Goal: Task Accomplishment & Management: Complete application form

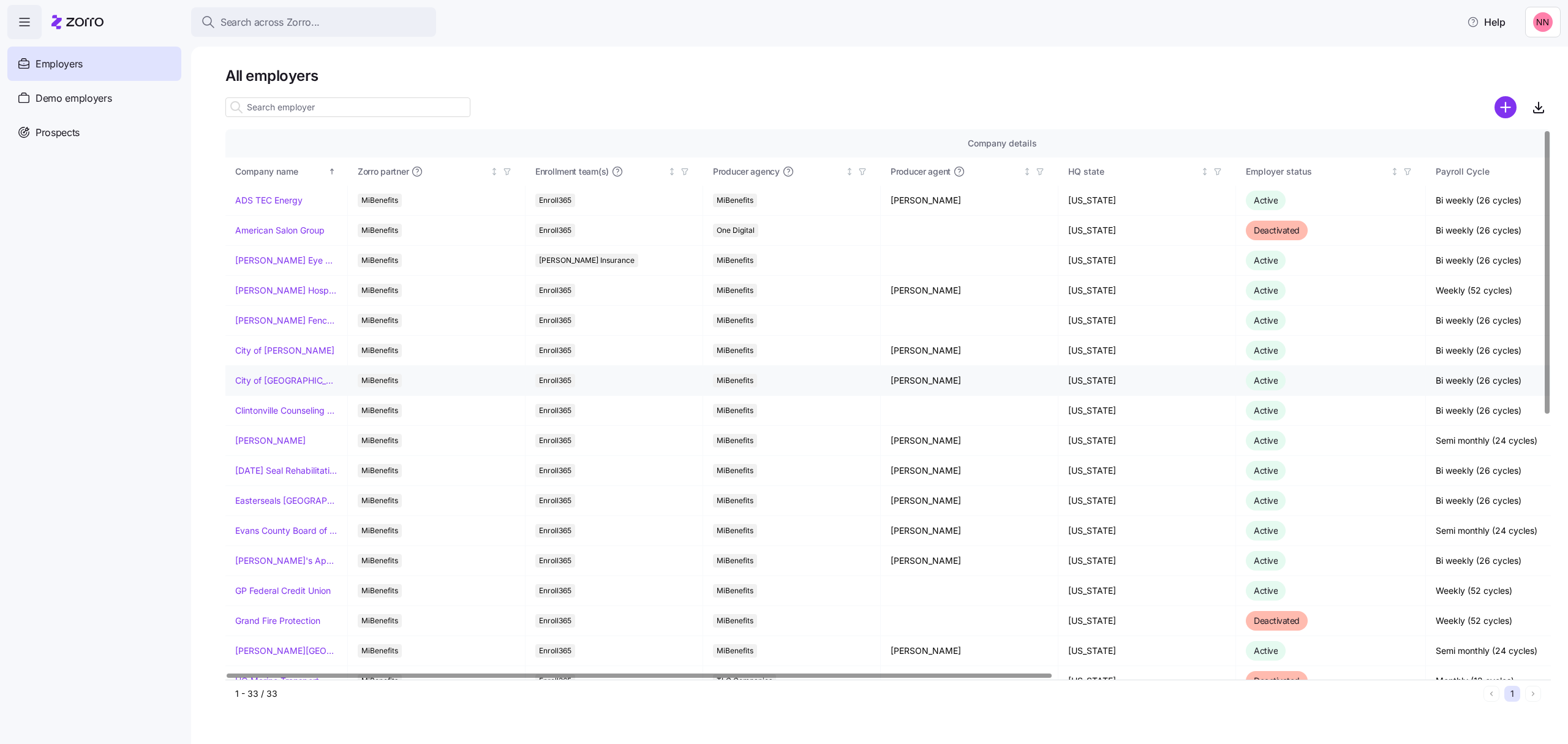
click at [273, 380] on link "City of [GEOGRAPHIC_DATA]" at bounding box center [286, 380] width 102 height 12
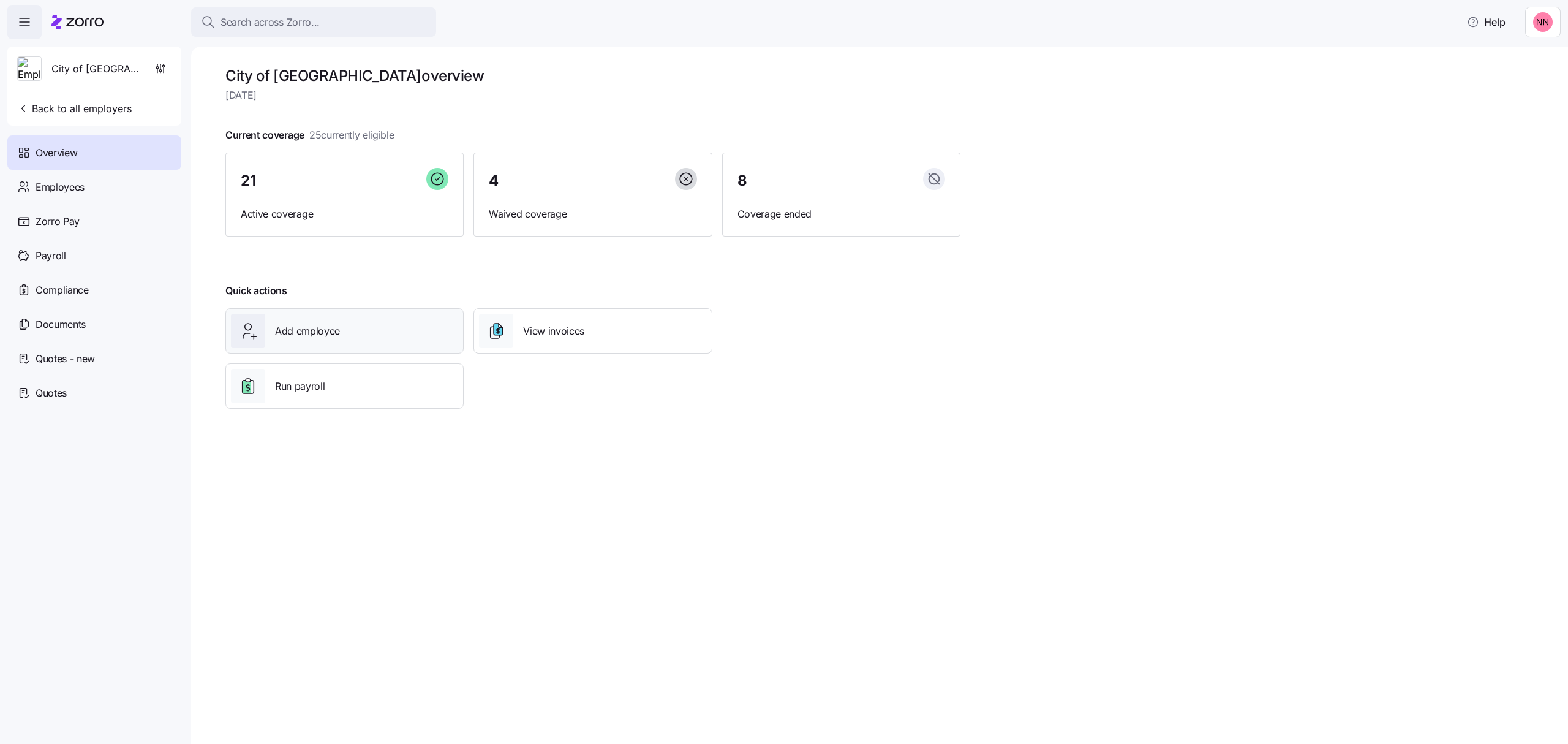
click at [320, 337] on span "Add employee" at bounding box center [307, 331] width 65 height 15
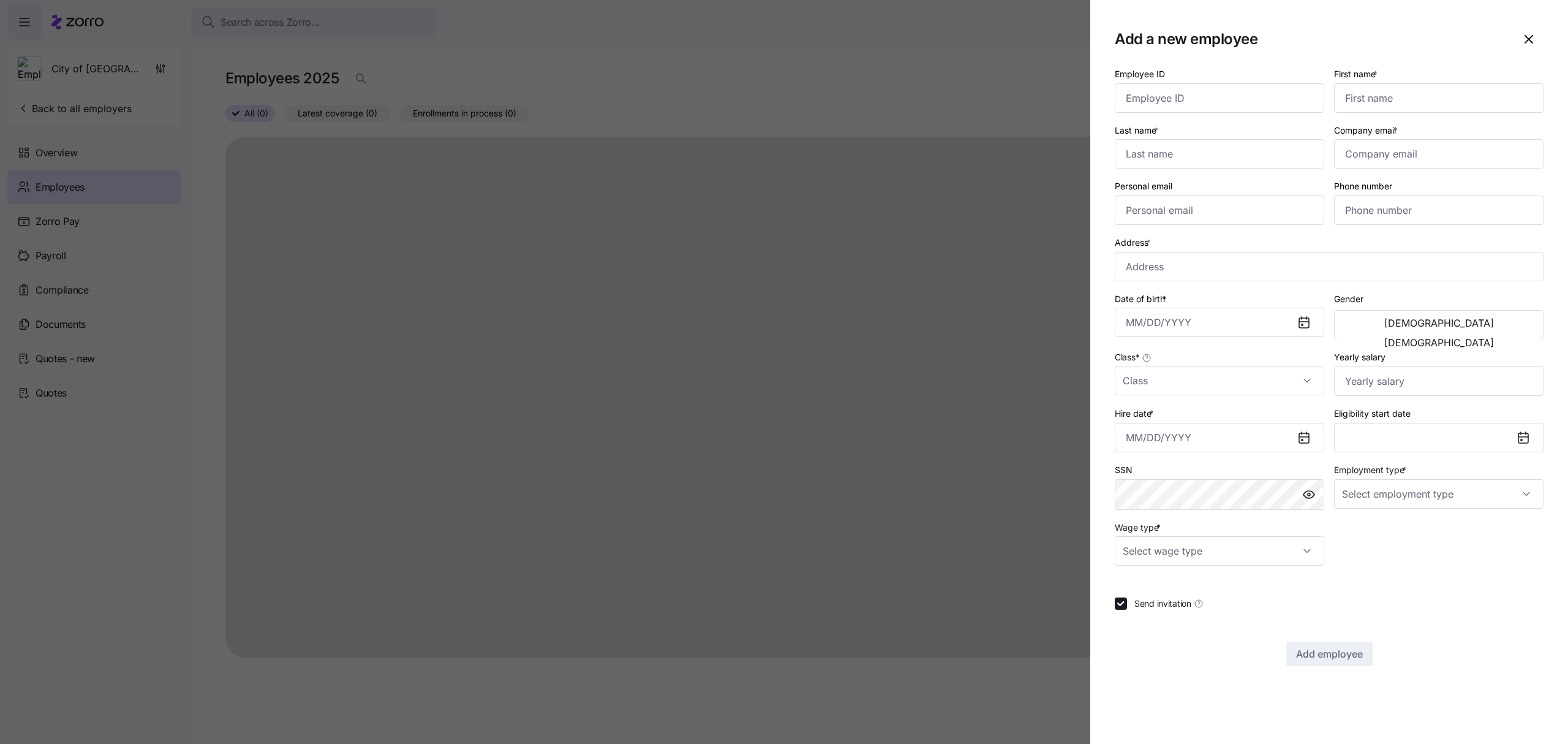
click at [1528, 37] on icon "button" at bounding box center [1529, 39] width 14 height 14
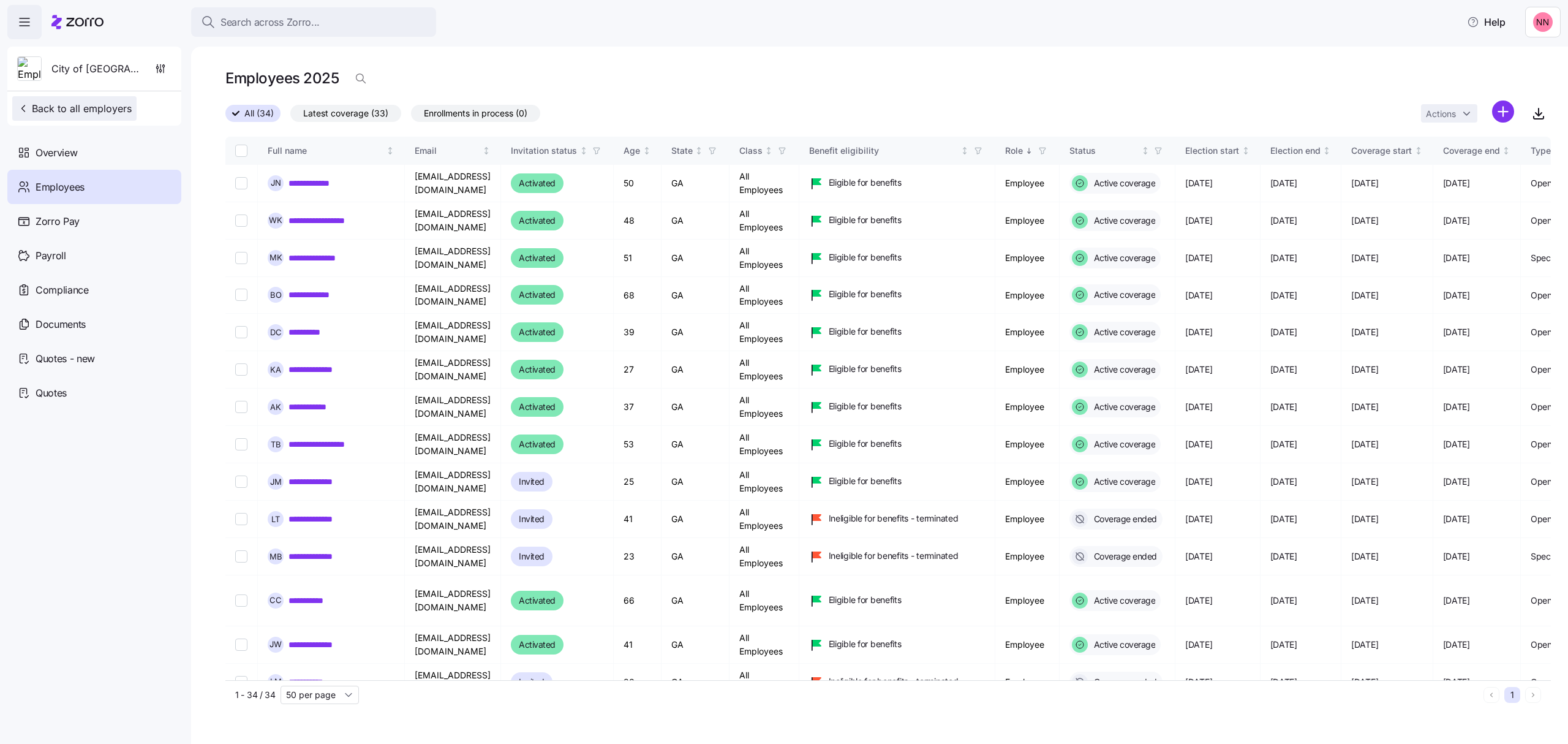
click at [77, 102] on span "Back to all employers" at bounding box center [74, 108] width 115 height 14
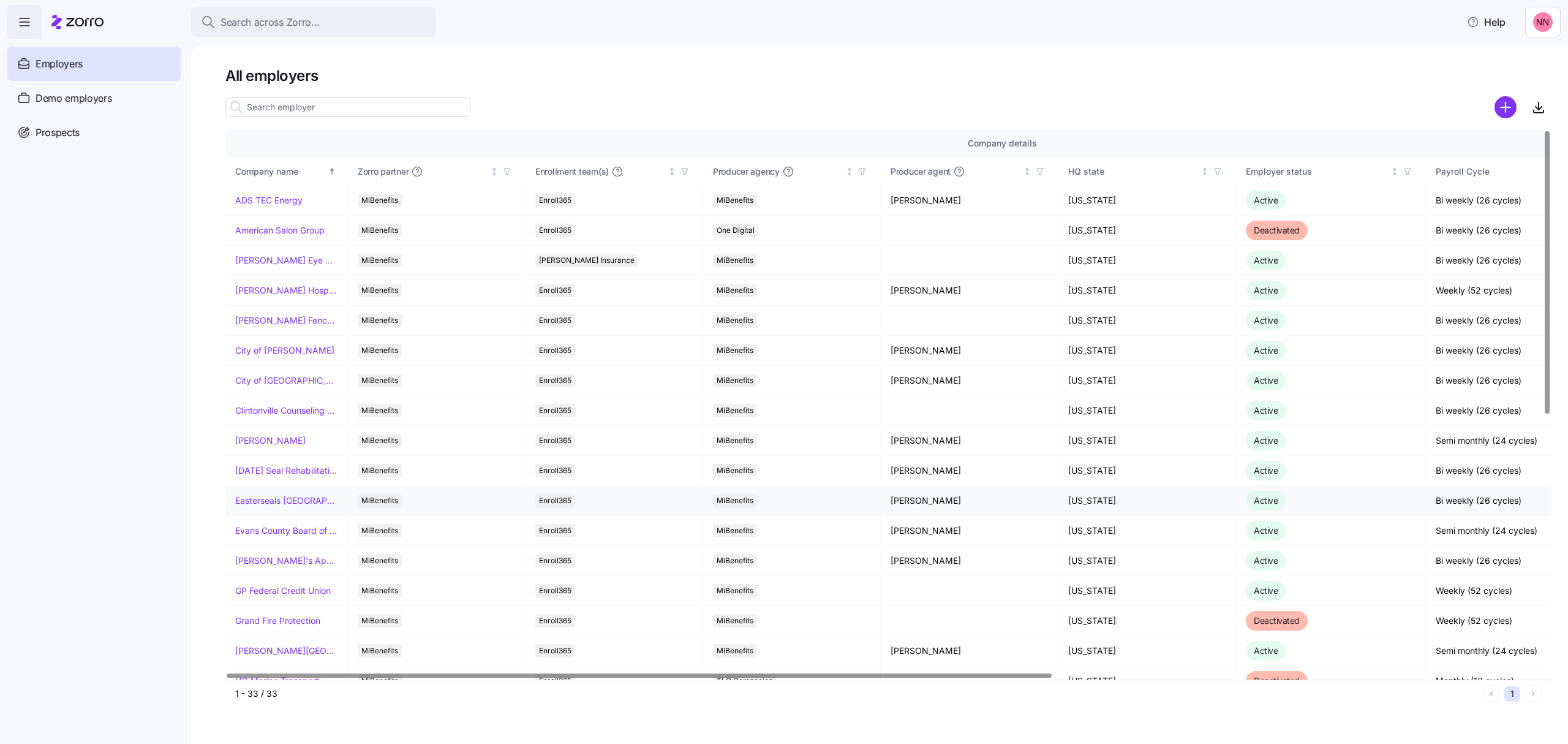
drag, startPoint x: 289, startPoint y: 401, endPoint x: 271, endPoint y: 515, distance: 115.4
drag, startPoint x: 271, startPoint y: 515, endPoint x: 70, endPoint y: 508, distance: 201.1
click at [70, 508] on nav "Employers Demo employers Prospects Demo prospects Agencies" at bounding box center [96, 391] width 191 height 705
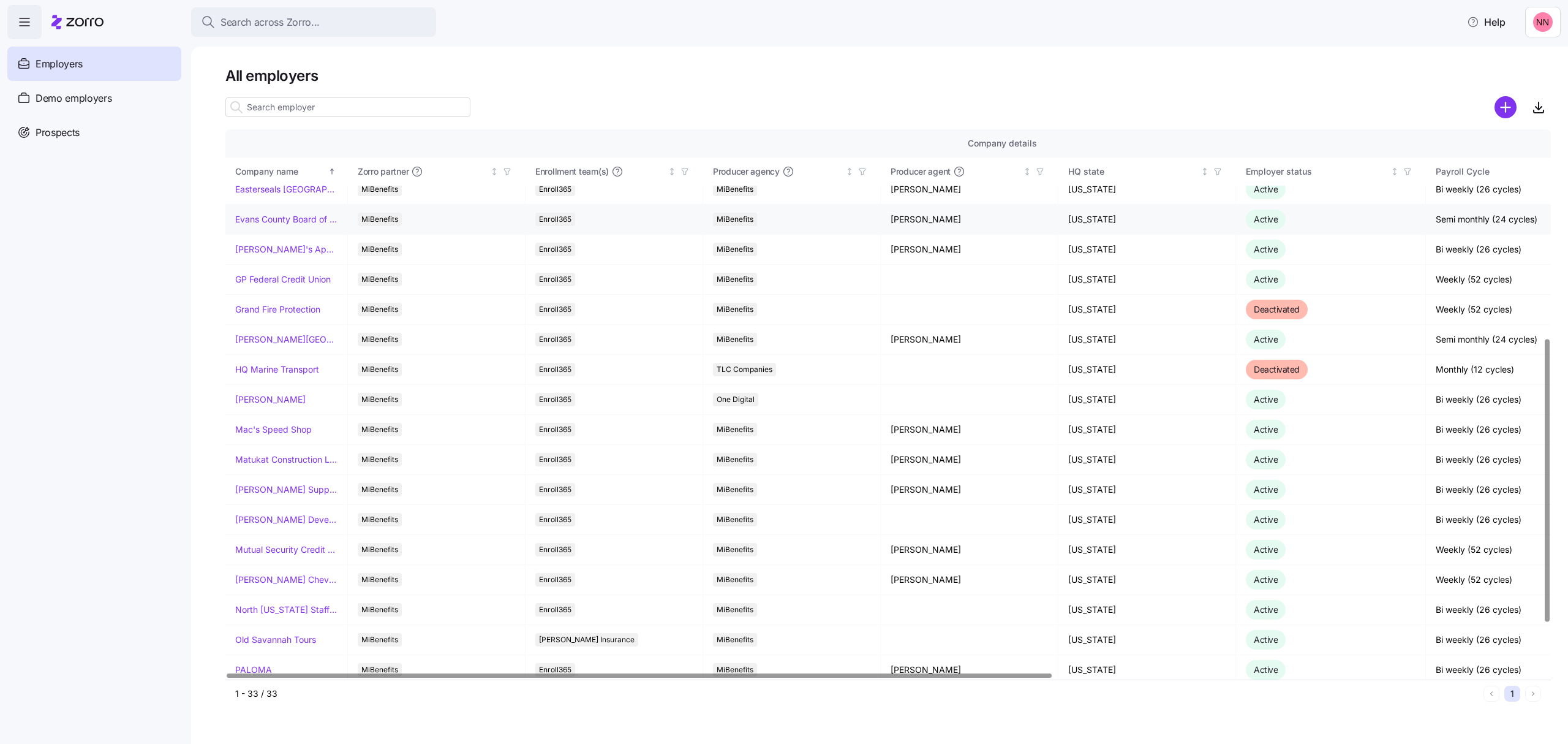
scroll to position [408, 0]
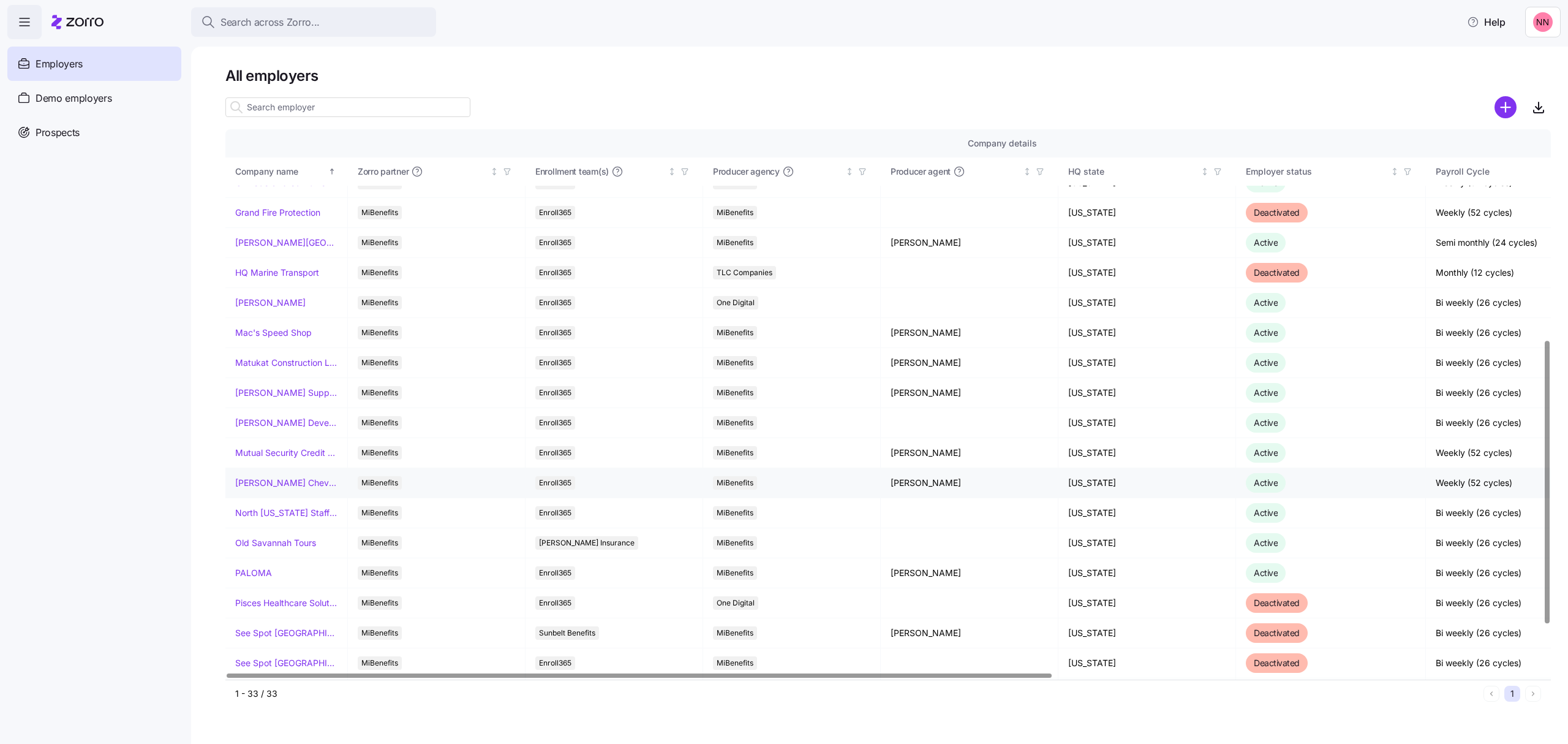
click at [275, 486] on link "[PERSON_NAME] Chevrolet" at bounding box center [286, 482] width 102 height 12
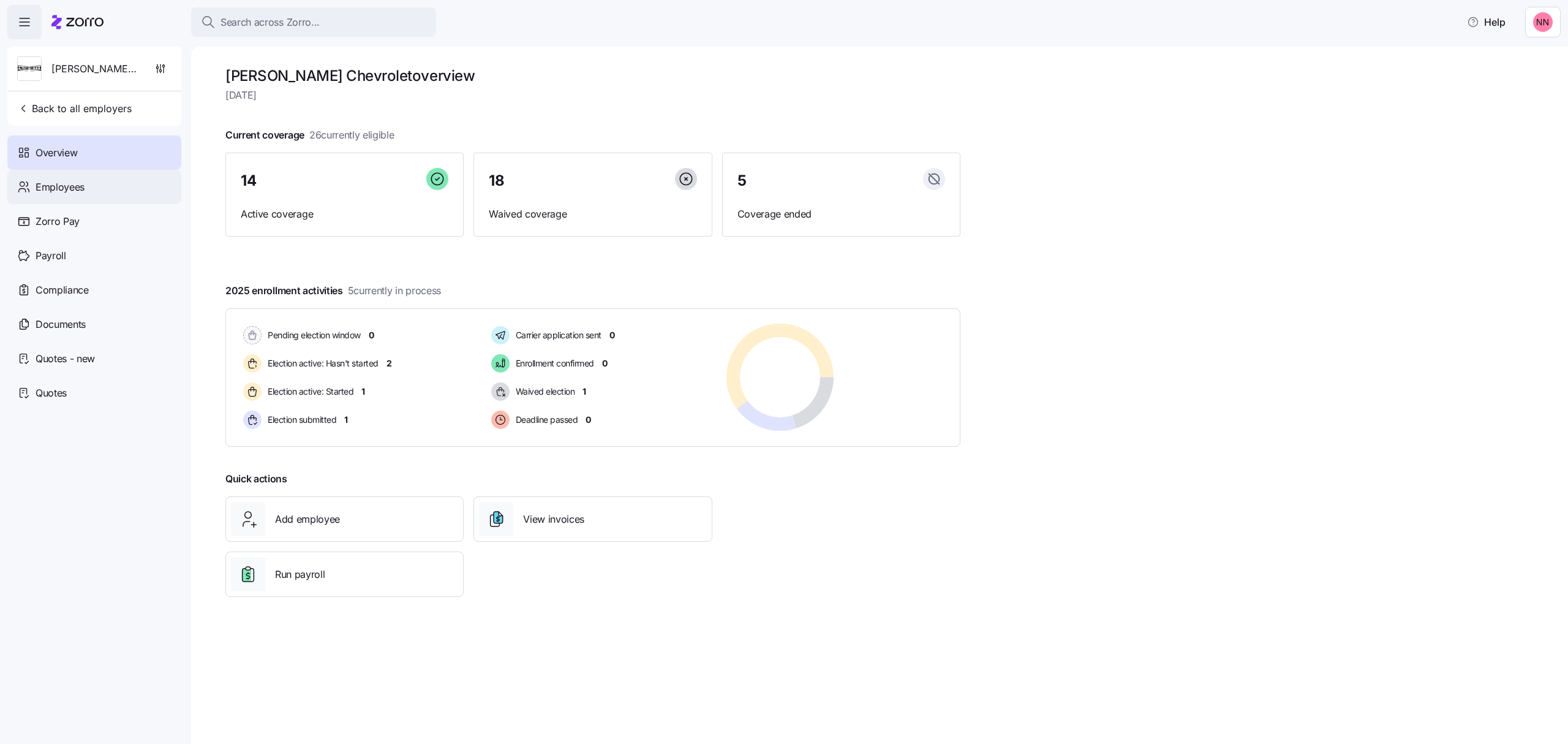
click at [82, 185] on span "Employees" at bounding box center [59, 186] width 49 height 15
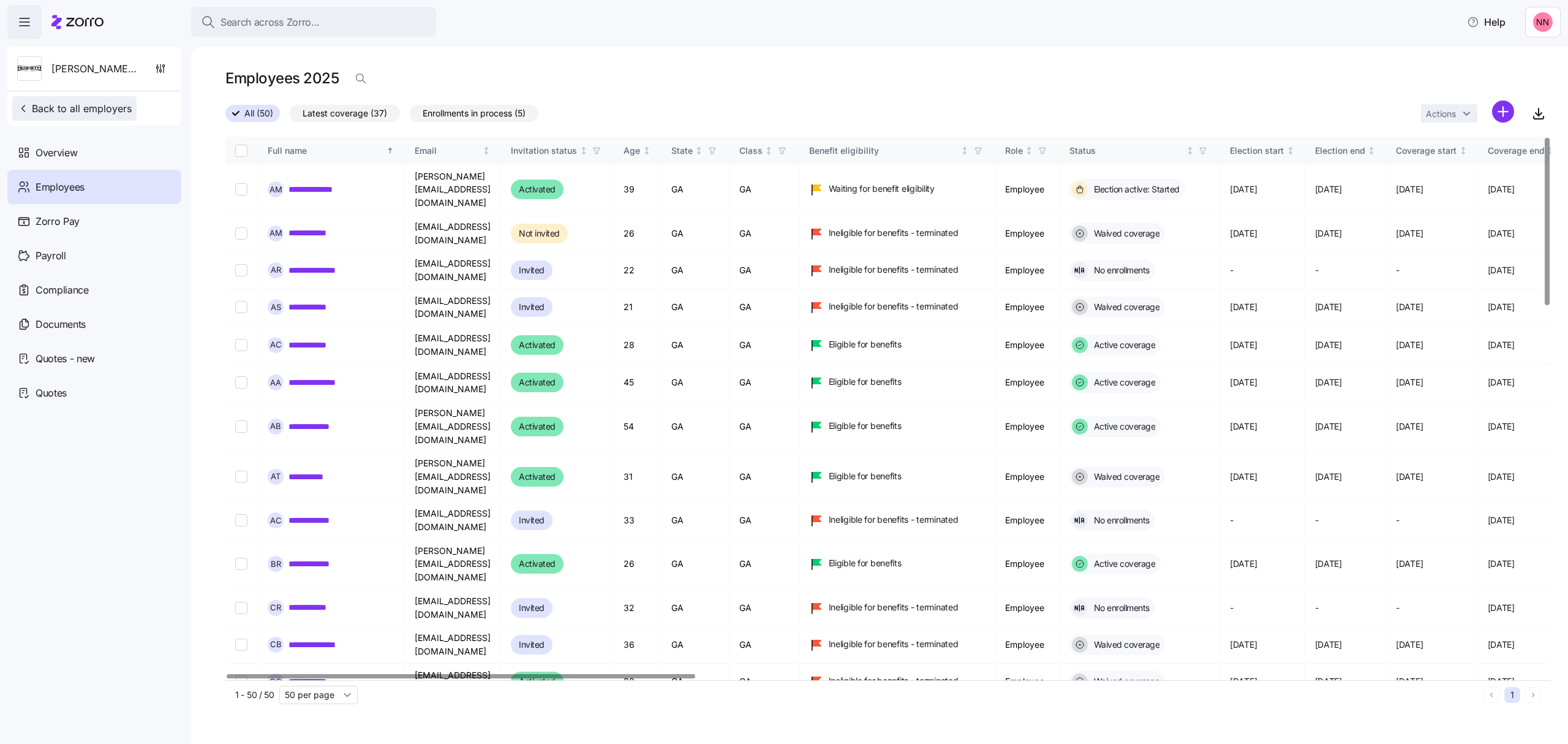
click at [96, 110] on span "Back to all employers" at bounding box center [74, 108] width 115 height 14
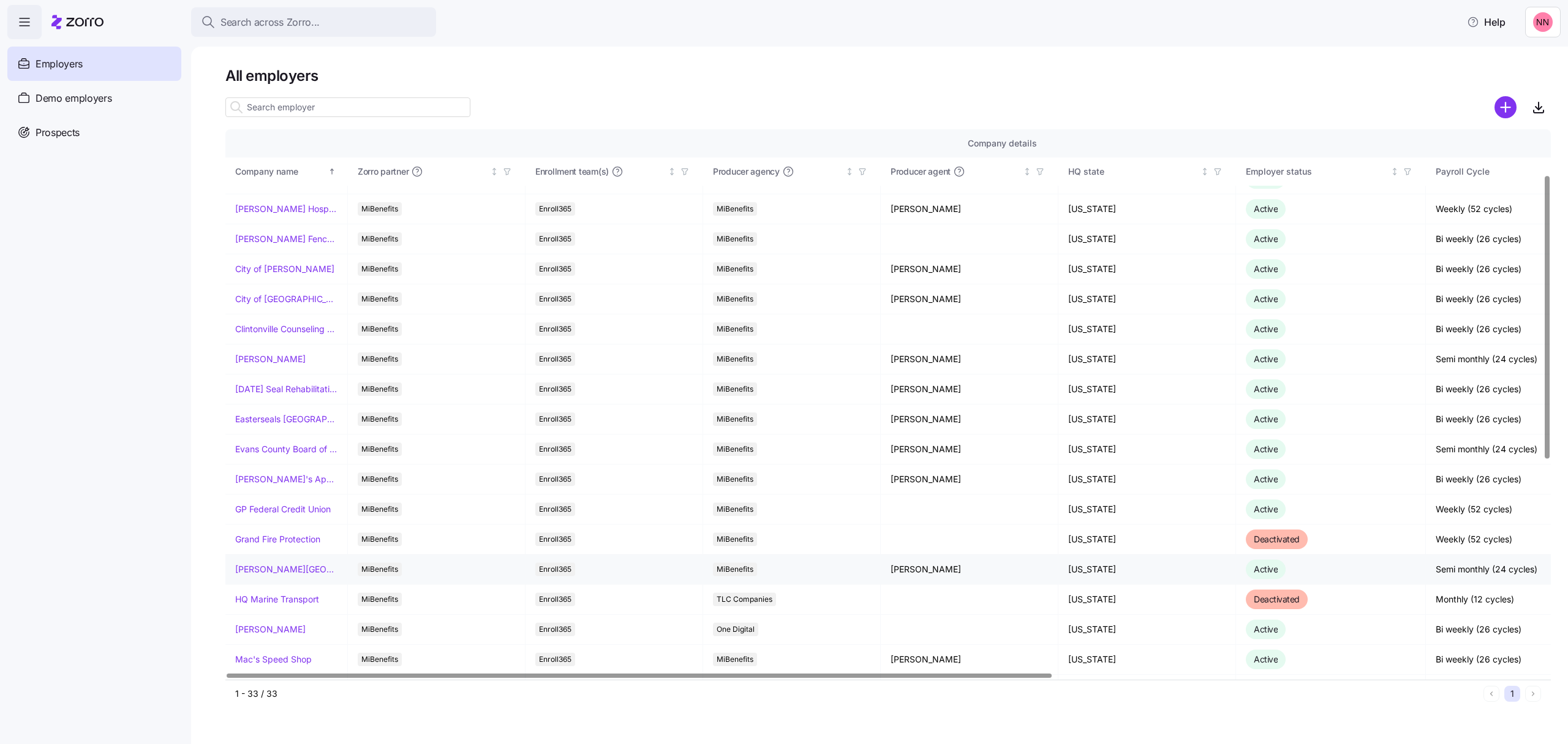
scroll to position [163, 0]
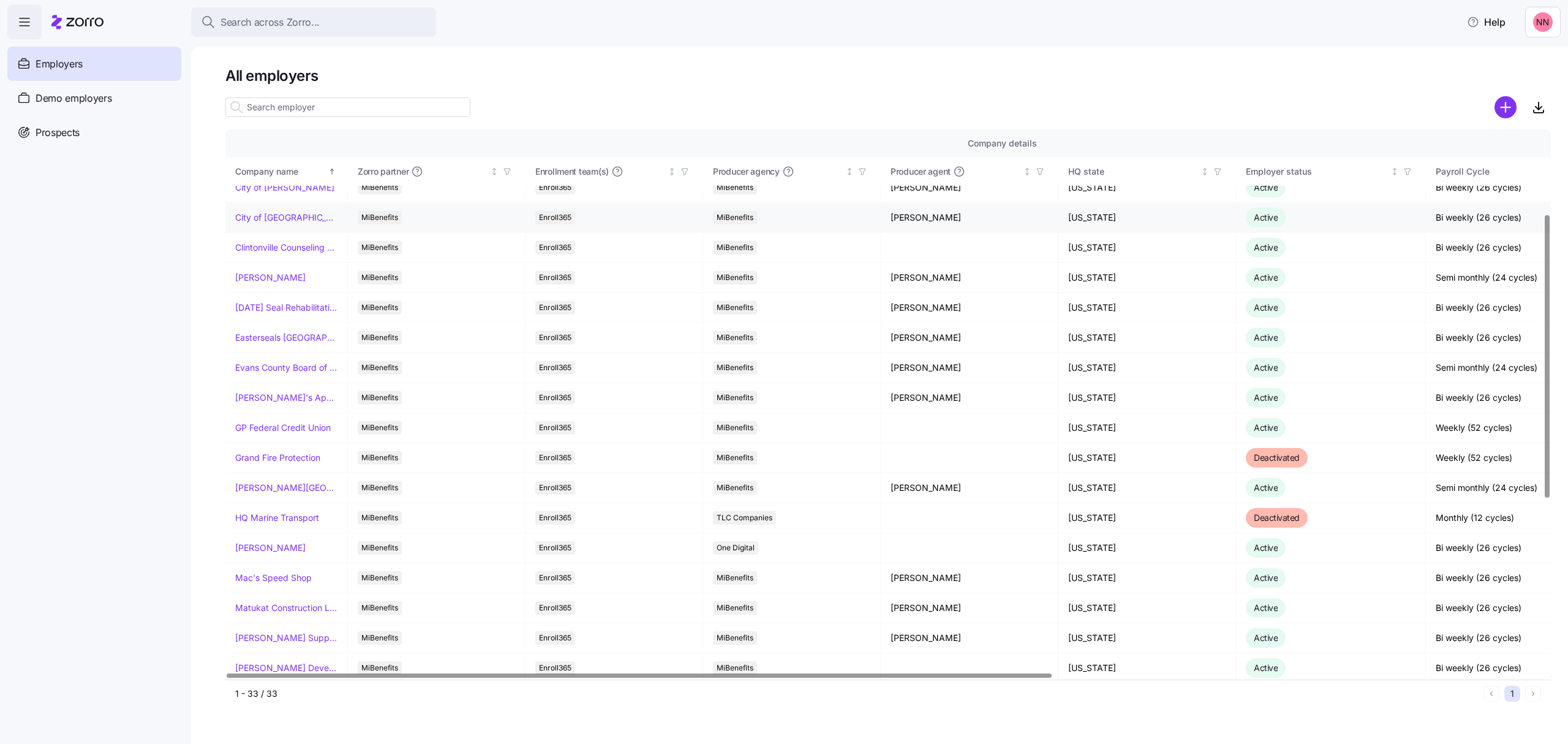
click at [285, 219] on link "City of [GEOGRAPHIC_DATA]" at bounding box center [286, 217] width 102 height 12
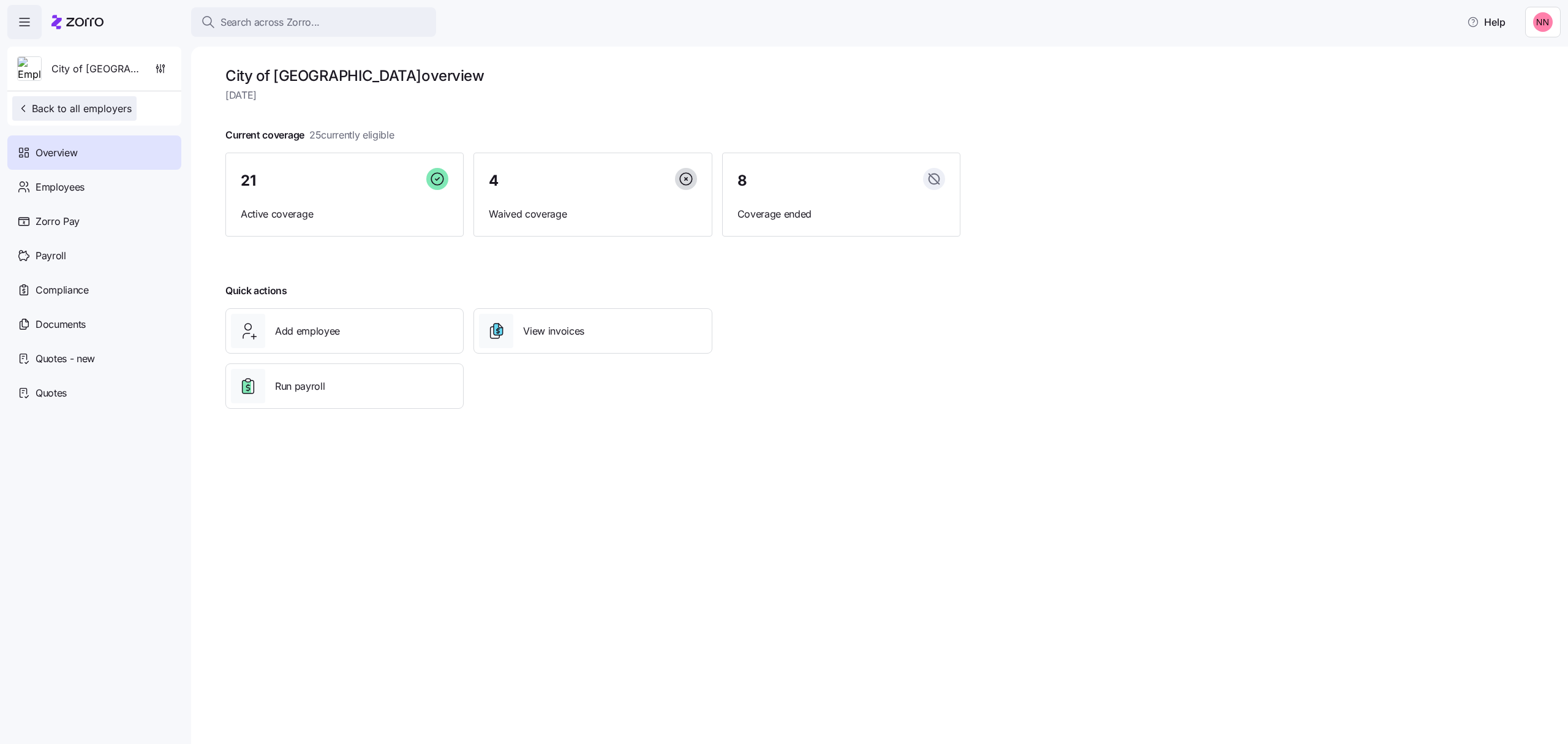
click at [123, 101] on span "Back to all employers" at bounding box center [74, 108] width 115 height 14
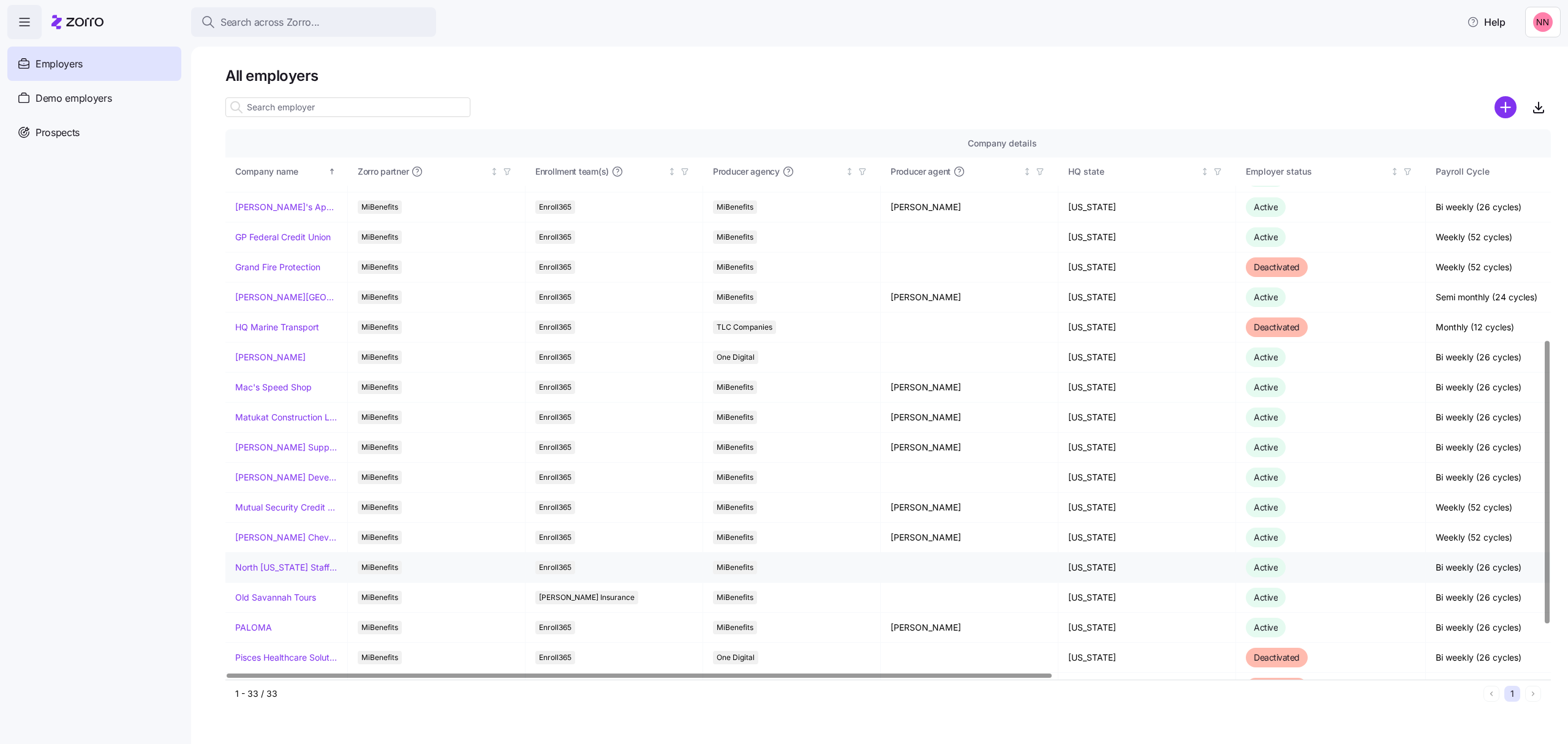
scroll to position [408, 0]
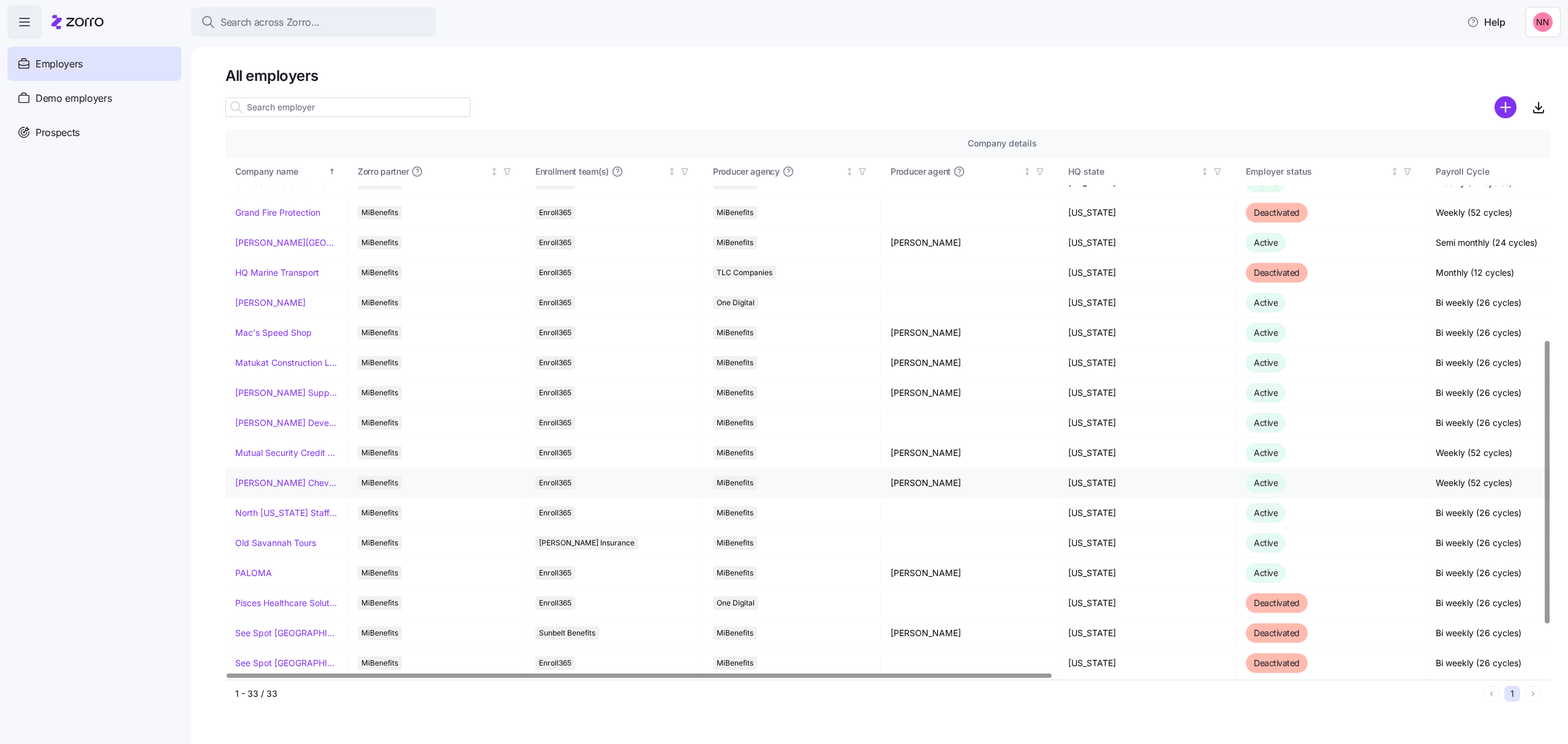
click at [283, 483] on link "[PERSON_NAME] Chevrolet" at bounding box center [286, 482] width 102 height 12
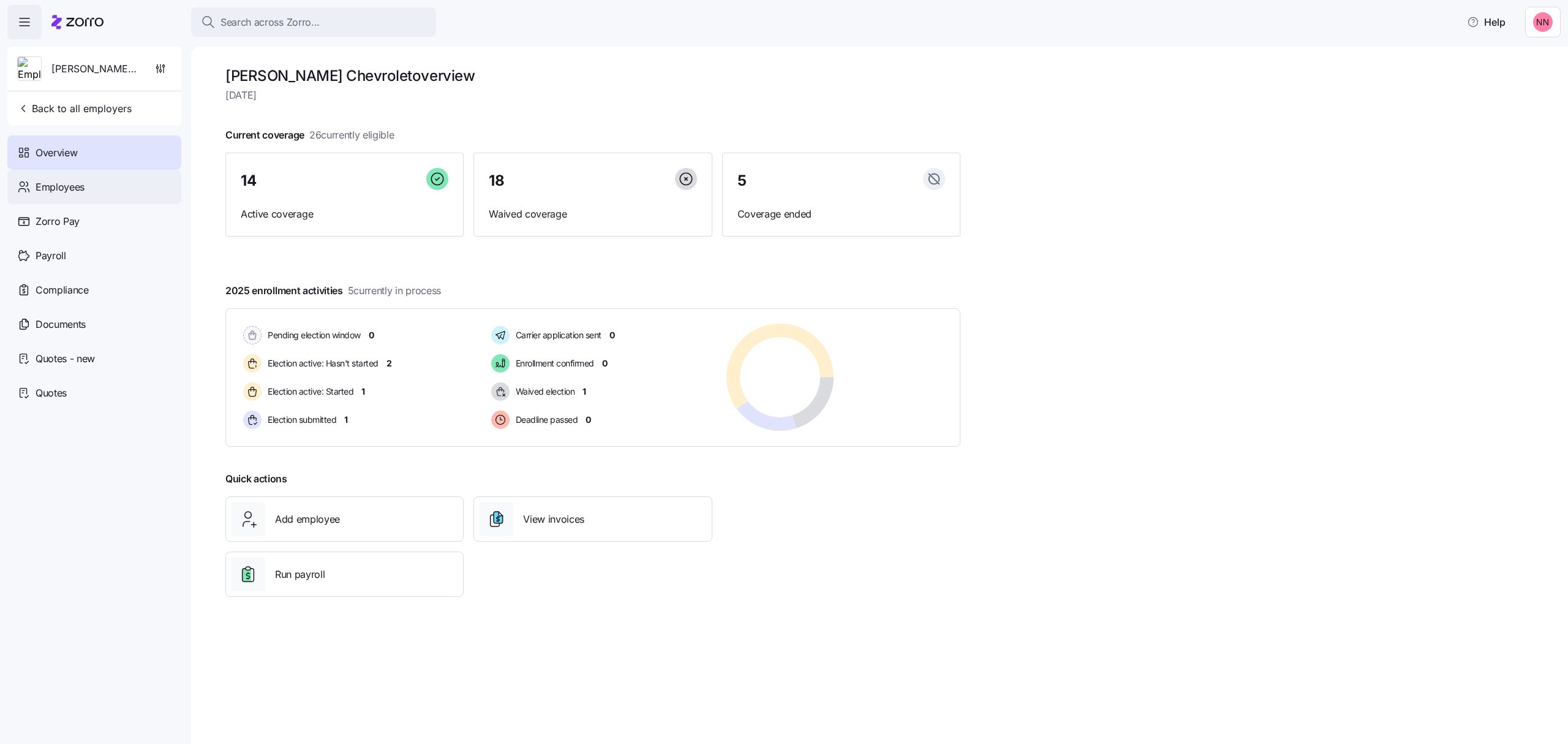
click at [76, 185] on span "Employees" at bounding box center [59, 186] width 49 height 15
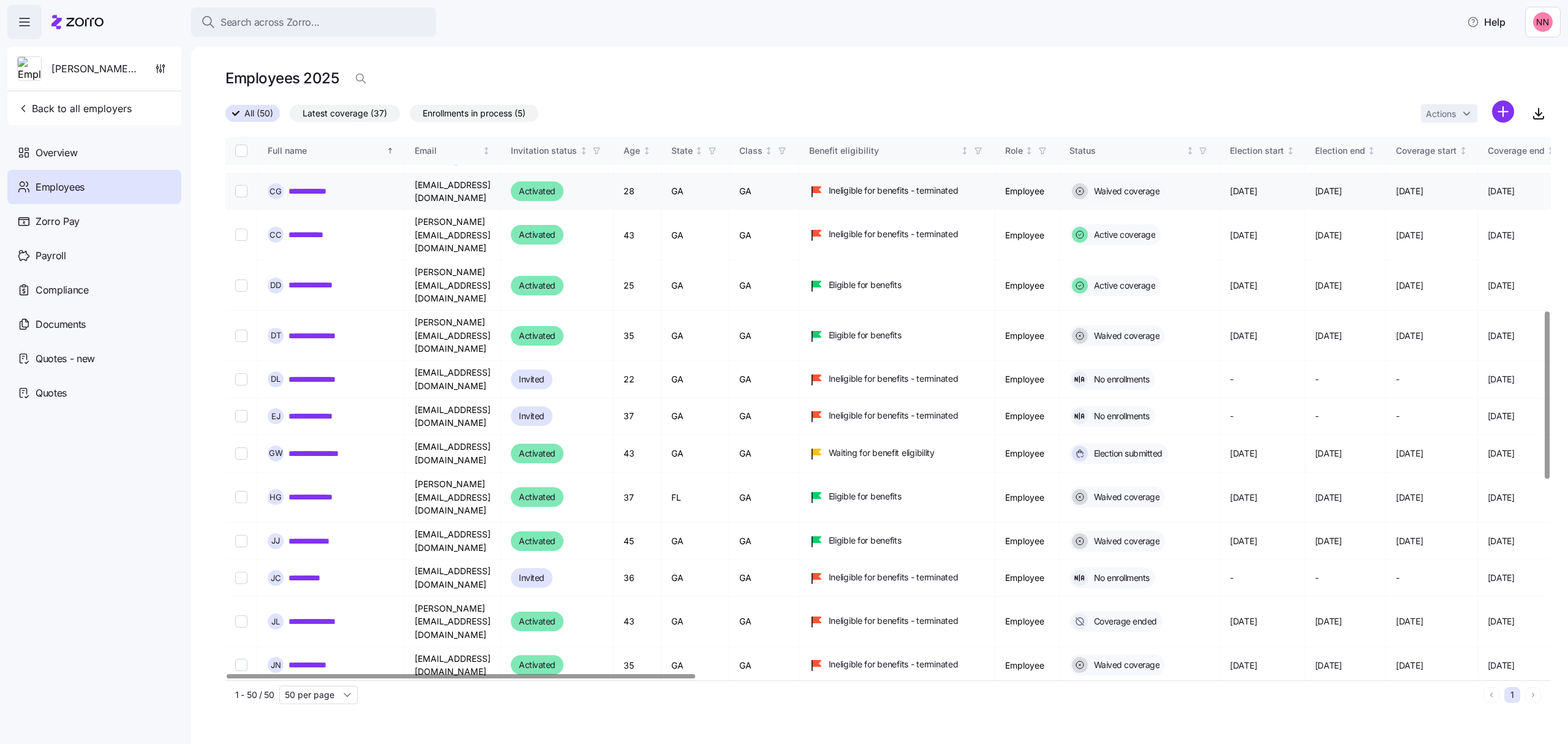
scroll to position [898, 0]
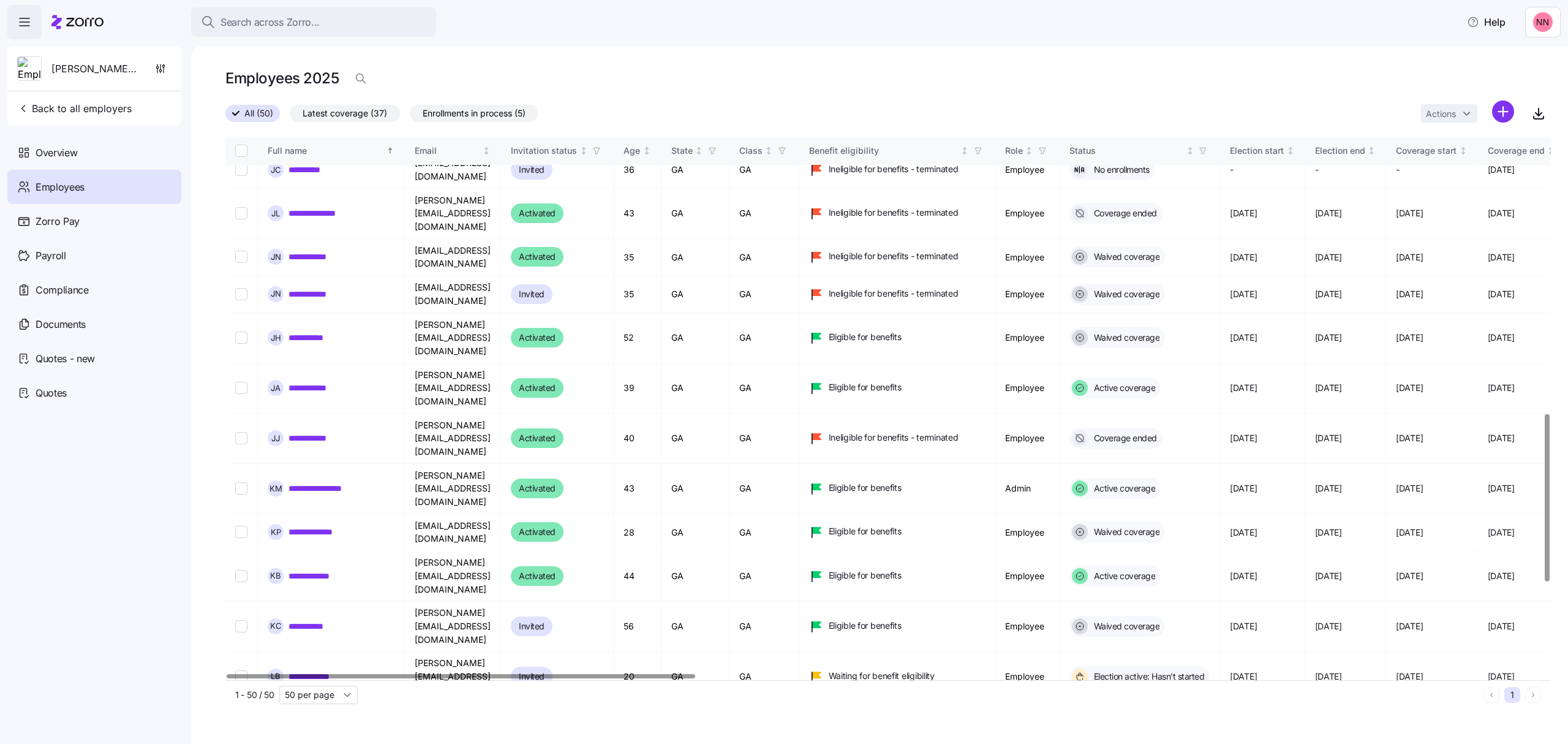
drag, startPoint x: 516, startPoint y: 479, endPoint x: 409, endPoint y: 484, distance: 107.1
copy td "[EMAIL_ADDRESS][DOMAIN_NAME]"
click at [94, 103] on span "Back to all employers" at bounding box center [74, 108] width 115 height 14
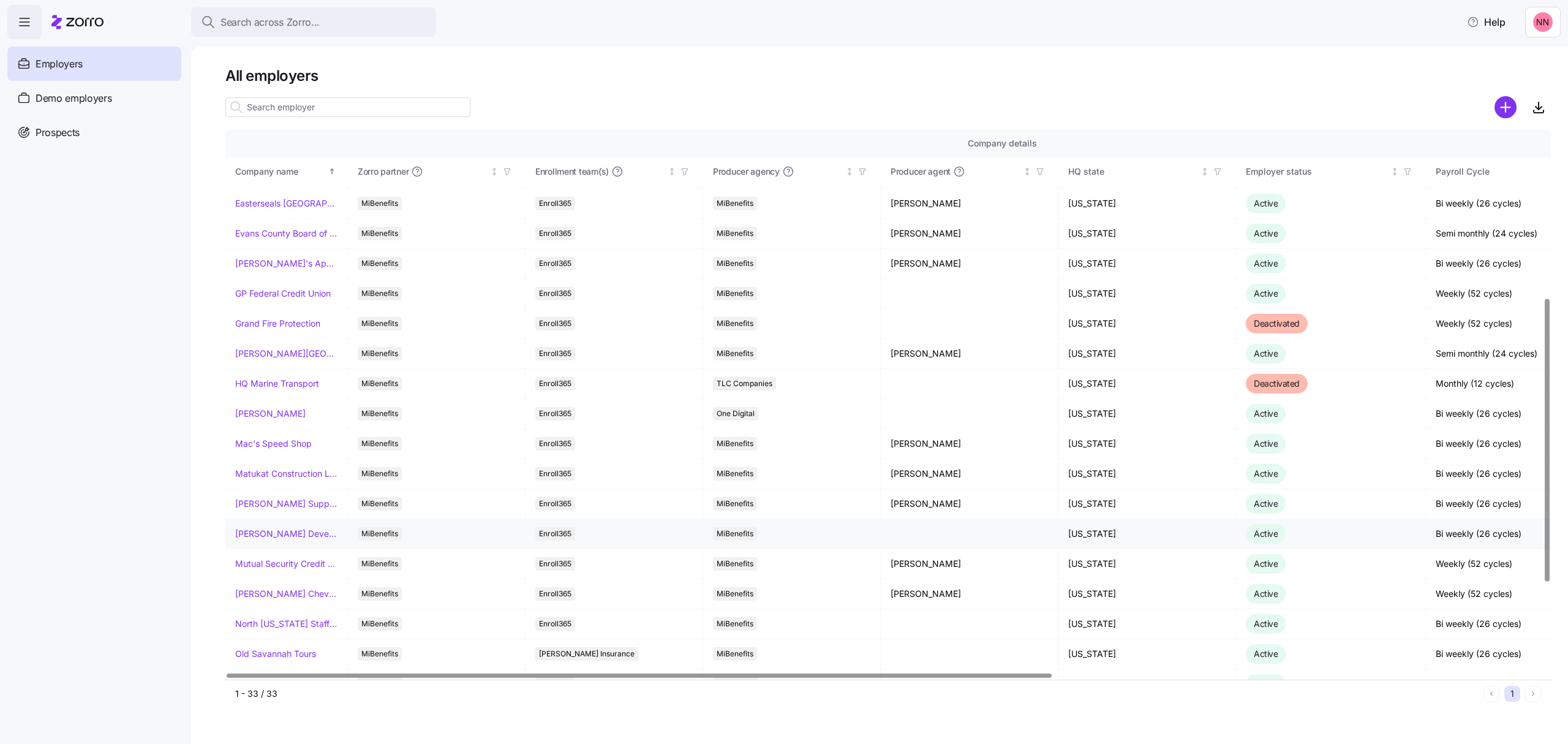
scroll to position [326, 0]
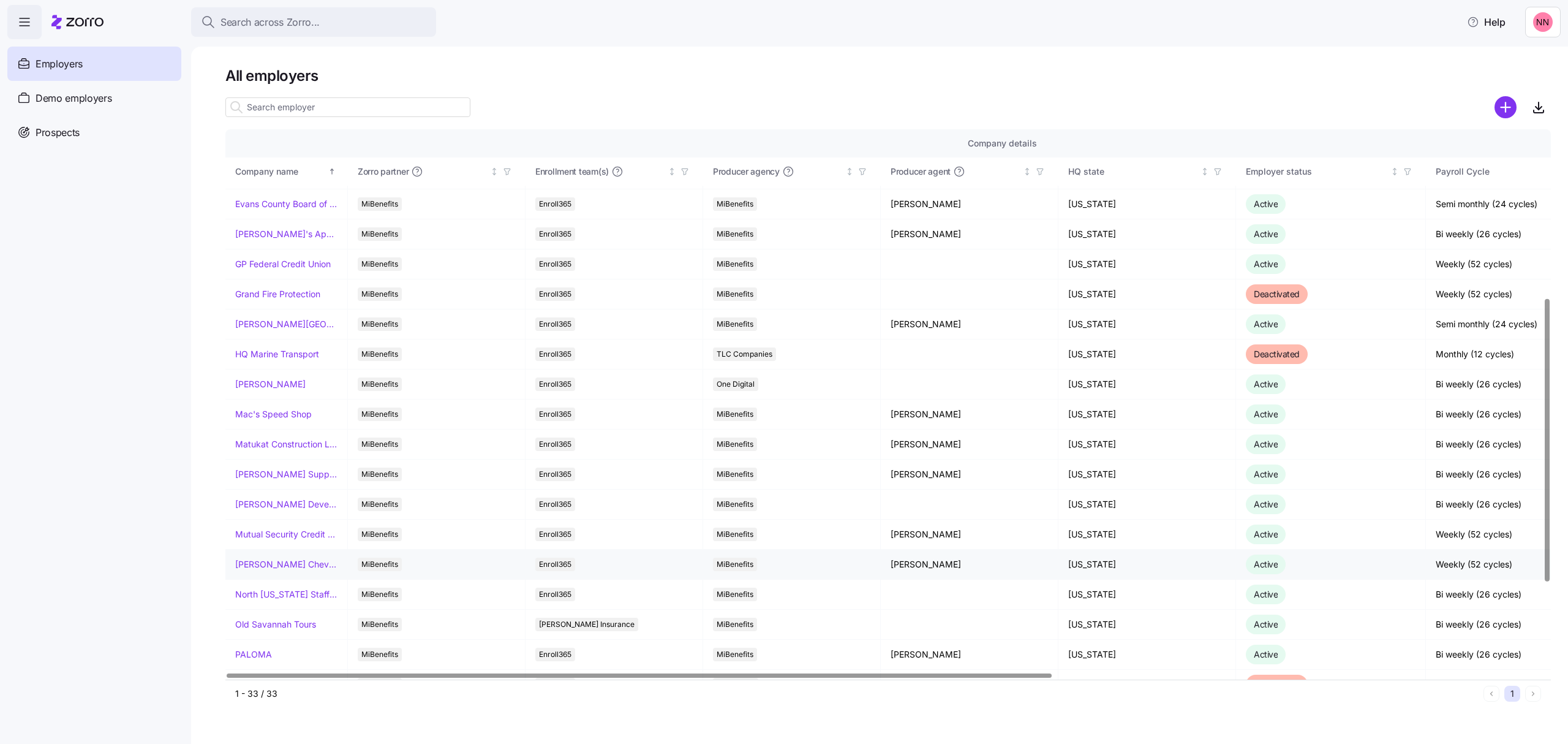
click at [280, 564] on link "[PERSON_NAME] Chevrolet" at bounding box center [286, 564] width 102 height 12
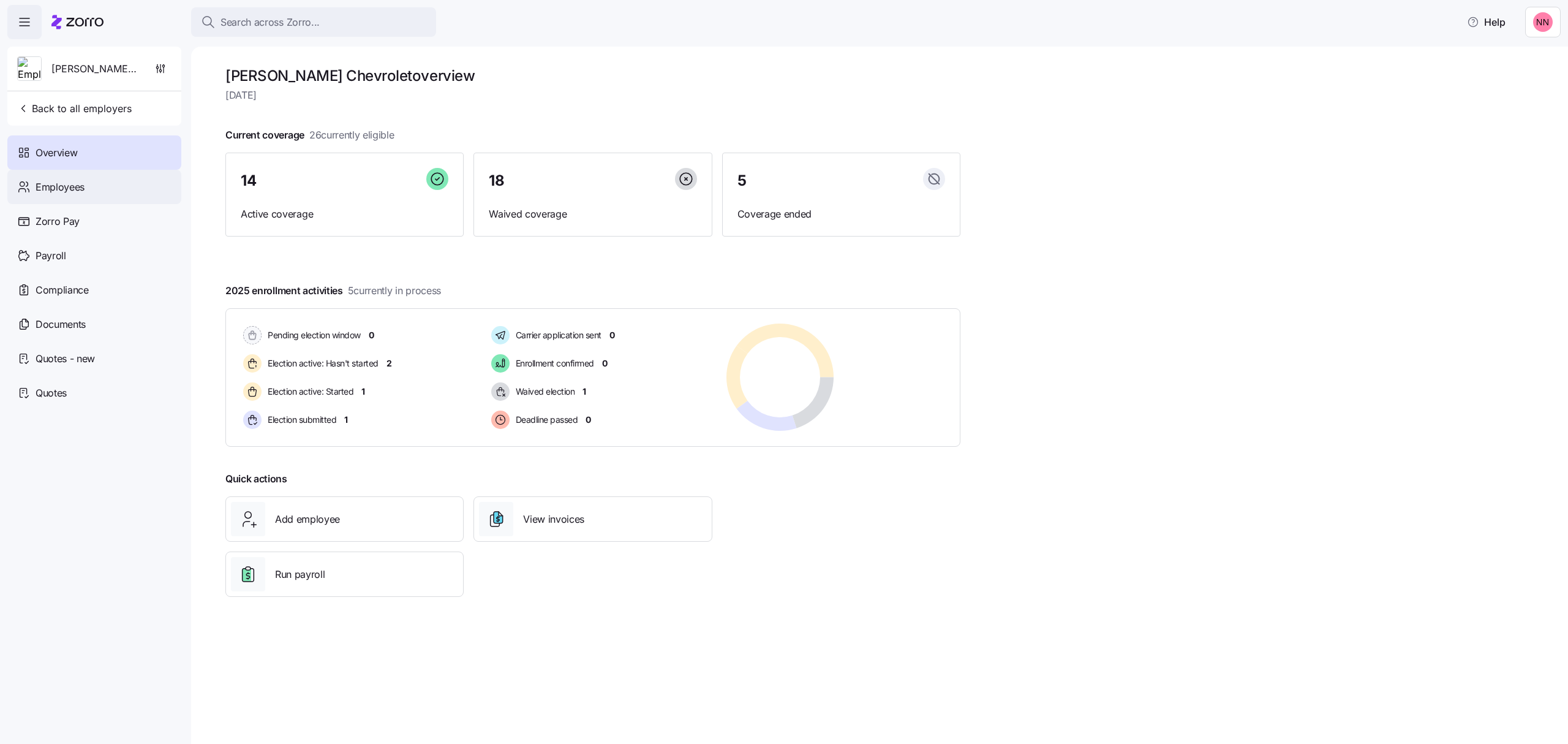
click at [67, 173] on div "Employees" at bounding box center [94, 186] width 174 height 35
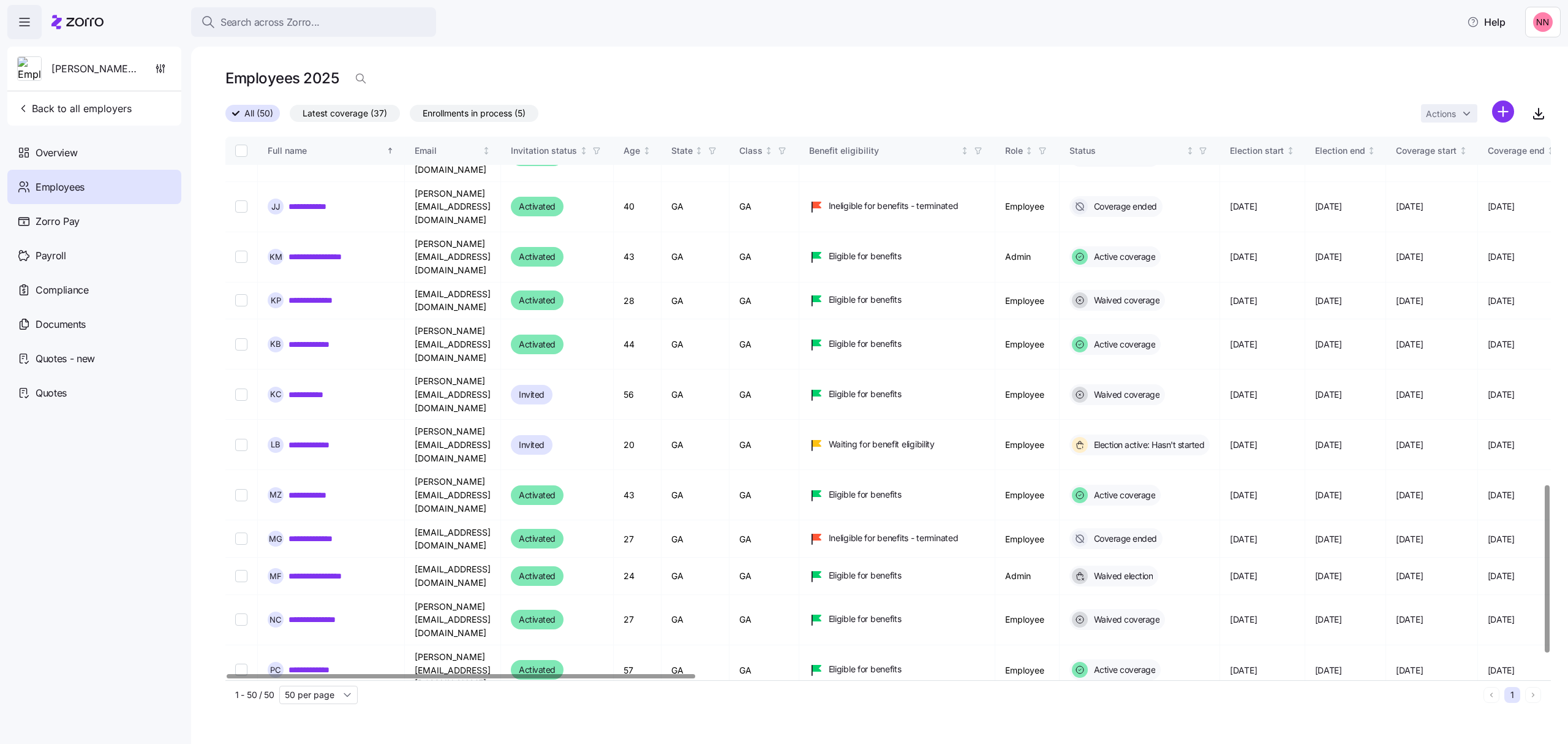
scroll to position [1192, 0]
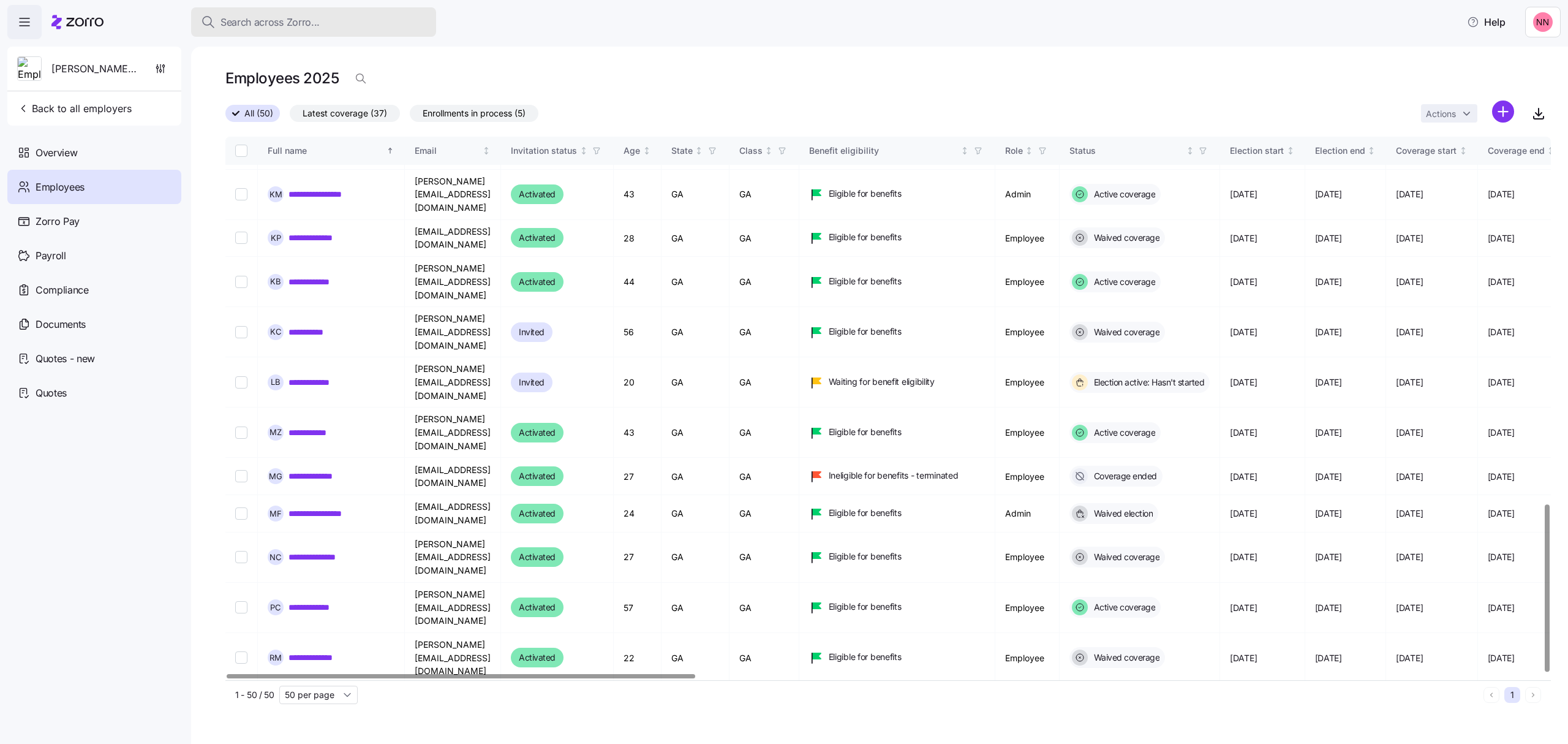
click at [363, 22] on div "Search across Zorro..." at bounding box center [313, 22] width 226 height 15
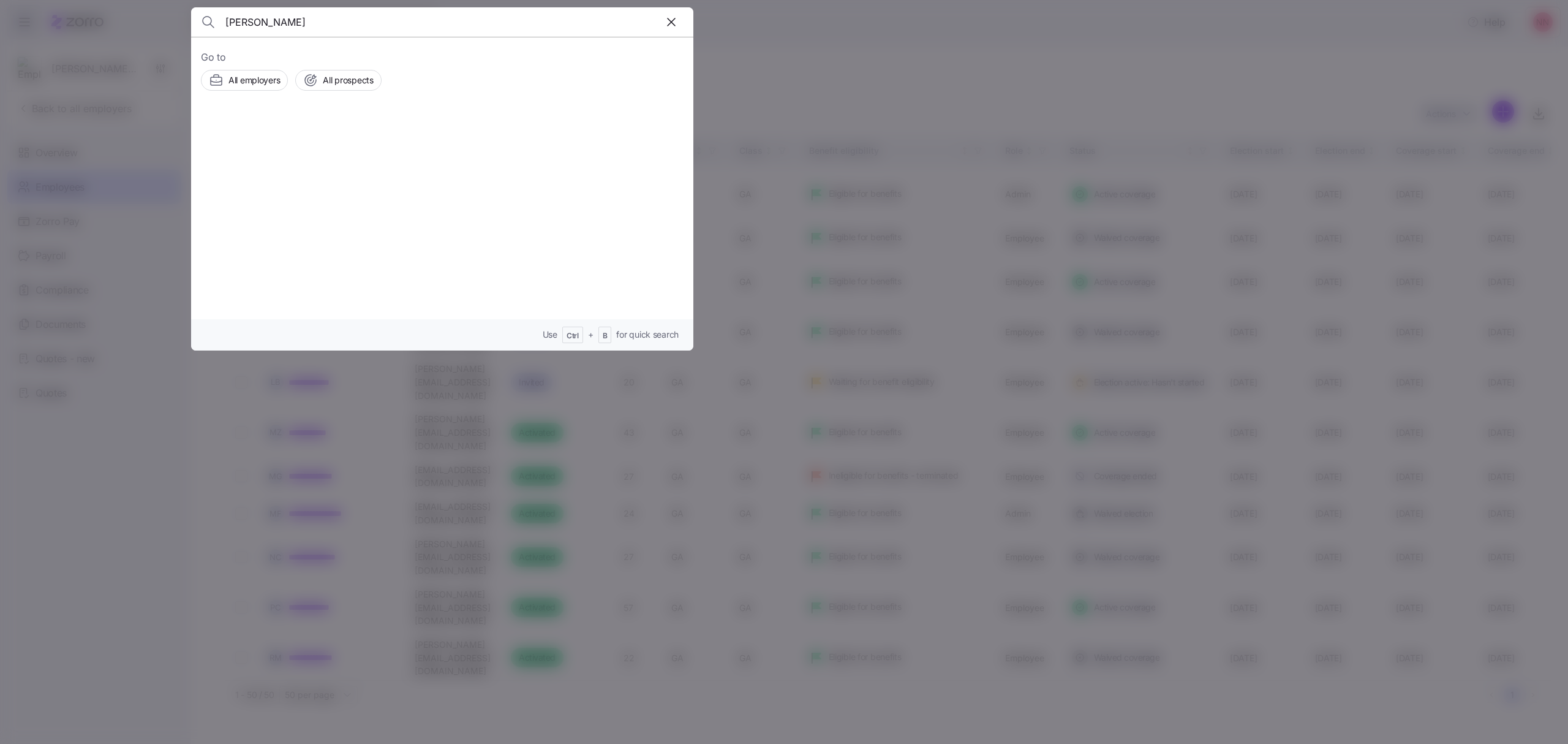
type input "[PERSON_NAME]"
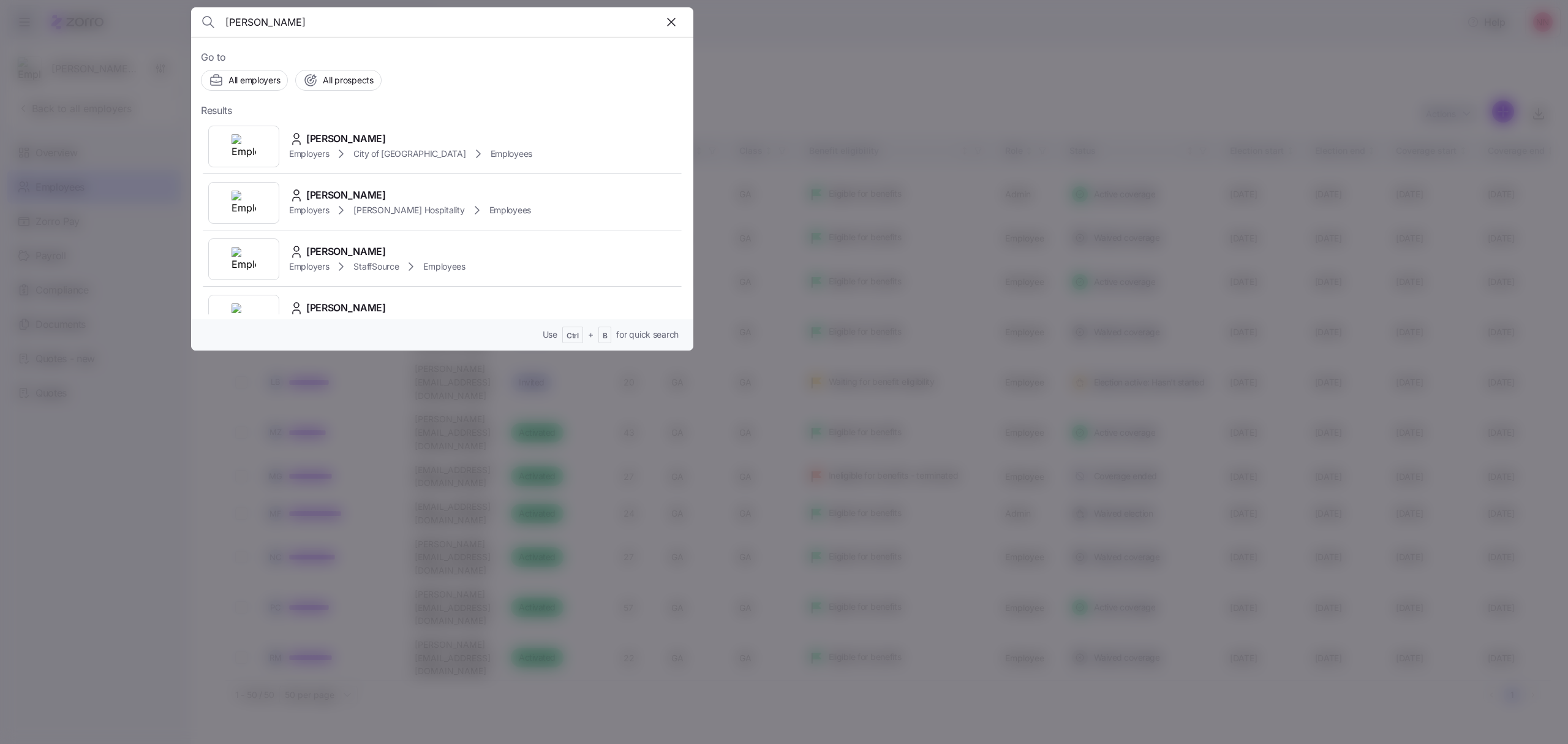
click at [675, 23] on icon "button" at bounding box center [672, 22] width 14 height 14
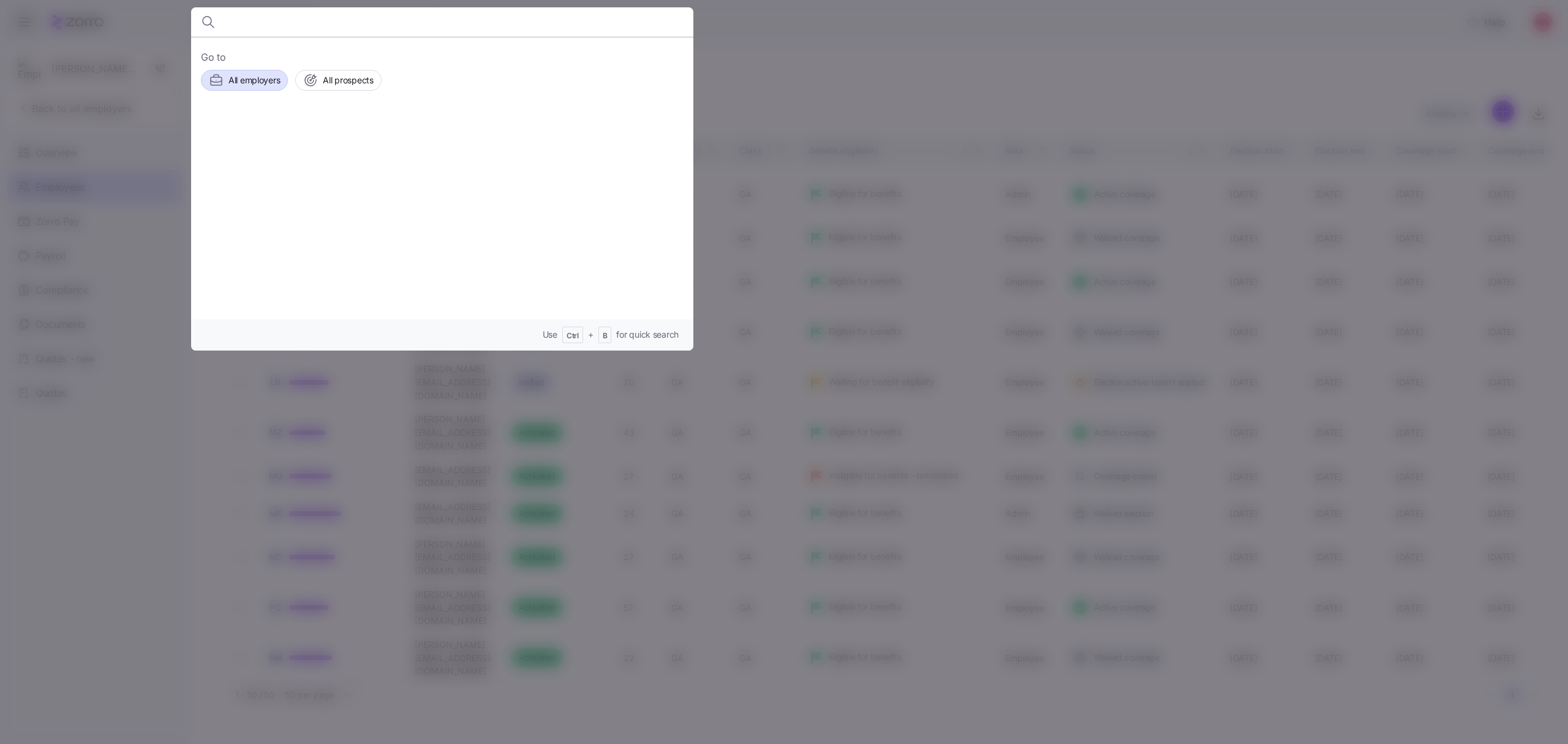
click at [254, 76] on span "All employers" at bounding box center [254, 80] width 51 height 12
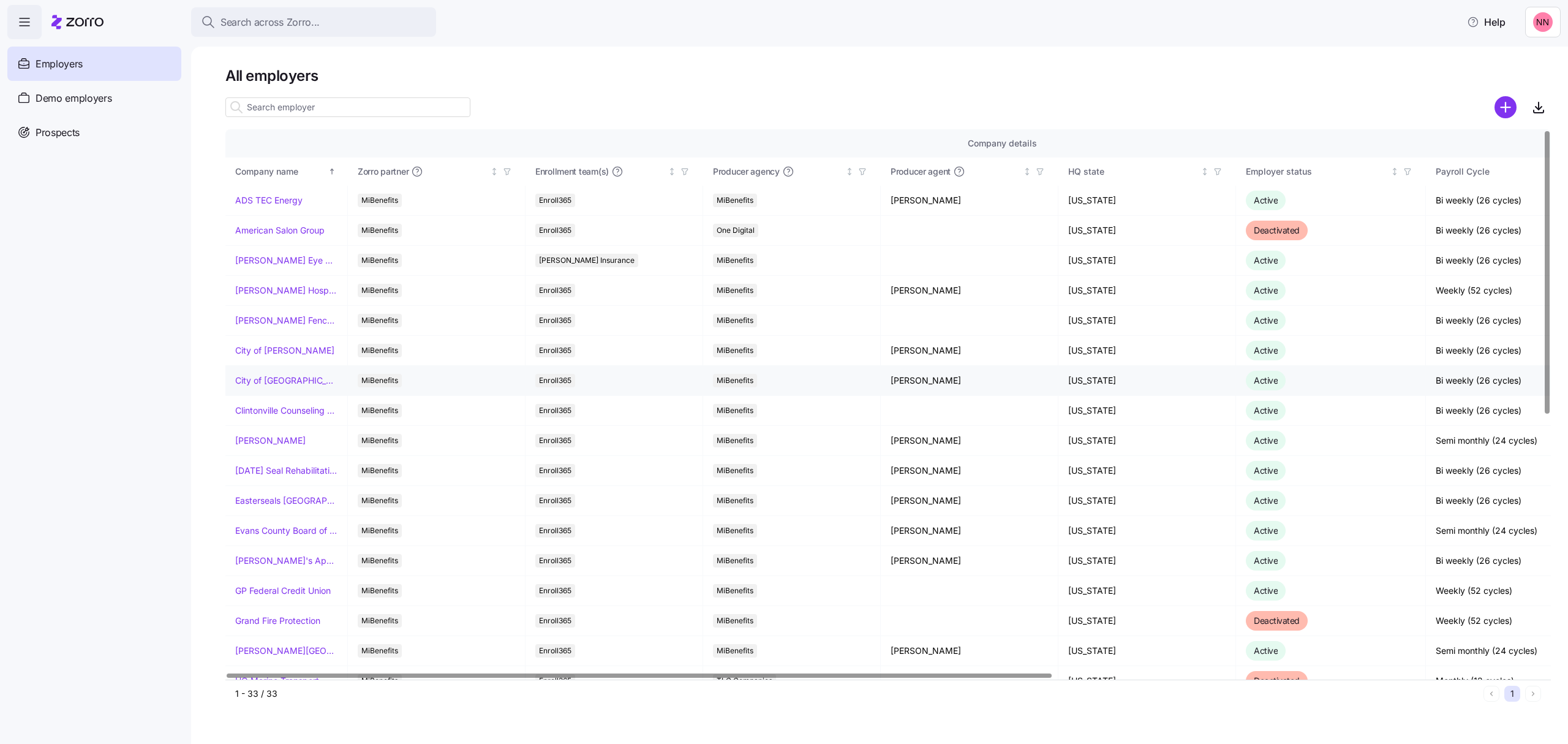
click at [272, 381] on link "City of [GEOGRAPHIC_DATA]" at bounding box center [286, 380] width 102 height 12
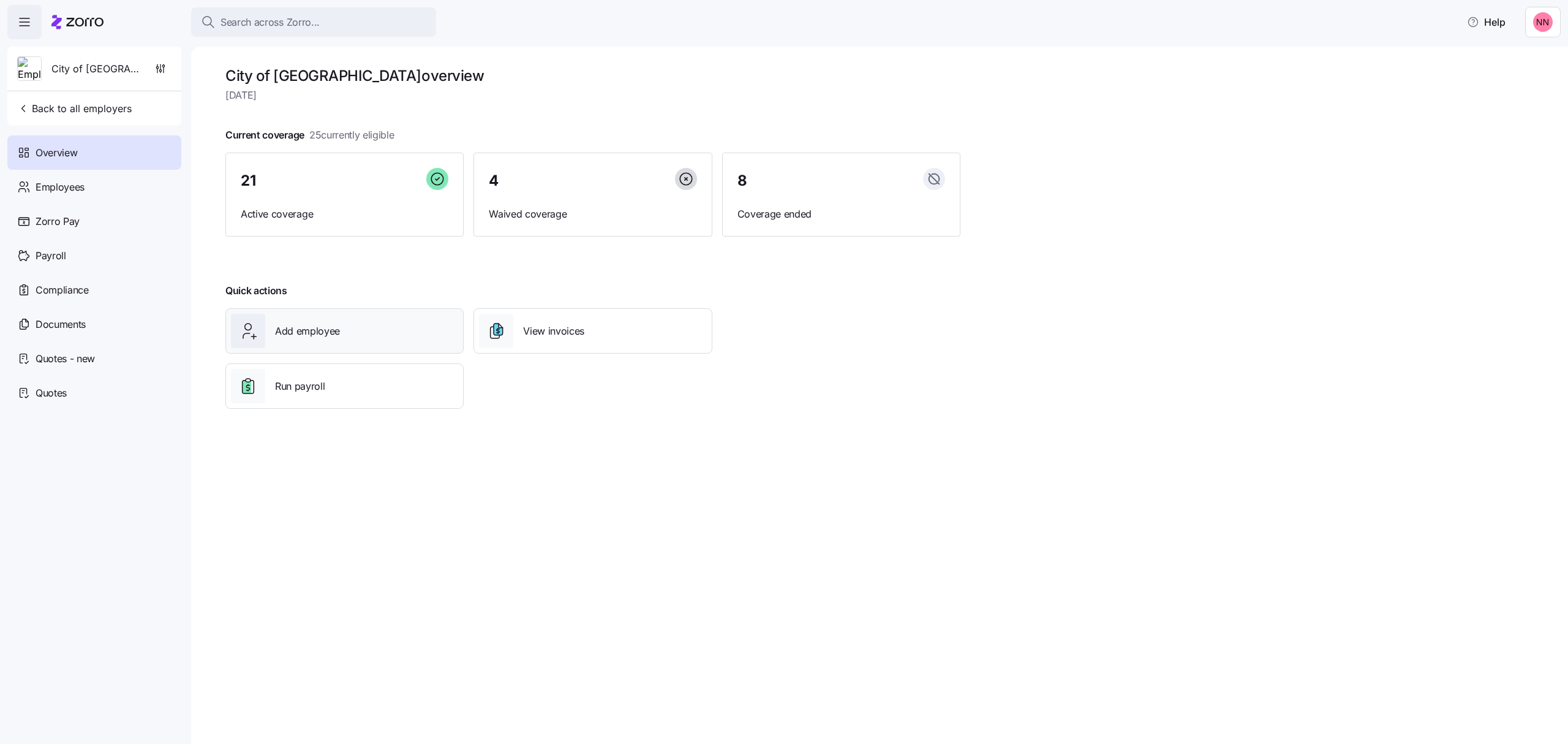
click at [307, 325] on span "Add employee" at bounding box center [307, 331] width 65 height 15
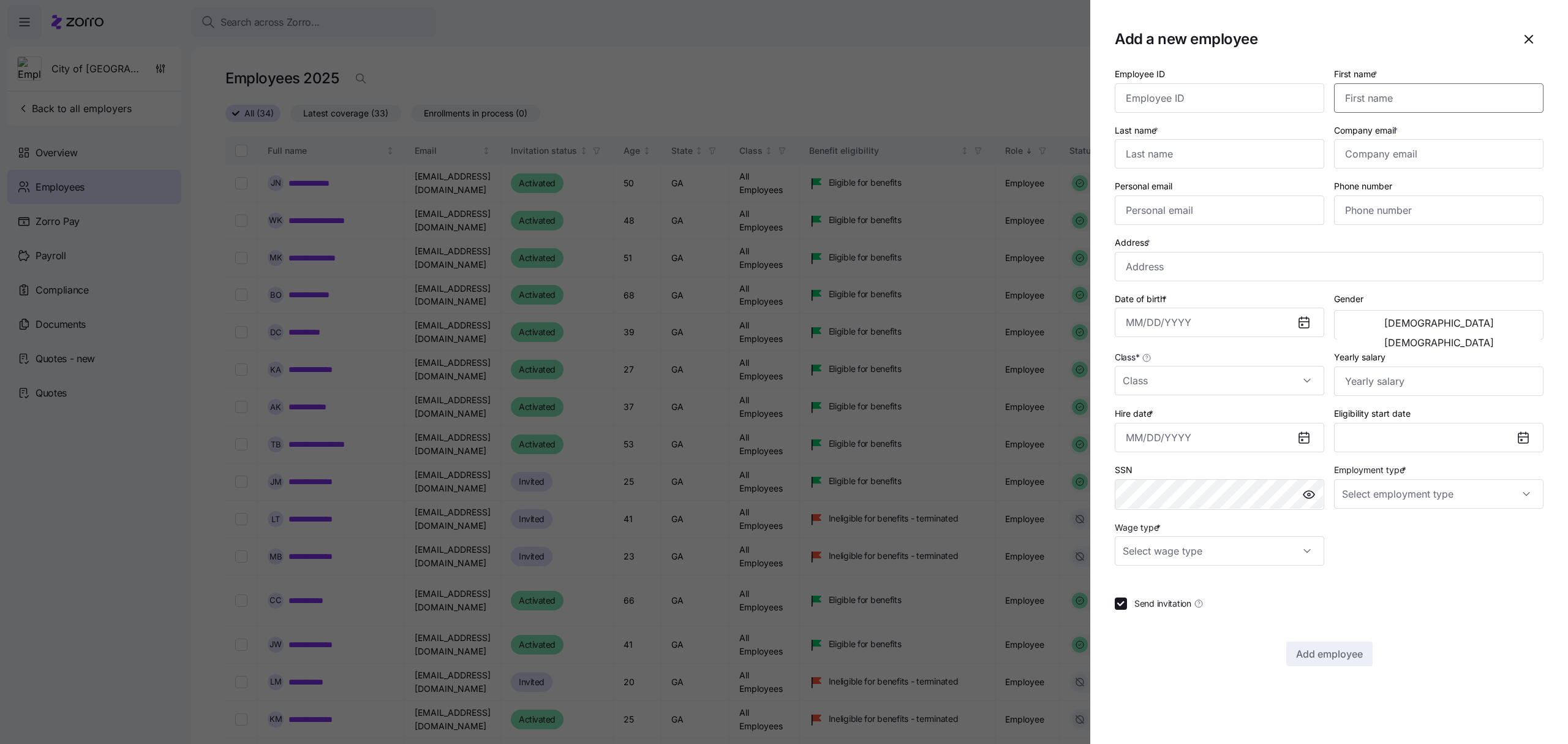
click at [1366, 101] on input "First name *" at bounding box center [1439, 98] width 210 height 30
type input "E"
type input "[PERSON_NAME]"
click at [1373, 154] on input "Company email *" at bounding box center [1439, 153] width 210 height 30
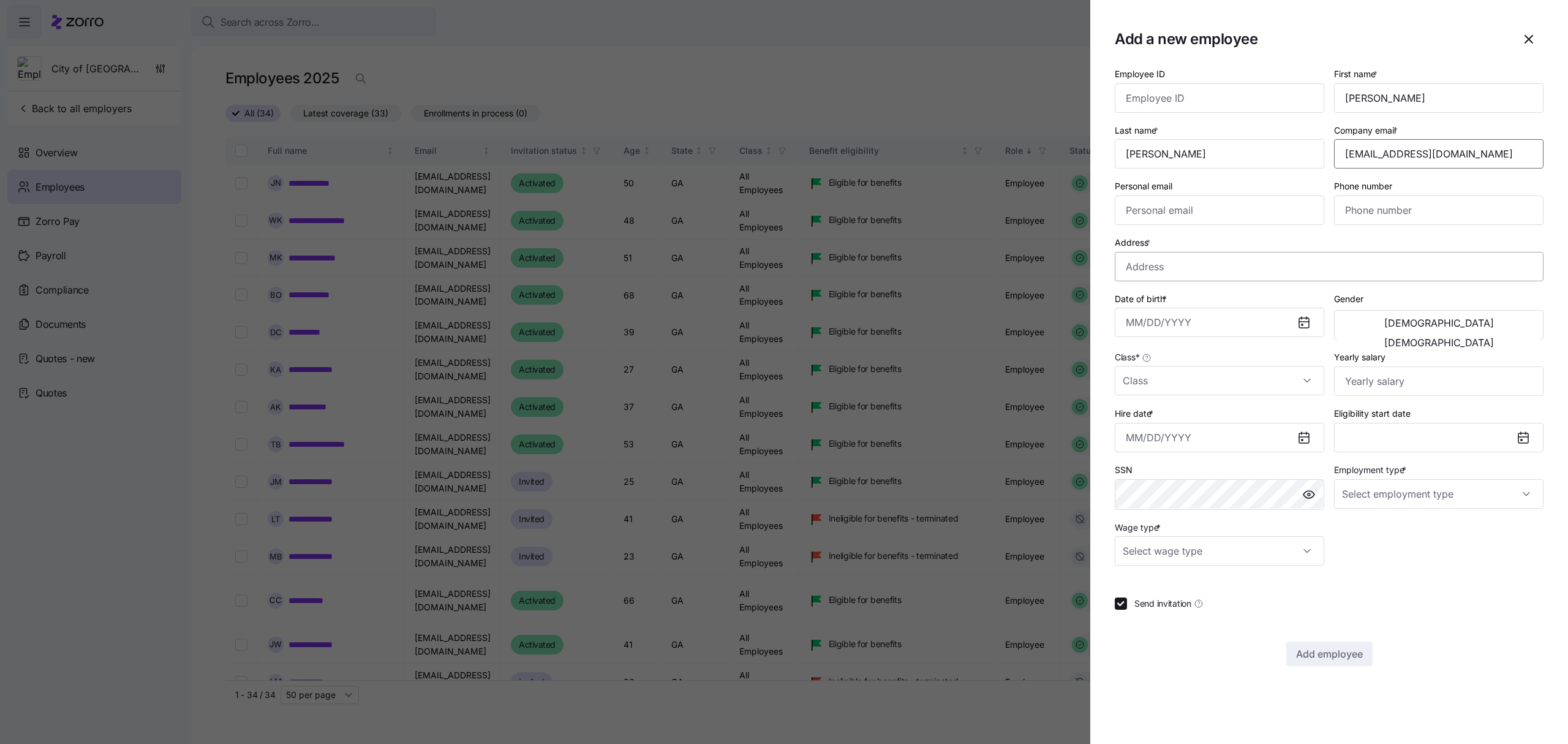
type input "[EMAIL_ADDRESS][DOMAIN_NAME]"
click at [1185, 260] on input "Address *" at bounding box center [1329, 266] width 429 height 30
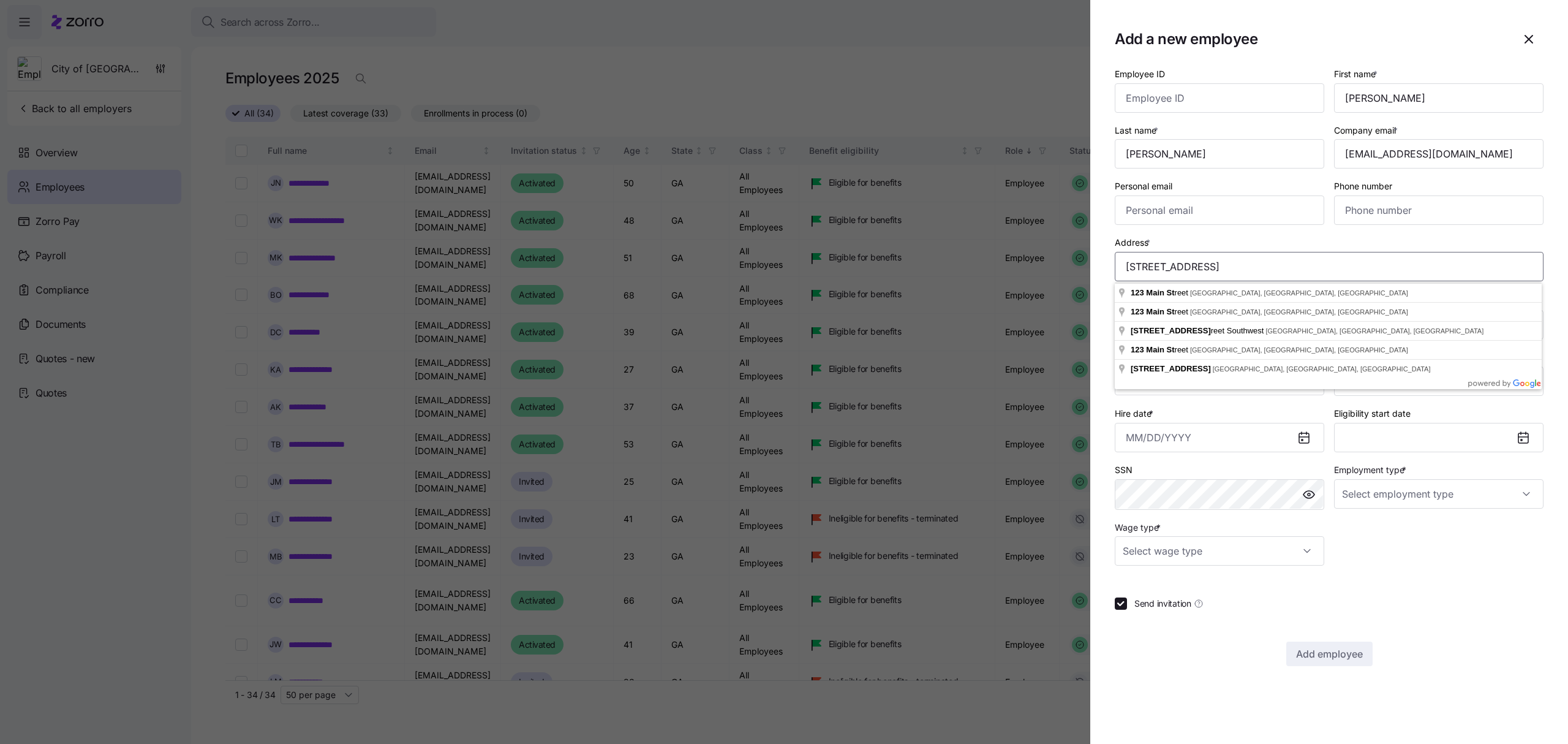
drag, startPoint x: 1193, startPoint y: 264, endPoint x: 996, endPoint y: 257, distance: 197.1
click at [996, 737] on div "Add a new employee Employee ID First name * [PERSON_NAME] Last name * [PERSON_N…" at bounding box center [784, 737] width 1568 height 0
click at [1183, 273] on input "[STREET_ADDRESS]" at bounding box center [1329, 266] width 429 height 30
drag, startPoint x: 1190, startPoint y: 264, endPoint x: 932, endPoint y: 259, distance: 258.0
click at [932, 737] on div "Add a new employee Employee ID First name * [PERSON_NAME] Last name * [PERSON_N…" at bounding box center [784, 737] width 1568 height 0
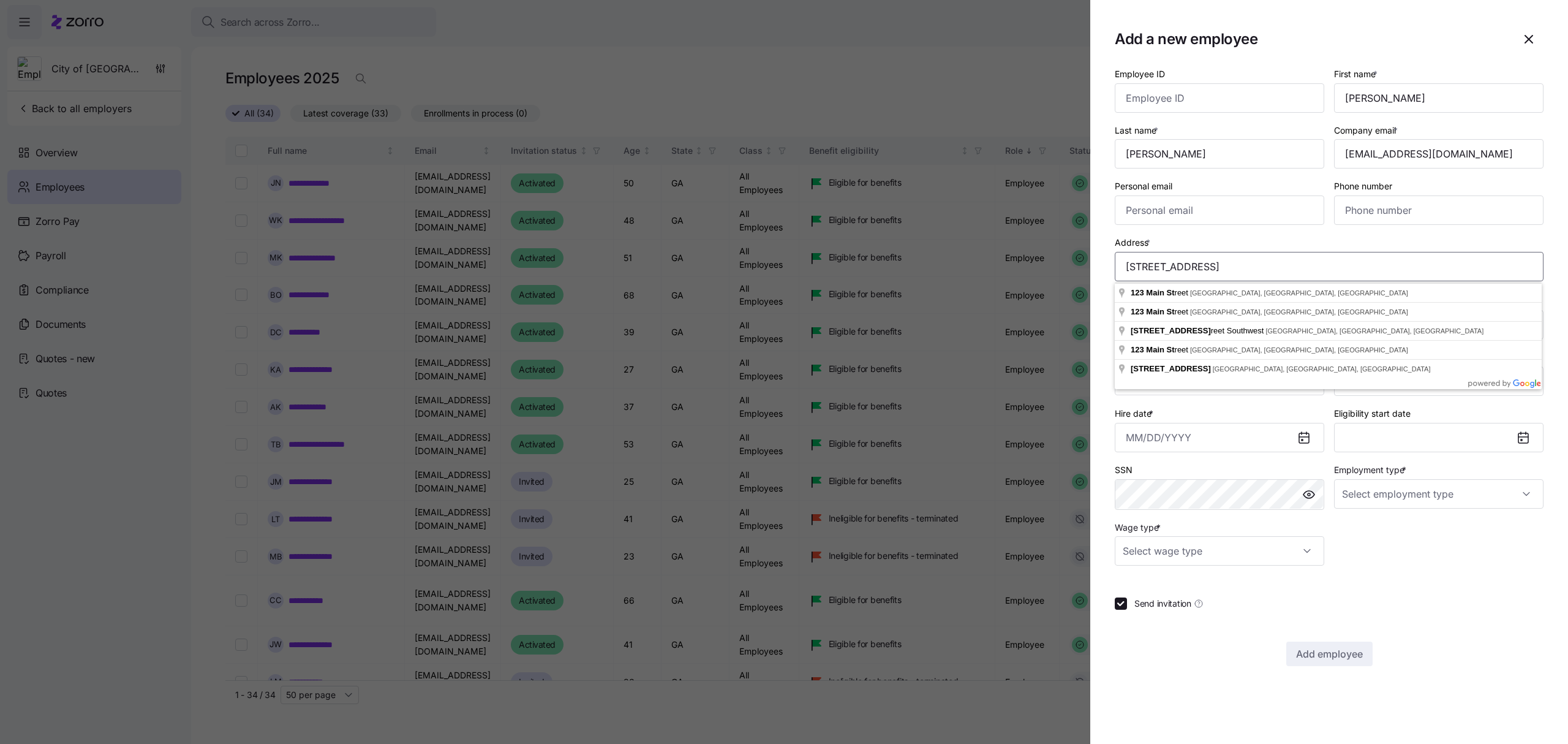
paste input "[STREET_ADDRESS]"
type input "[STREET_ADDRESS][PERSON_NAME]"
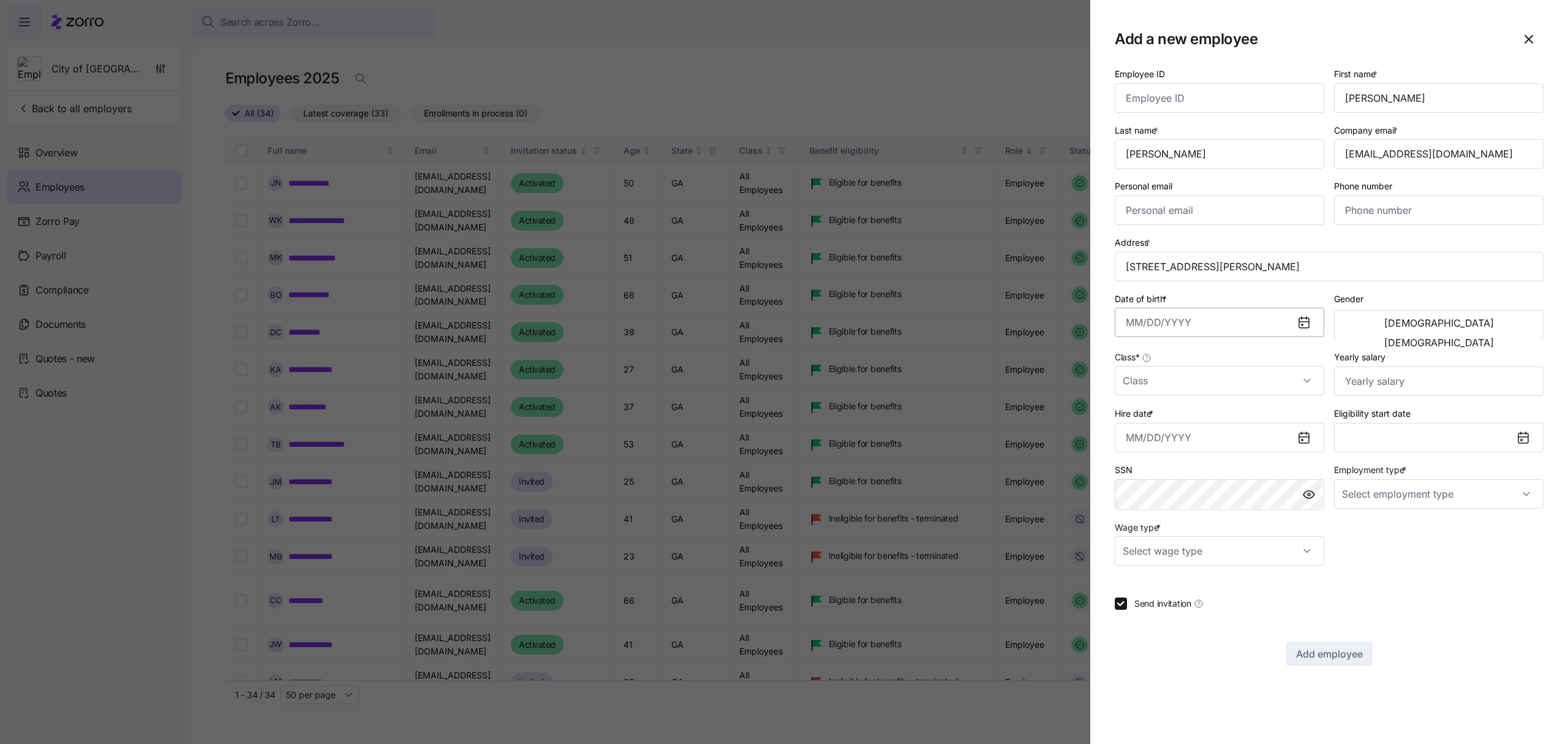
click at [1248, 320] on input "Date of birth *" at bounding box center [1219, 322] width 210 height 30
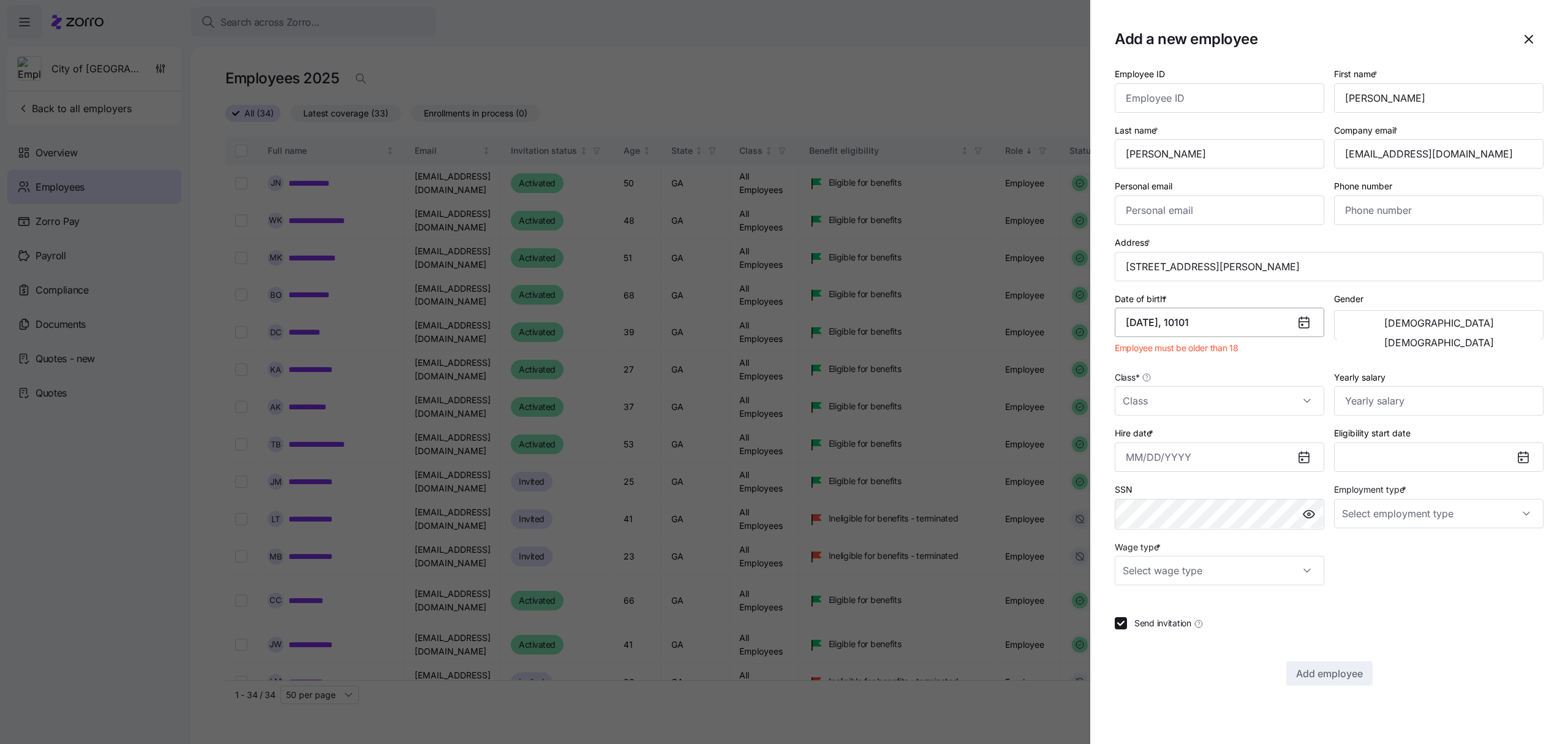
click at [1211, 326] on input "[DATE], 10101" at bounding box center [1219, 322] width 210 height 30
drag, startPoint x: 1211, startPoint y: 326, endPoint x: 1178, endPoint y: 327, distance: 33.0
click at [1178, 327] on input "[DATE], 10101" at bounding box center [1219, 322] width 210 height 30
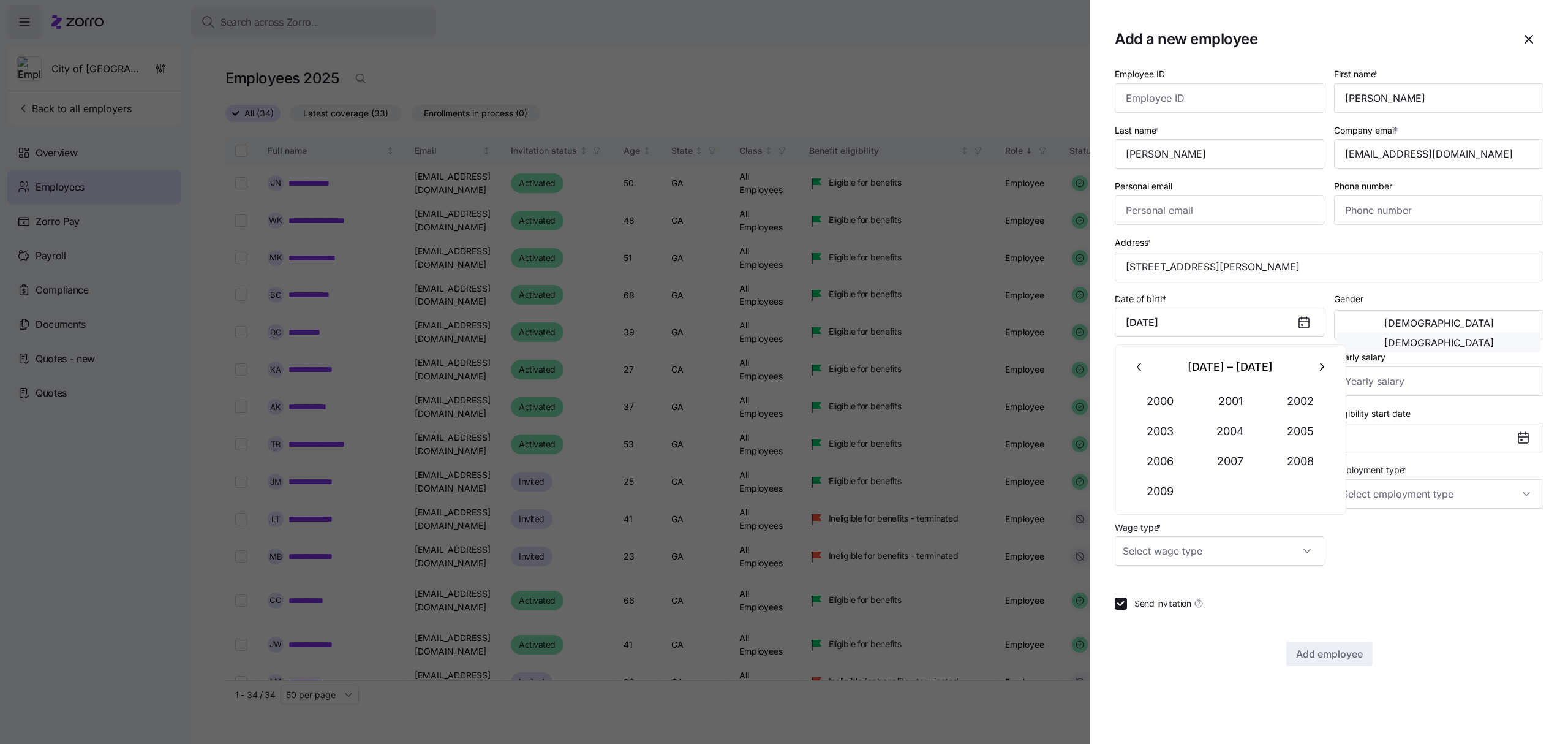
type input "[DATE]"
click at [1494, 337] on span "[DEMOGRAPHIC_DATA]" at bounding box center [1439, 342] width 109 height 10
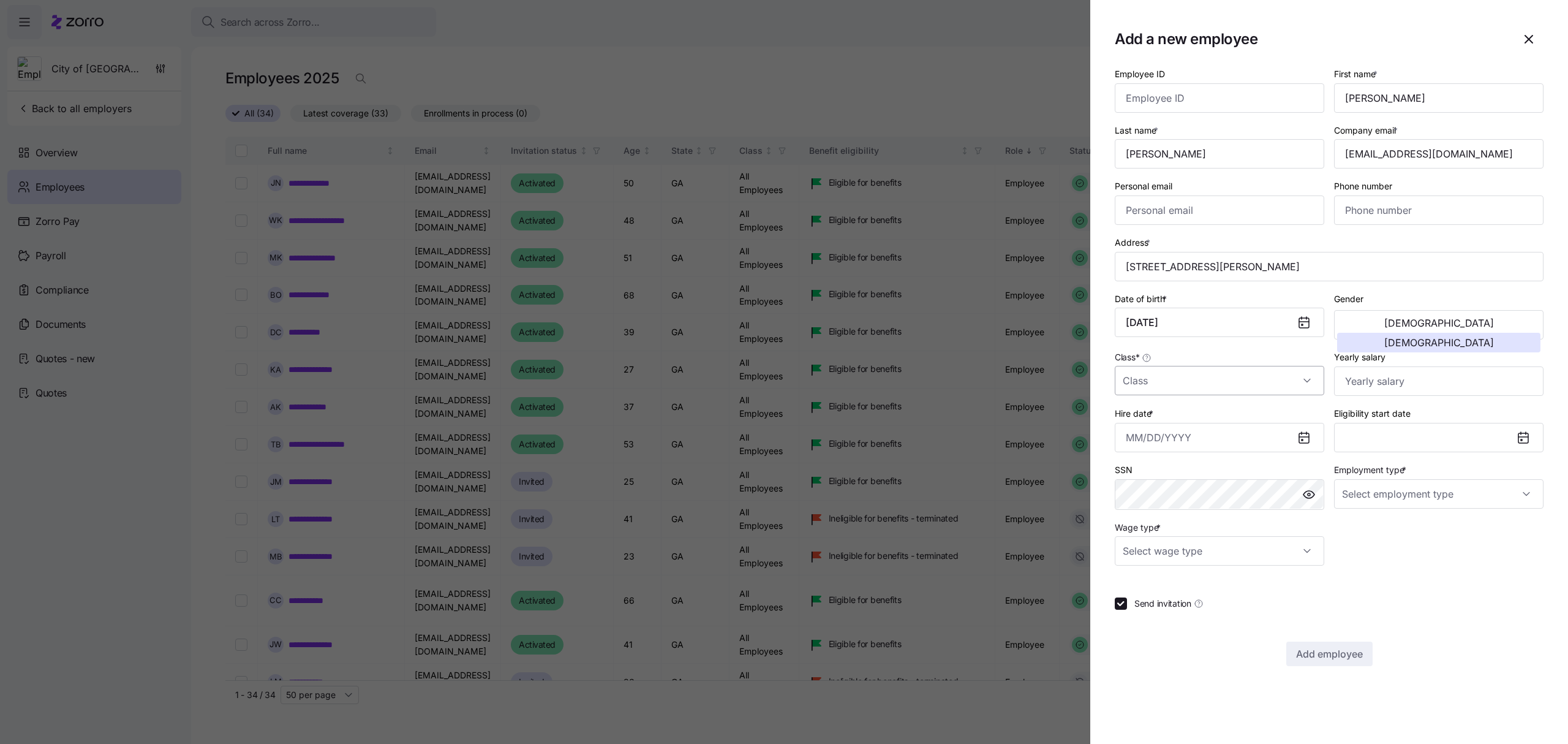
click at [1243, 381] on input "Class *" at bounding box center [1219, 380] width 210 height 30
click at [1203, 427] on div "All Employees" at bounding box center [1219, 419] width 200 height 26
type input "All Employees"
click at [1188, 442] on input "Hire date *" at bounding box center [1219, 437] width 210 height 30
click at [1141, 479] on icon "button" at bounding box center [1140, 483] width 14 height 14
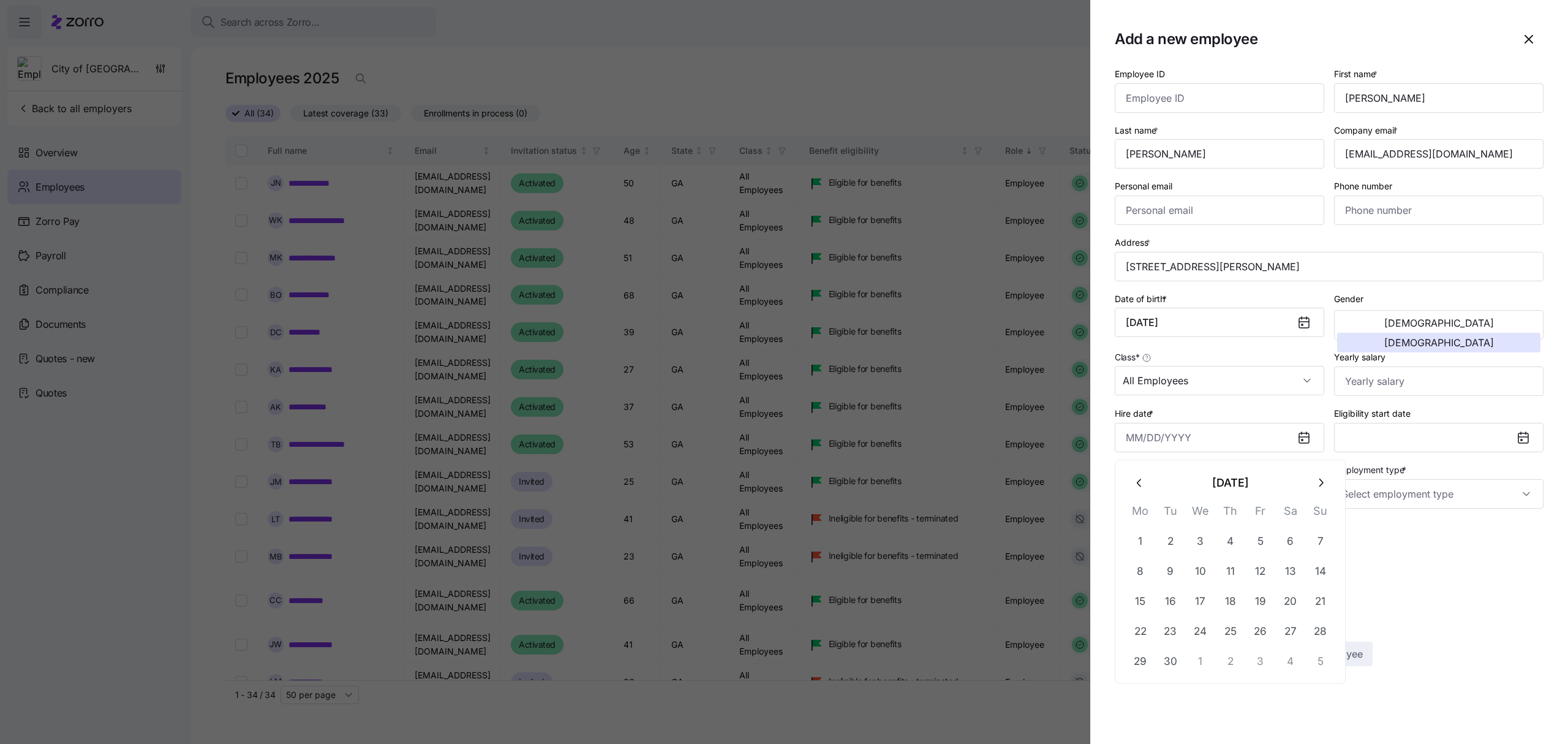
click at [1141, 479] on icon "button" at bounding box center [1140, 483] width 14 height 14
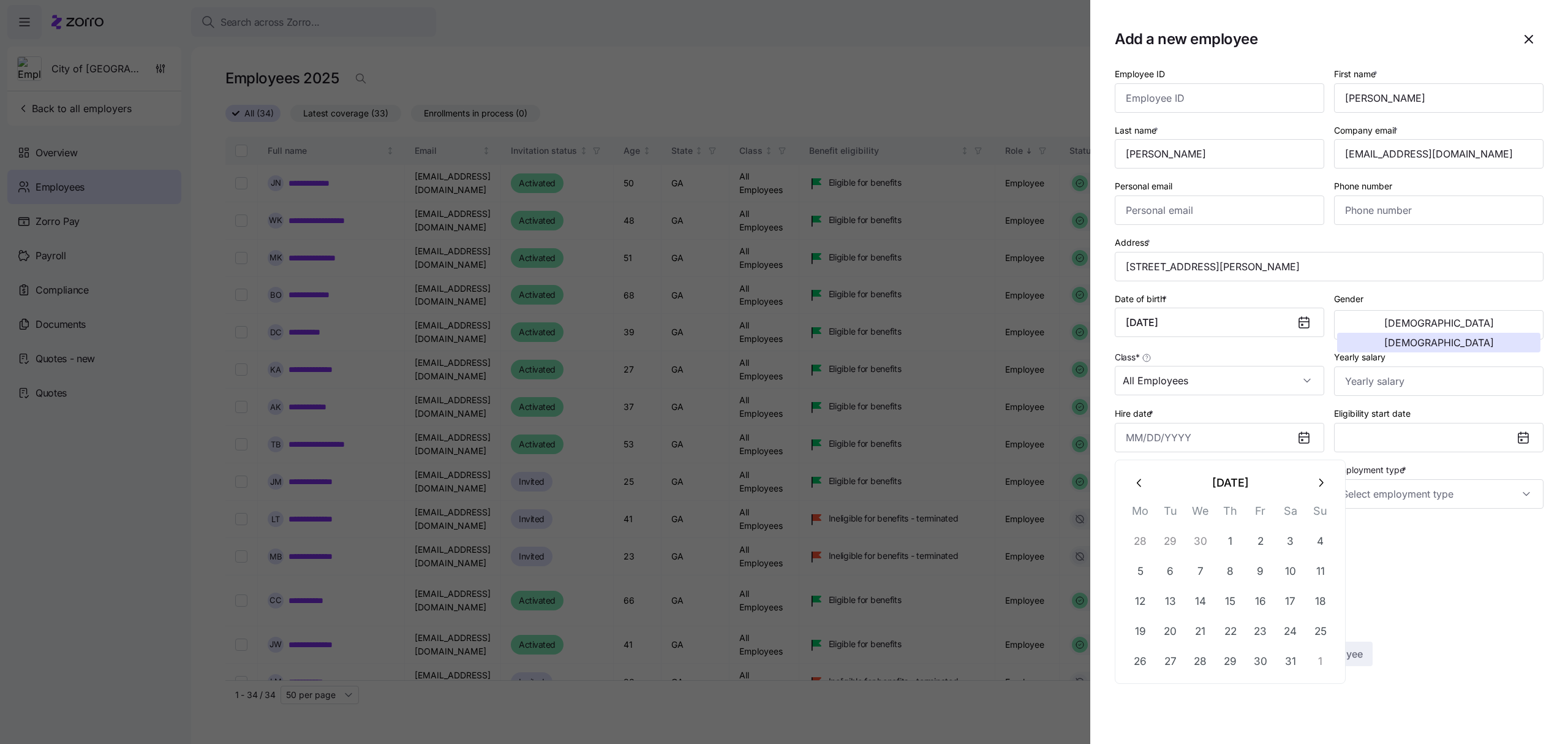
click at [1141, 479] on icon "button" at bounding box center [1140, 483] width 14 height 14
click at [1203, 538] on button "1" at bounding box center [1200, 541] width 30 height 30
type input "[DATE]"
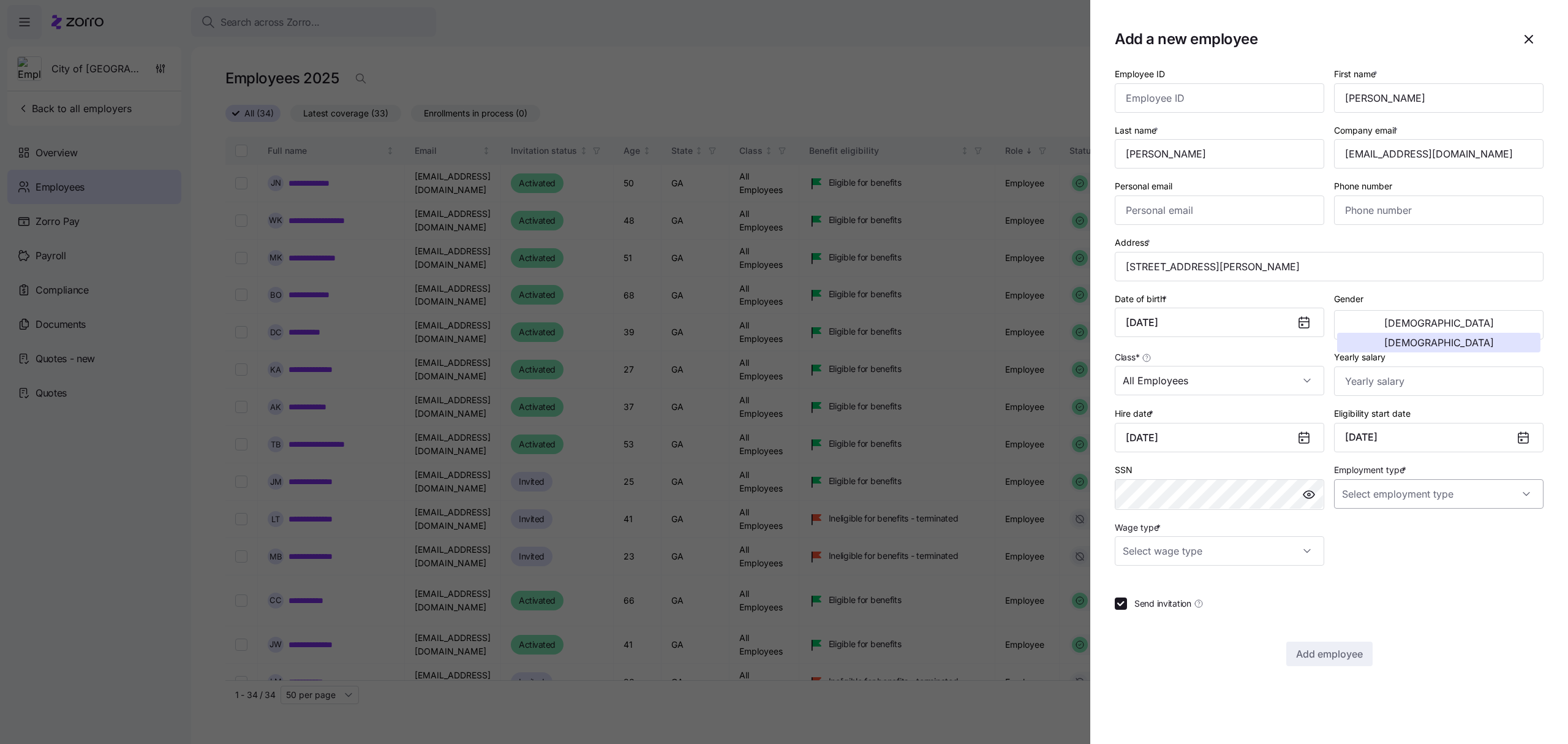
click at [1436, 493] on input "Employment type *" at bounding box center [1439, 493] width 210 height 30
click at [1376, 533] on span "Full Time" at bounding box center [1366, 534] width 35 height 14
type input "Full Time"
click at [1296, 550] on input "Wage type *" at bounding box center [1219, 550] width 210 height 30
click at [1147, 584] on div "Salary" at bounding box center [1219, 592] width 200 height 26
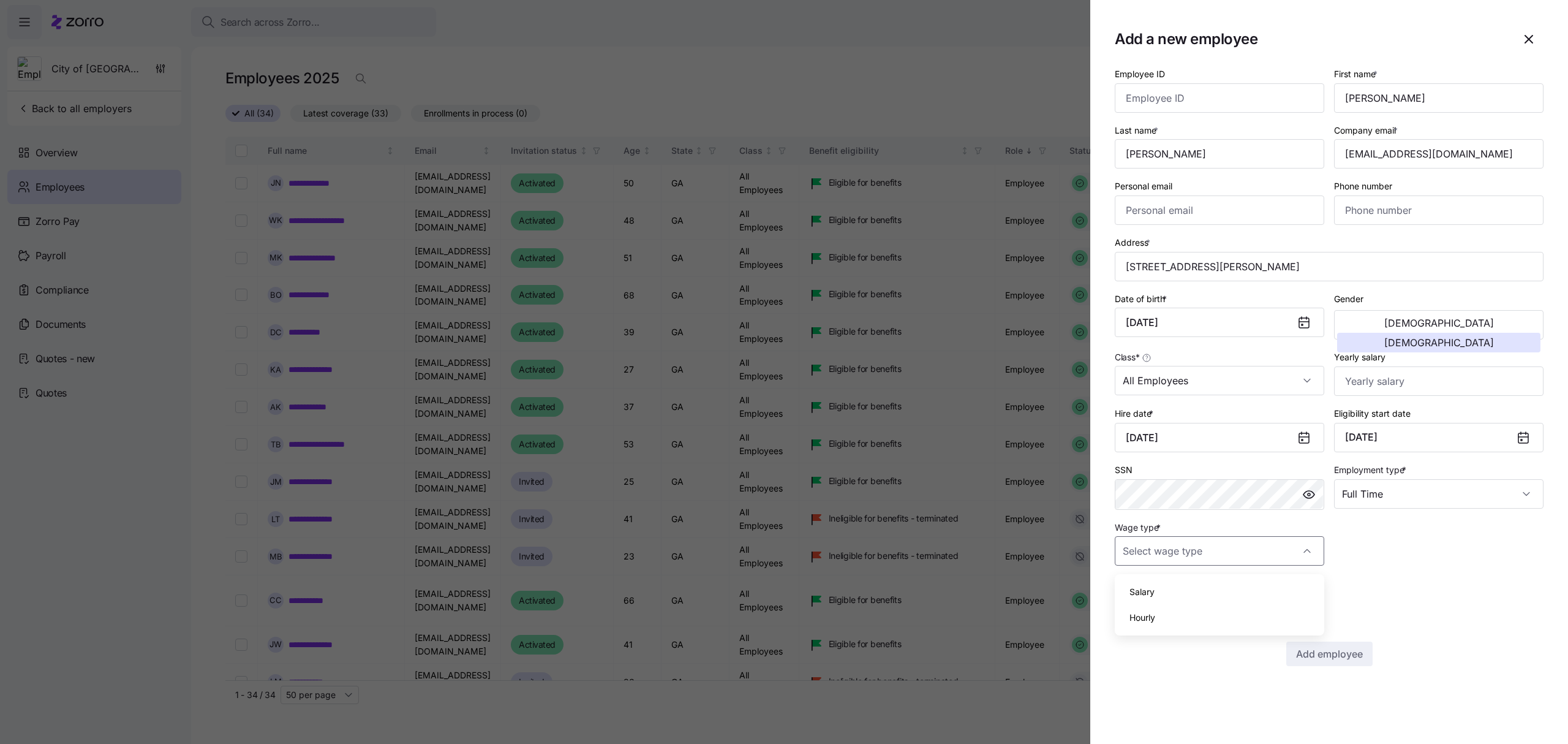
type input "Salary"
click at [1340, 655] on span "Add employee" at bounding box center [1329, 654] width 67 height 14
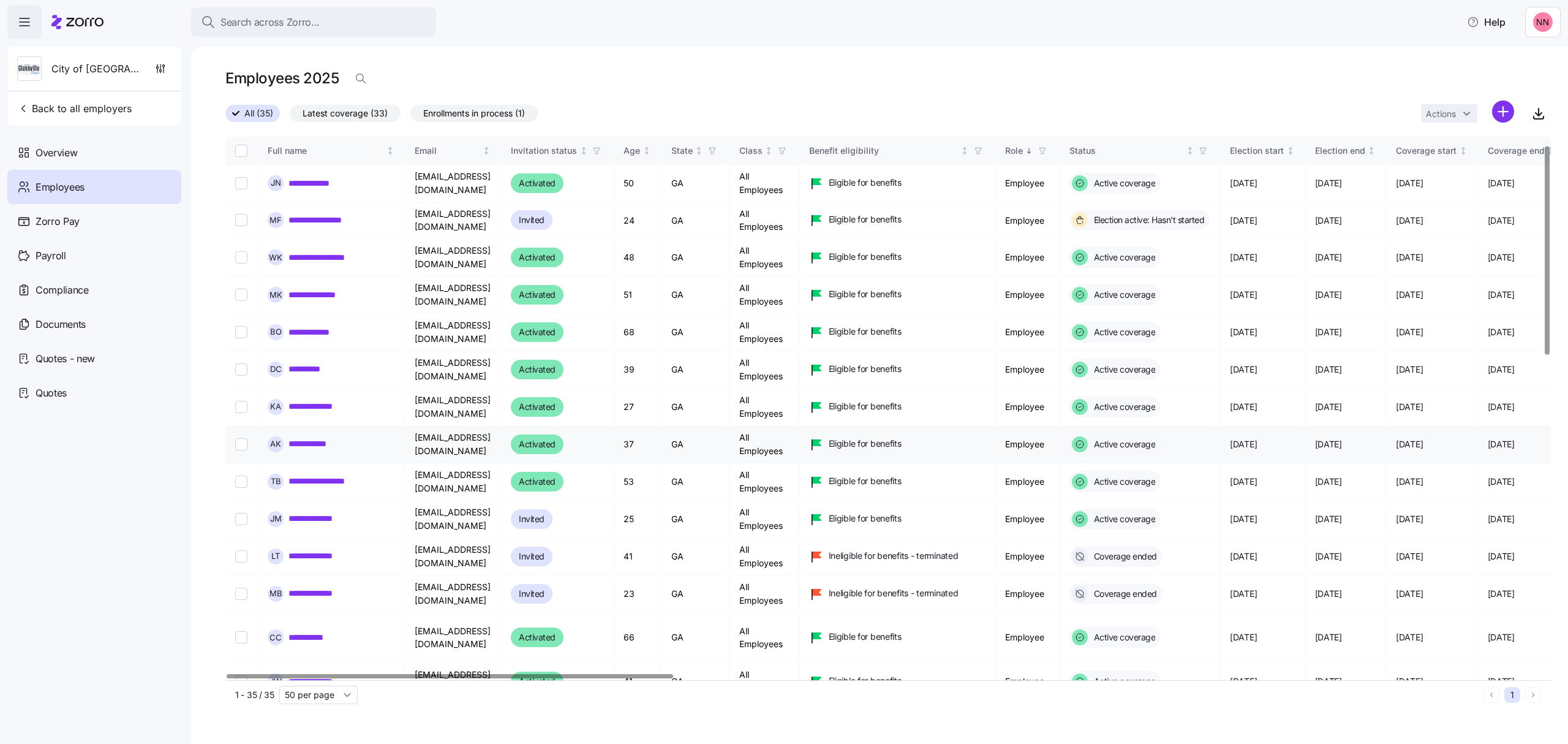
scroll to position [81, 0]
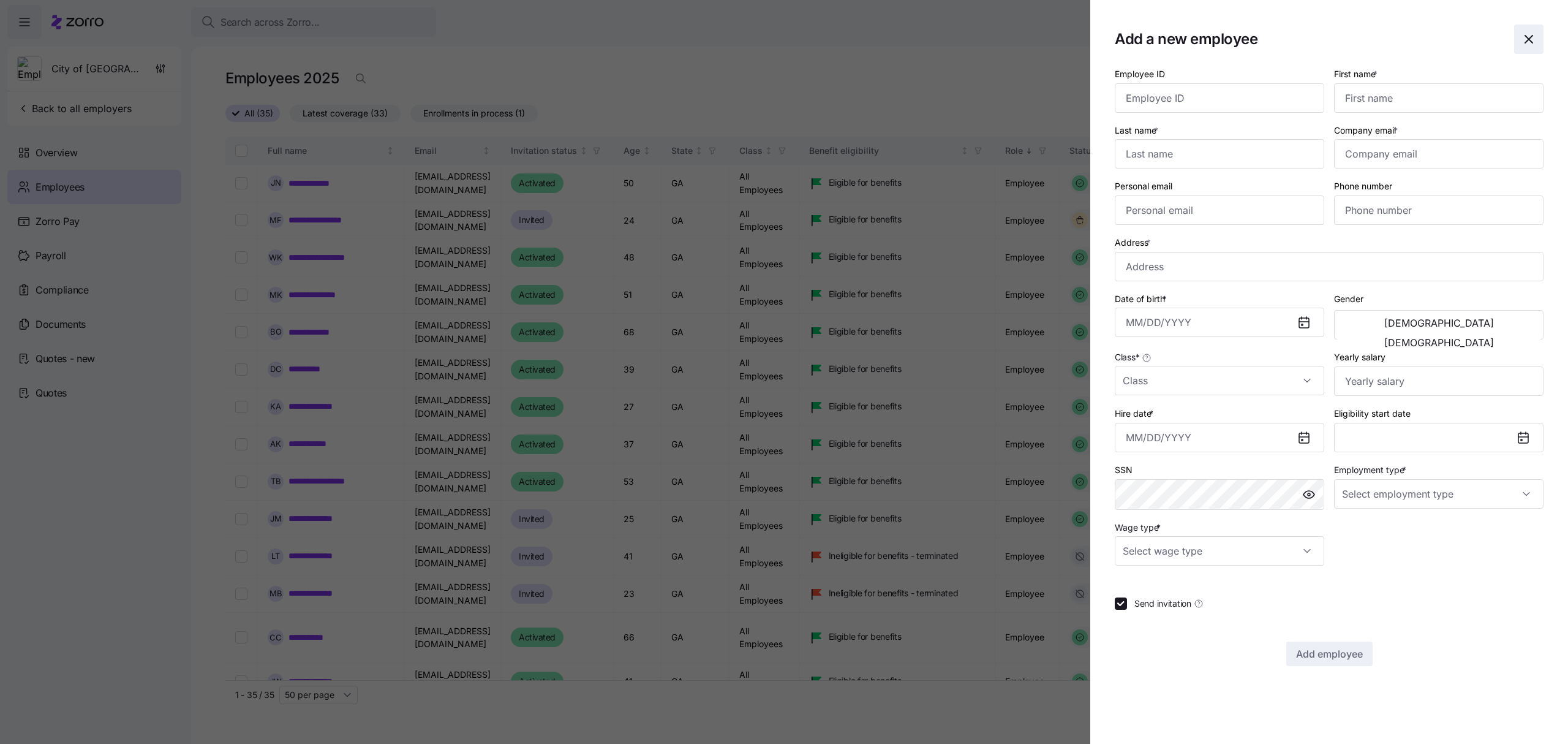
click at [1523, 32] on icon "button" at bounding box center [1529, 39] width 14 height 14
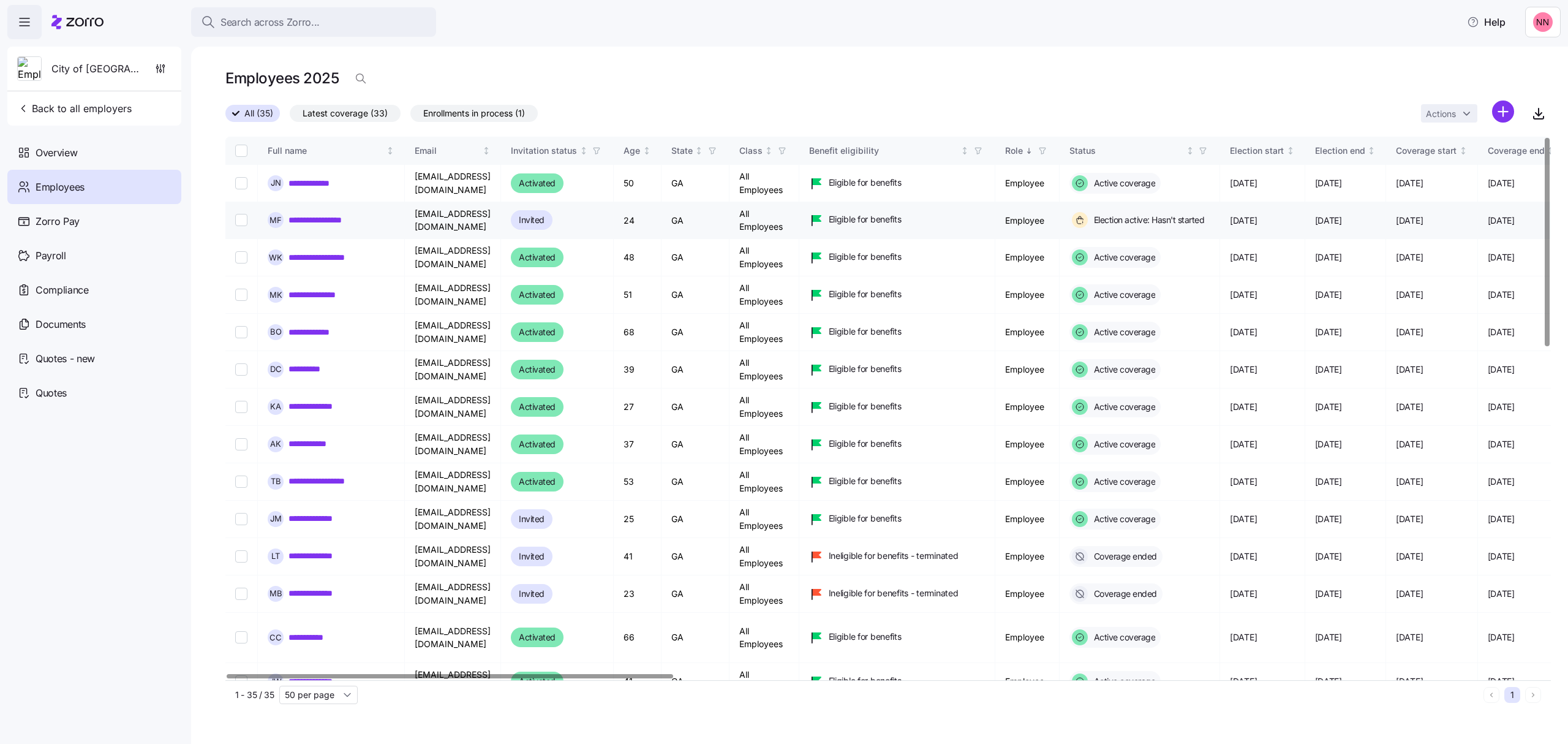
click at [322, 215] on link "**********" at bounding box center [325, 219] width 74 height 12
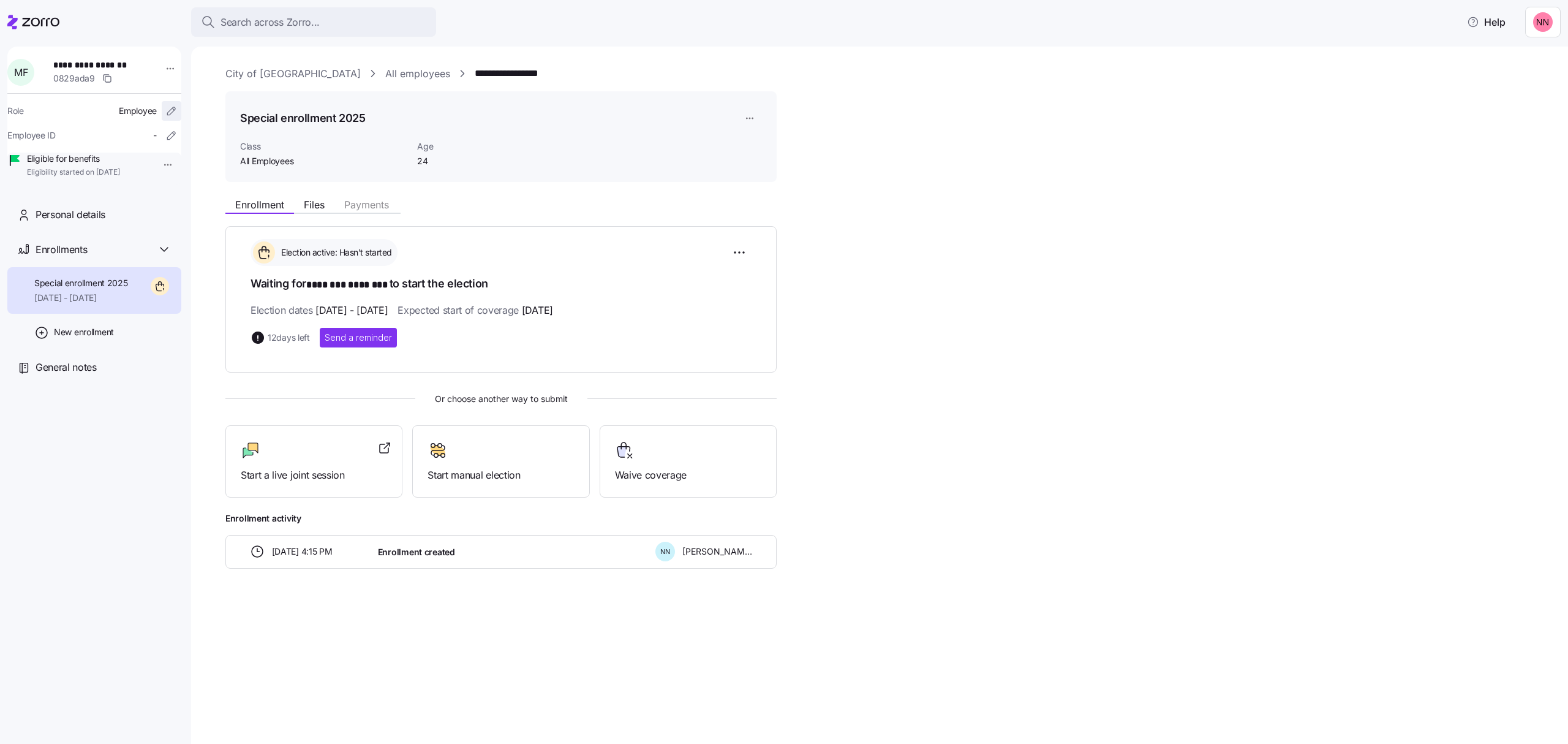
click at [165, 108] on icon "button" at bounding box center [171, 110] width 12 height 12
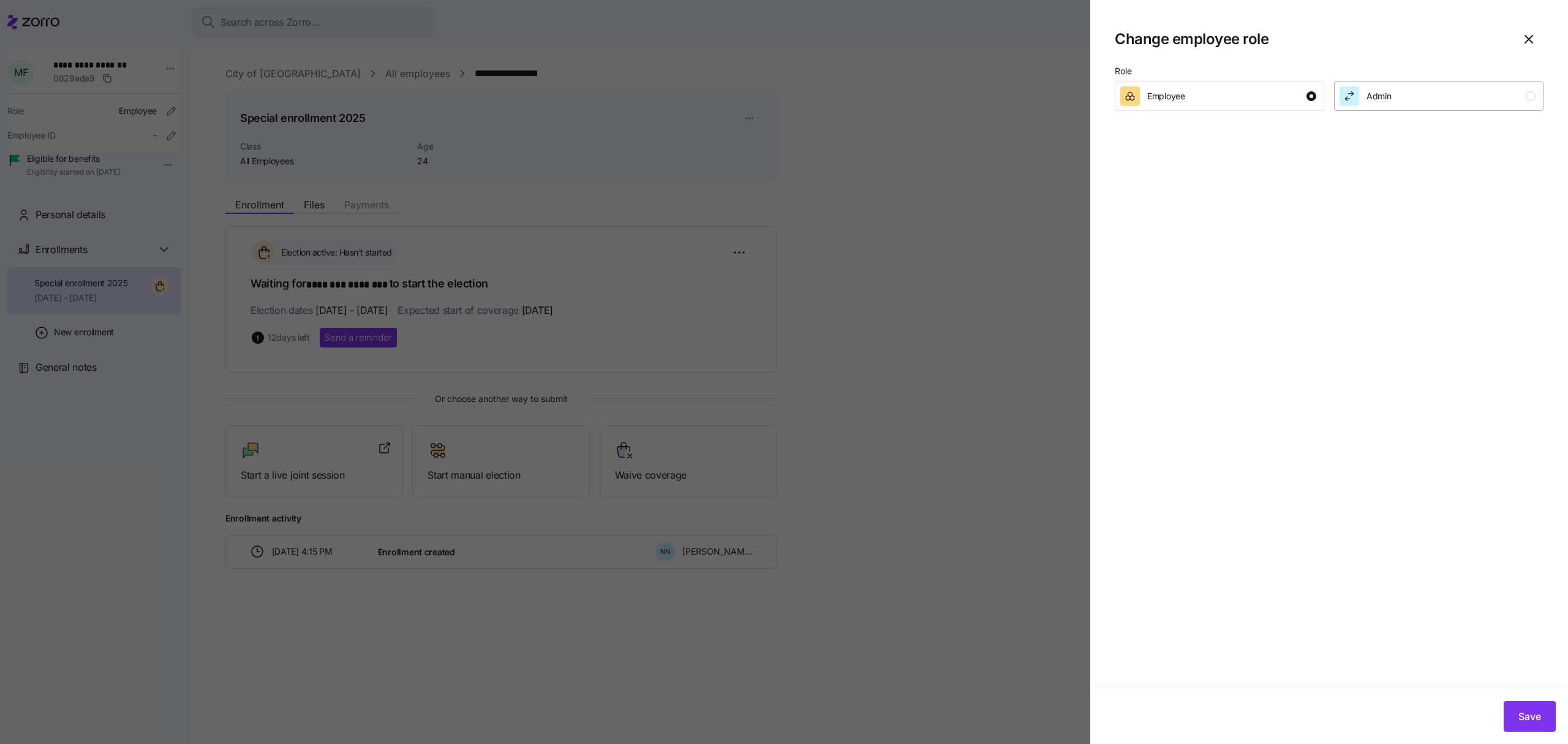
click at [1435, 89] on div "Admin" at bounding box center [1438, 96] width 196 height 19
click at [1537, 724] on span "Save" at bounding box center [1529, 716] width 22 height 14
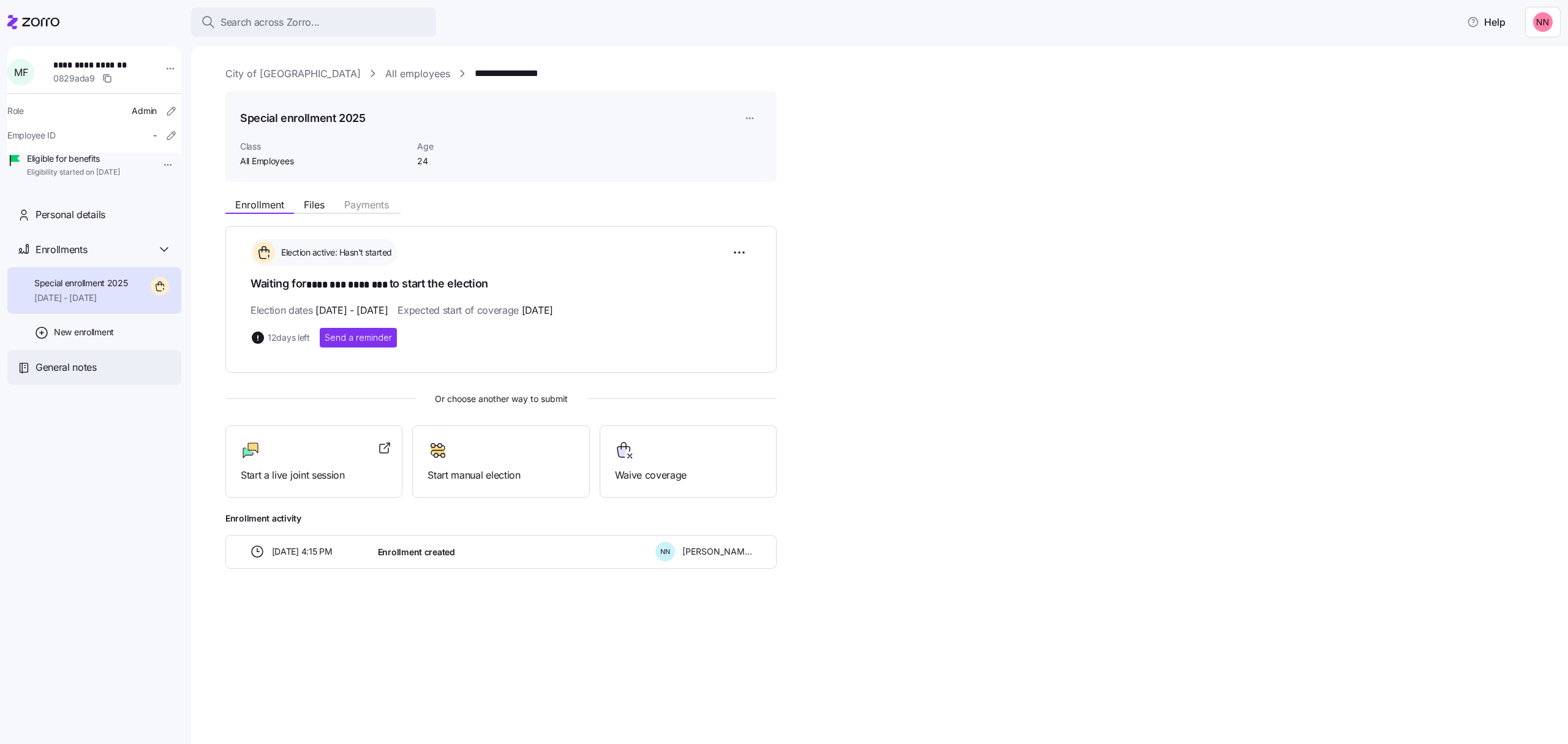
click at [62, 375] on span "General notes" at bounding box center [66, 367] width 61 height 15
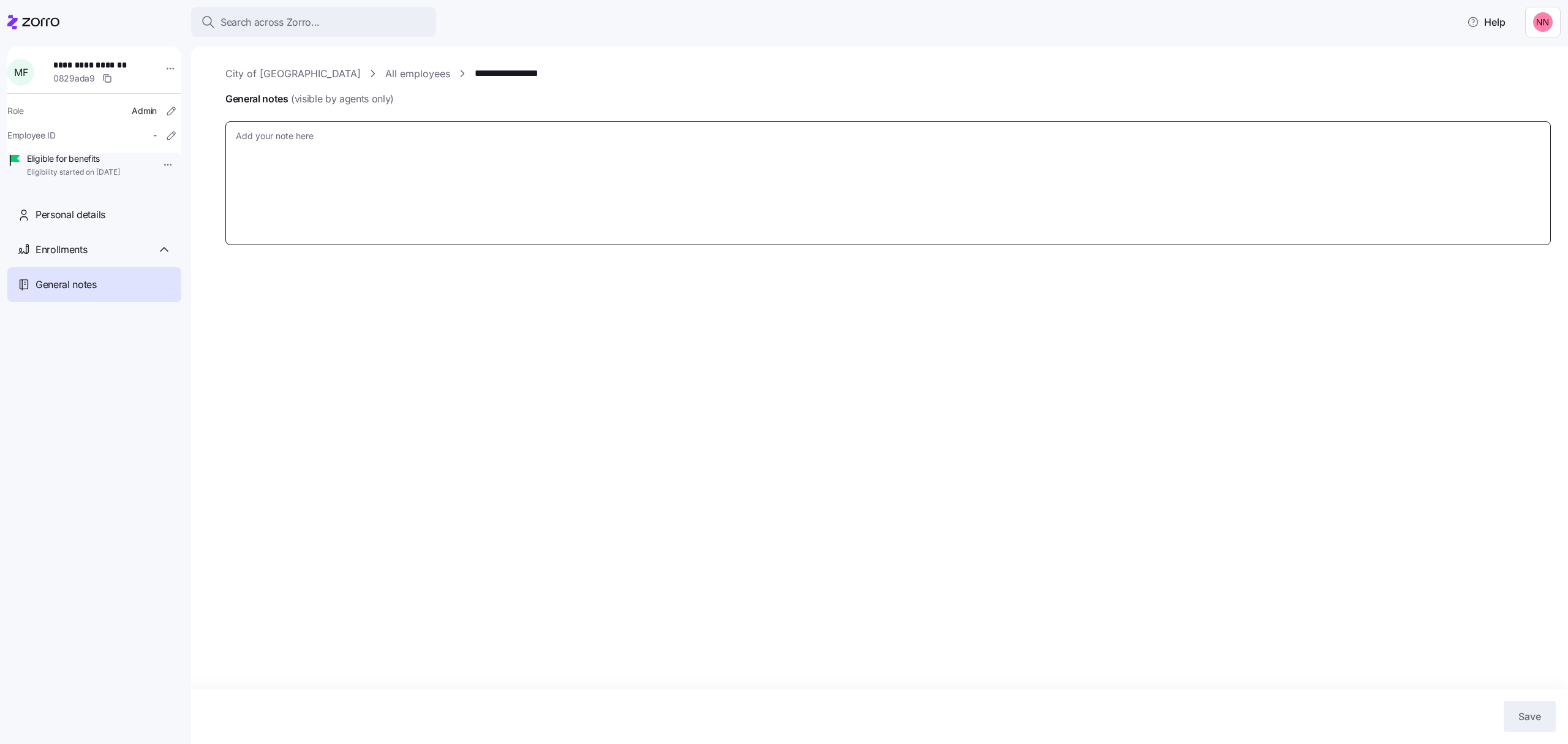
click at [393, 170] on textarea "General notes (visible by agents only)" at bounding box center [888, 183] width 1325 height 125
type textarea "x"
type textarea "T"
type textarea "x"
type textarea "Th"
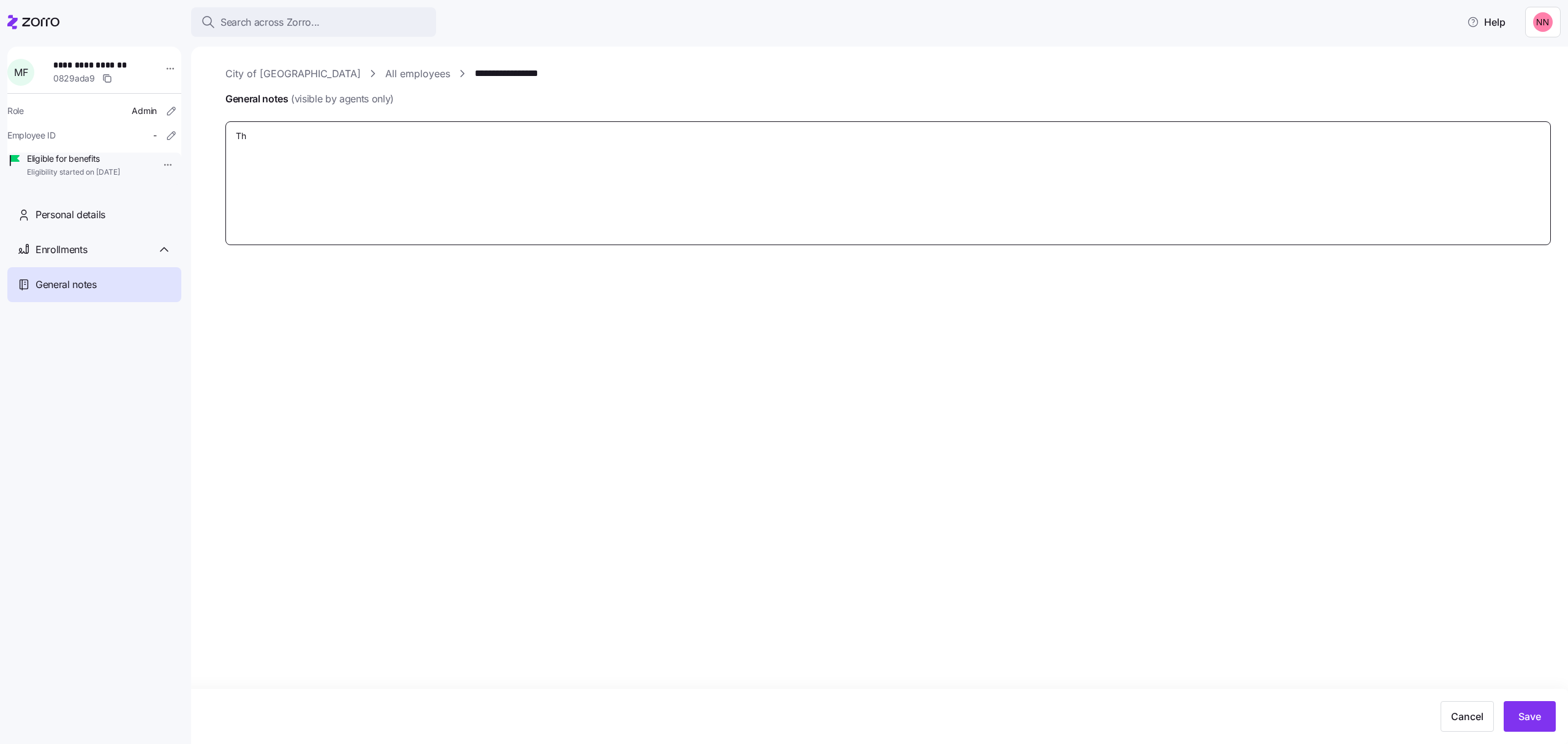
type textarea "x"
type textarea "Thi"
type textarea "x"
type textarea "This"
type textarea "x"
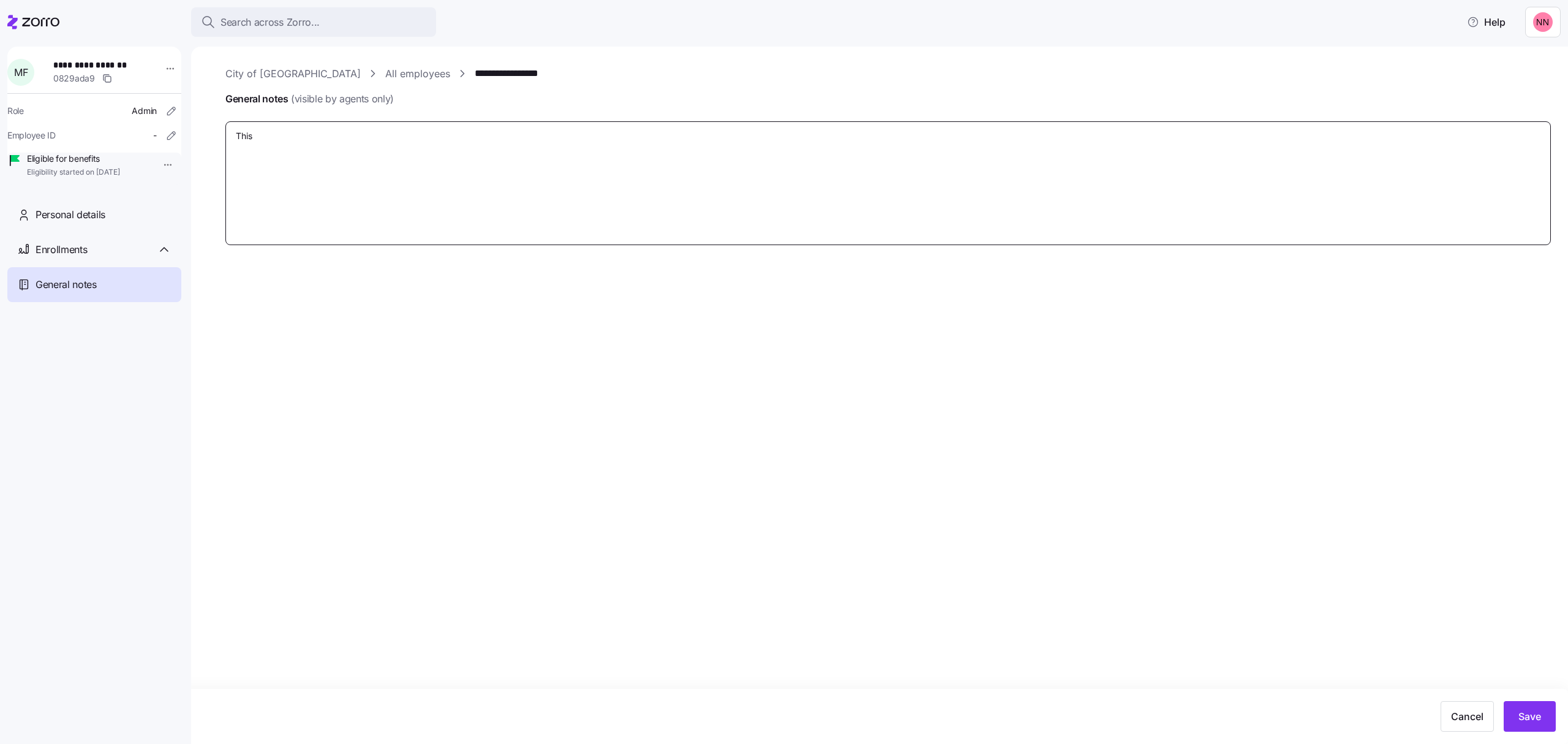
type textarea "This"
type textarea "x"
type textarea "This i"
type textarea "x"
type textarea "This is"
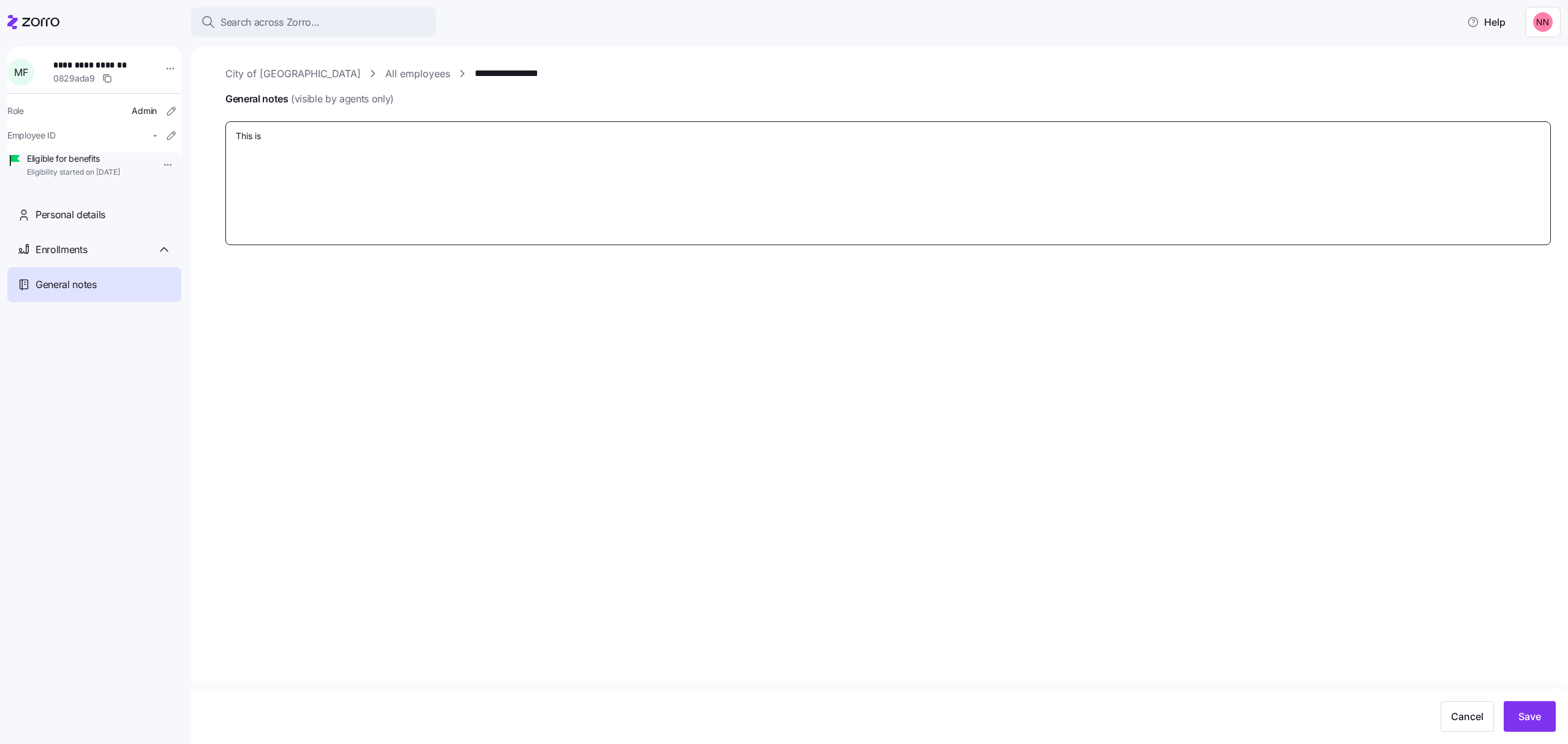
type textarea "x"
type textarea "This is"
type textarea "x"
type textarea "This is N"
type textarea "x"
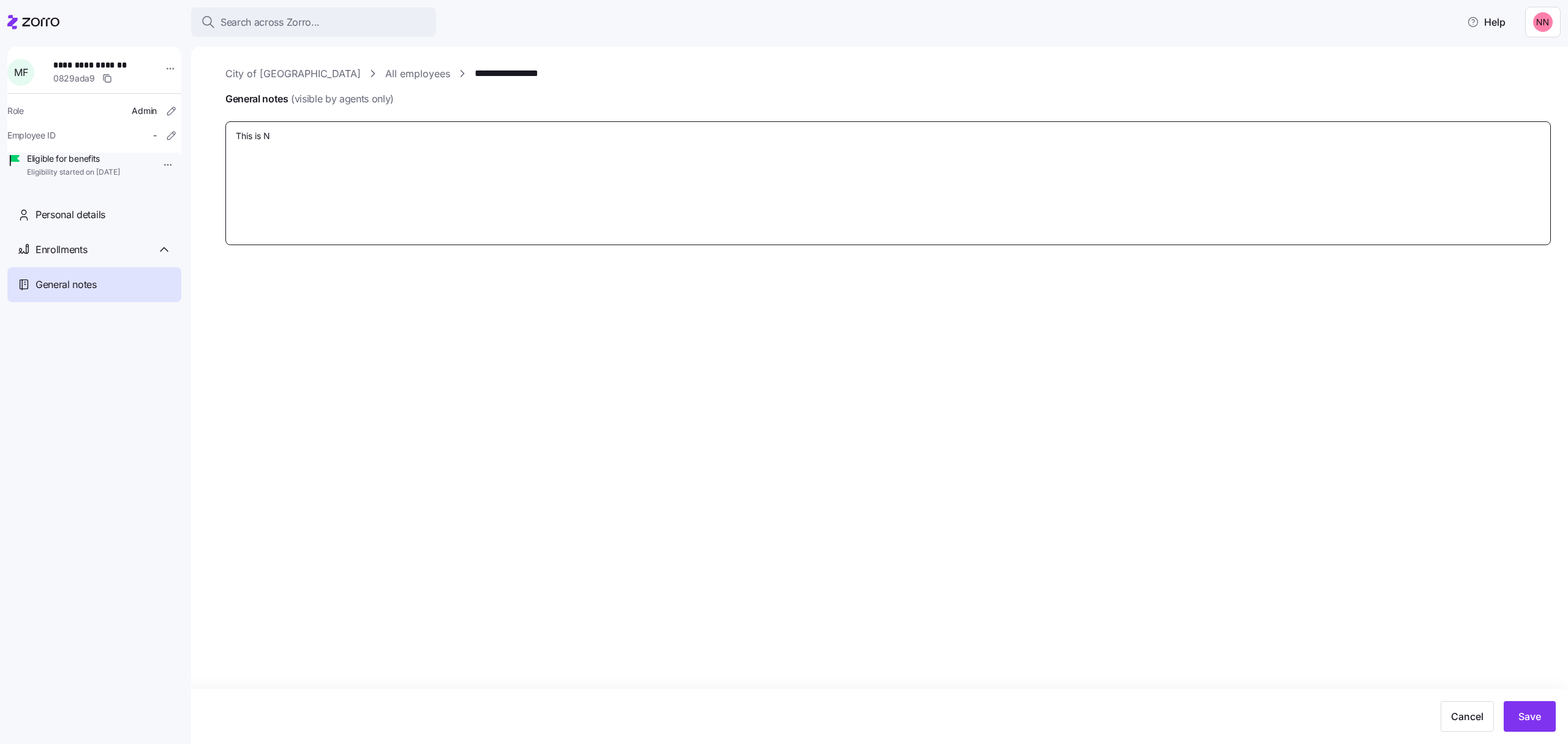
type textarea "This is NO"
type textarea "x"
type textarea "This is NOT"
type textarea "x"
type textarea "This is NOT"
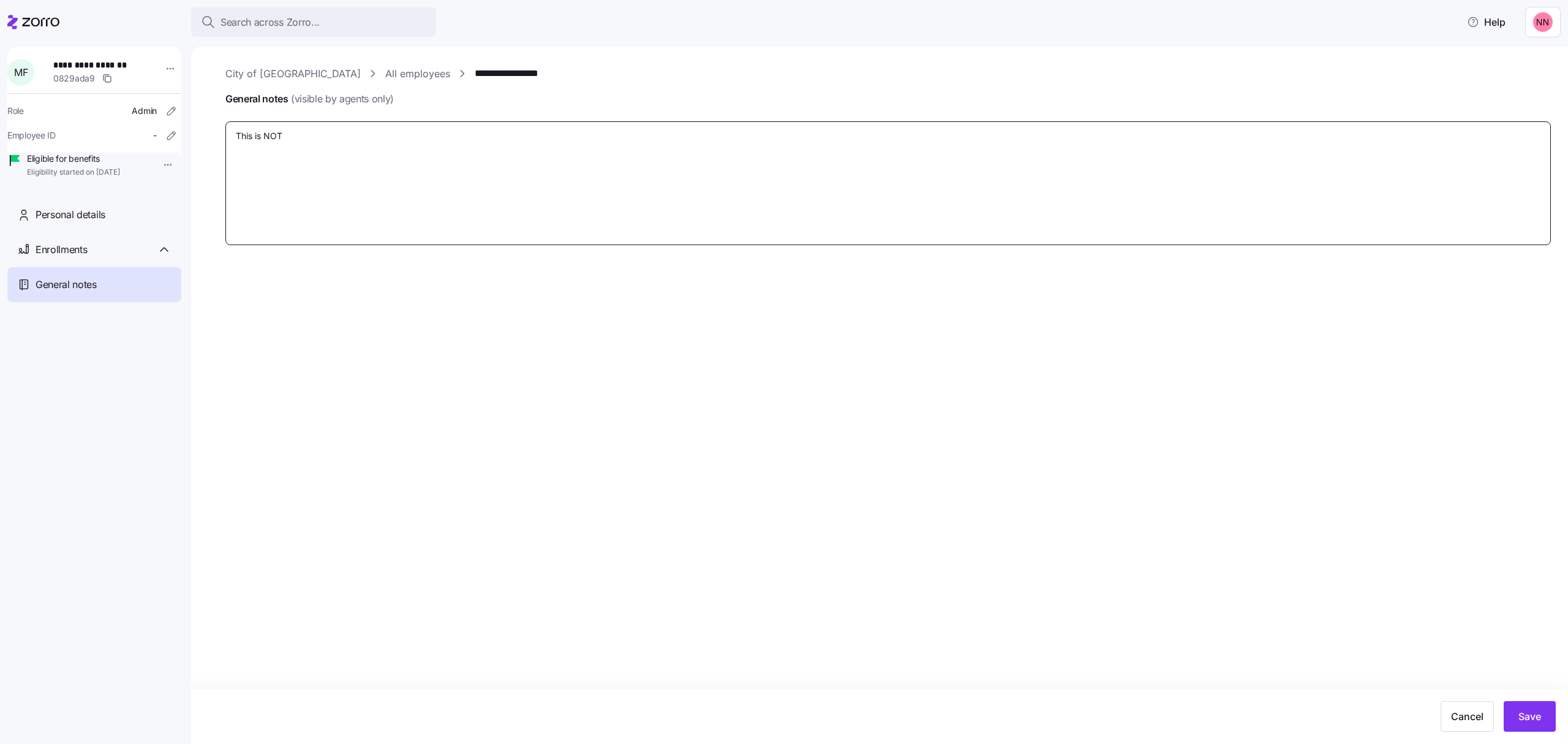
type textarea "x"
type textarea "This is NOT a"
type textarea "x"
type textarea "This is NOT an"
type textarea "x"
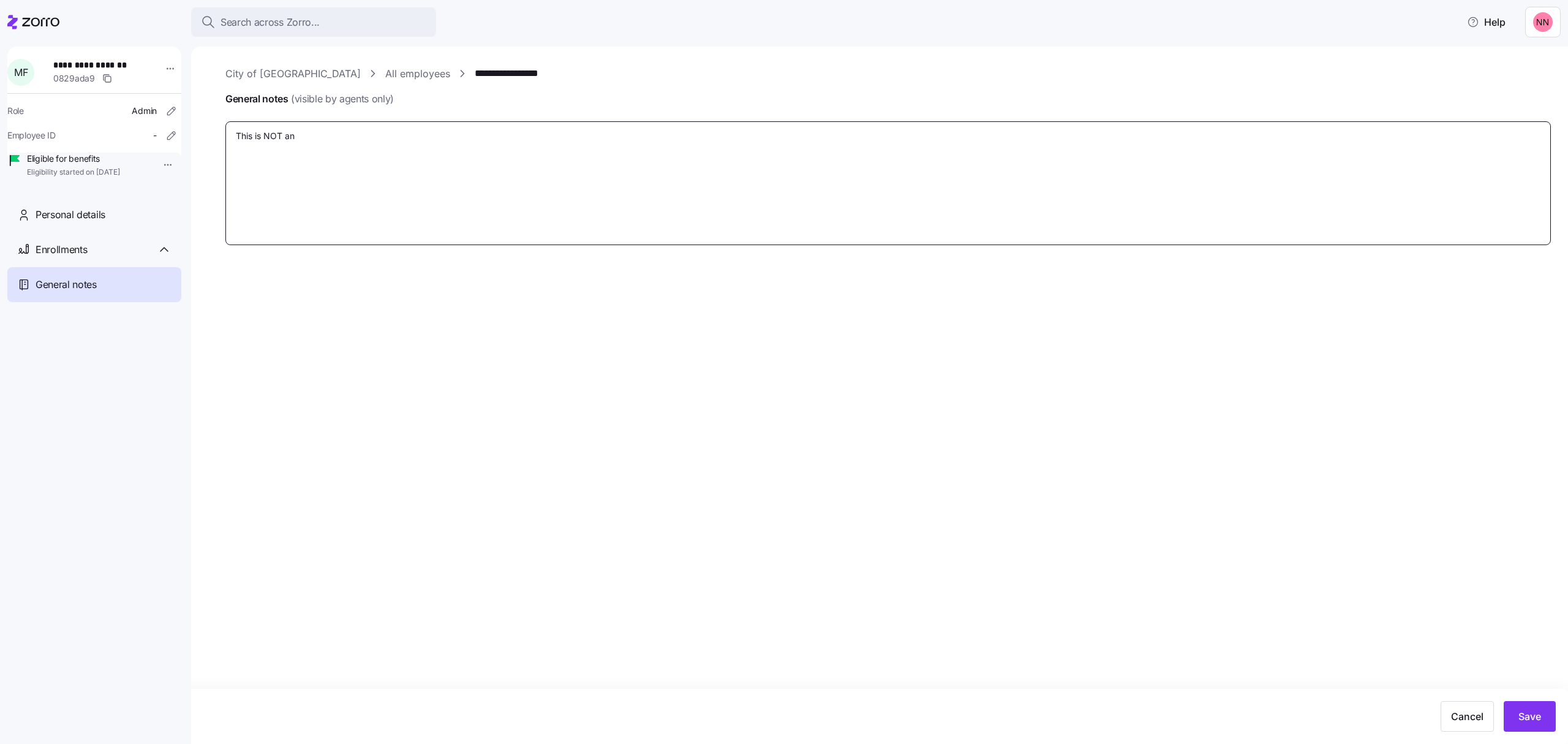
type textarea "This is NOT an"
type textarea "x"
type textarea "This is NOT an e"
type textarea "x"
type textarea "This is NOT an emp"
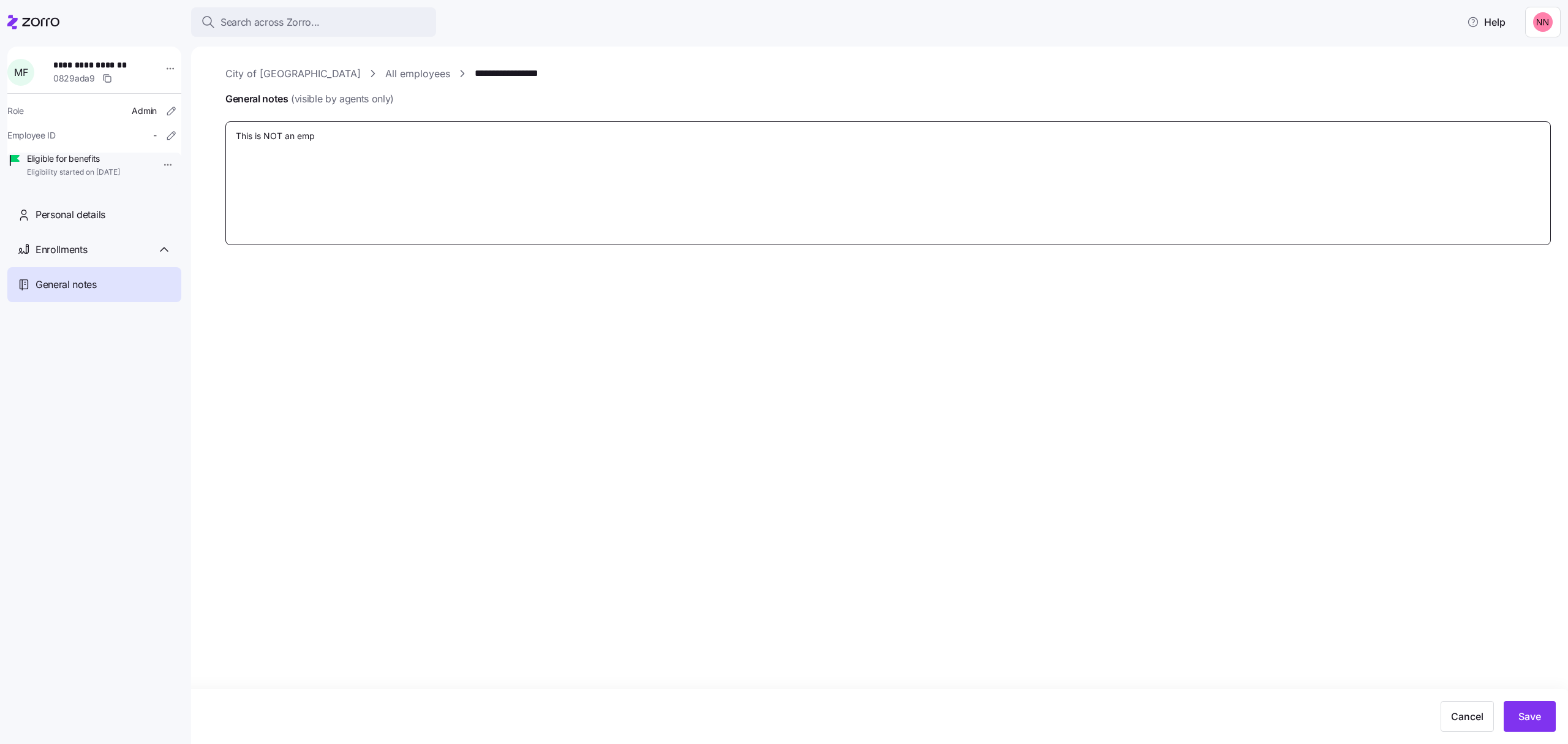
type textarea "x"
type textarea "This is NOT an empl"
type textarea "x"
type textarea "This is NOT an emplo"
type textarea "x"
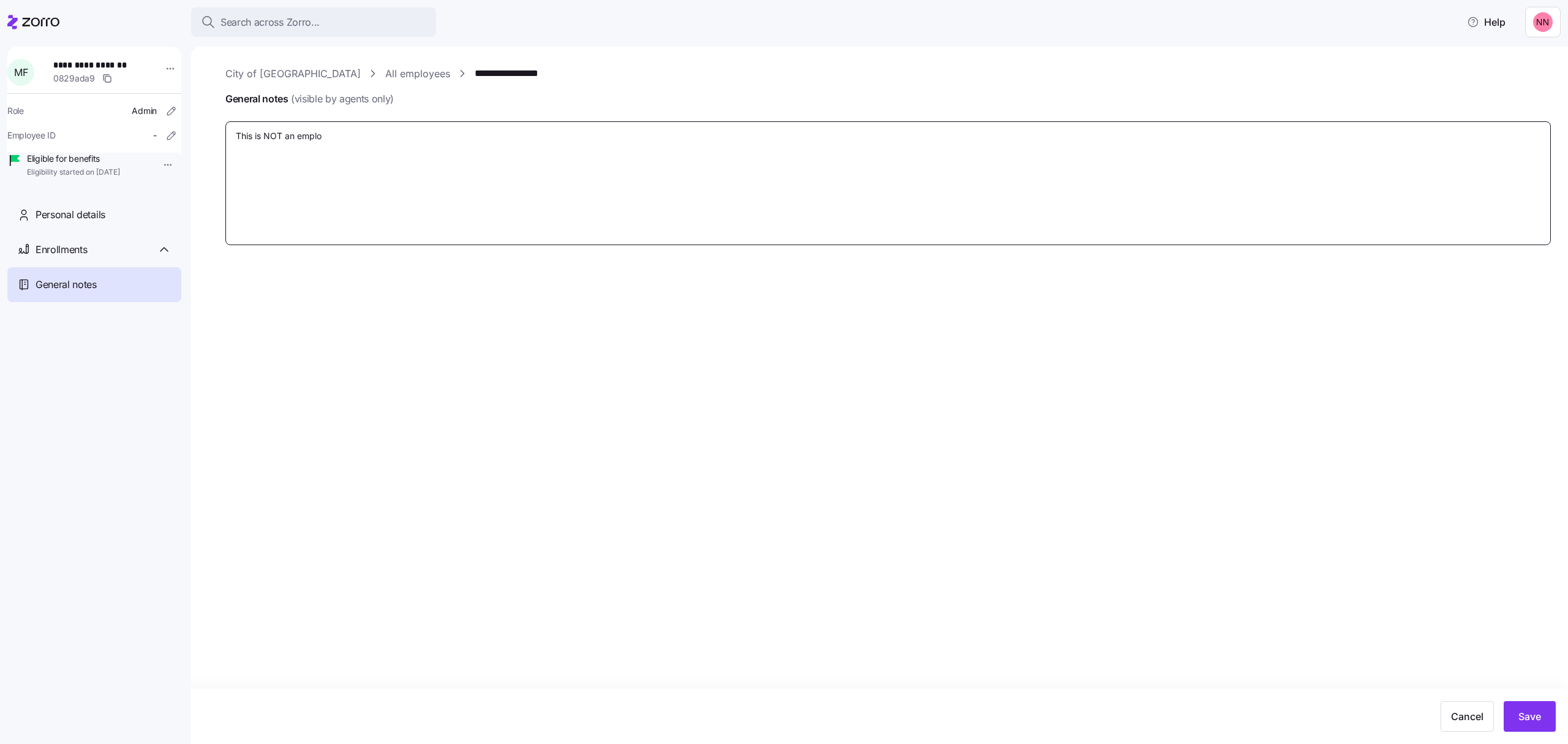
type textarea "This is NOT an employ"
type textarea "x"
type textarea "This is NOT an employe"
type textarea "x"
type textarea "This is NOT an employee"
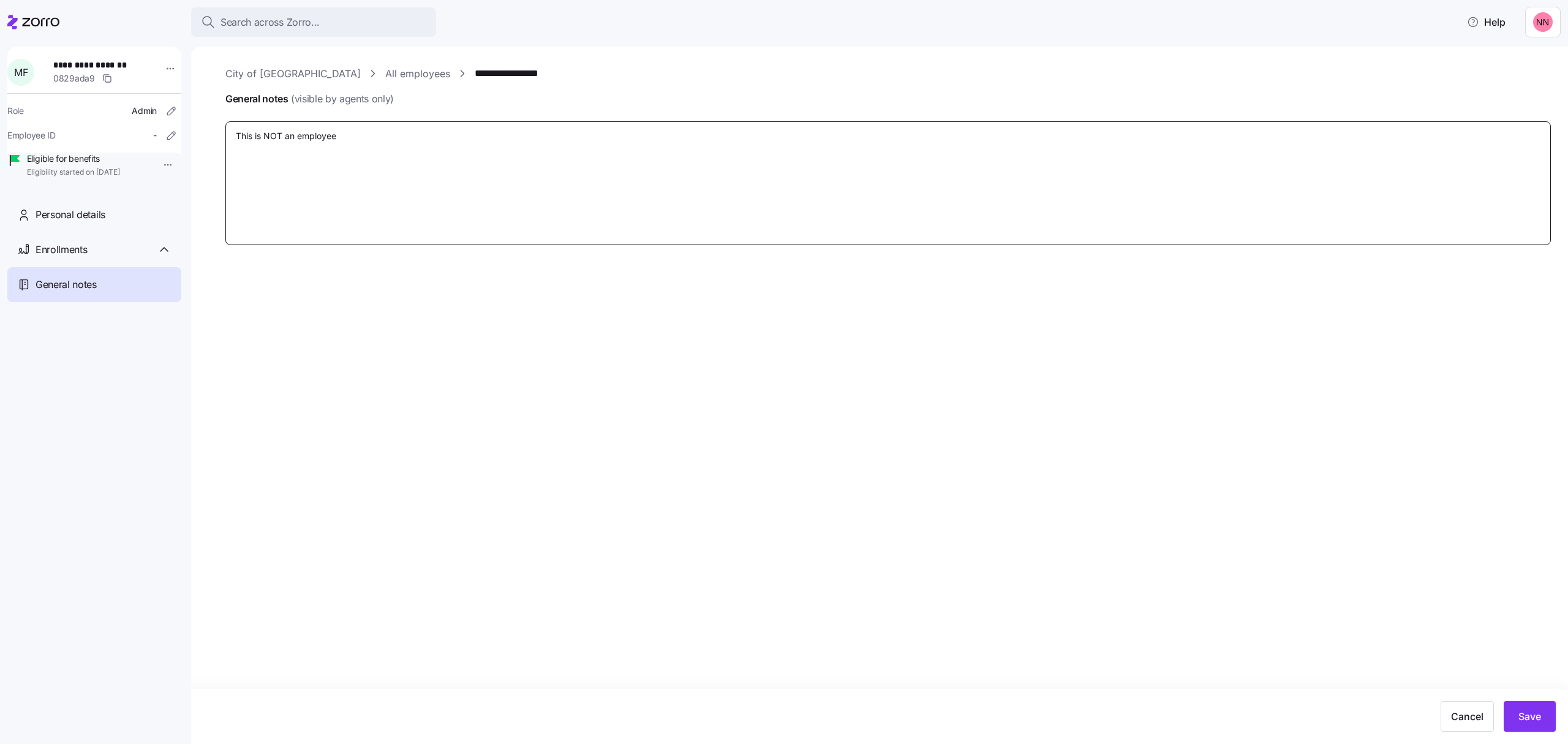
type textarea "x"
type textarea "This is NOT an employee"
type textarea "x"
type textarea "This is NOT an employee o"
type textarea "x"
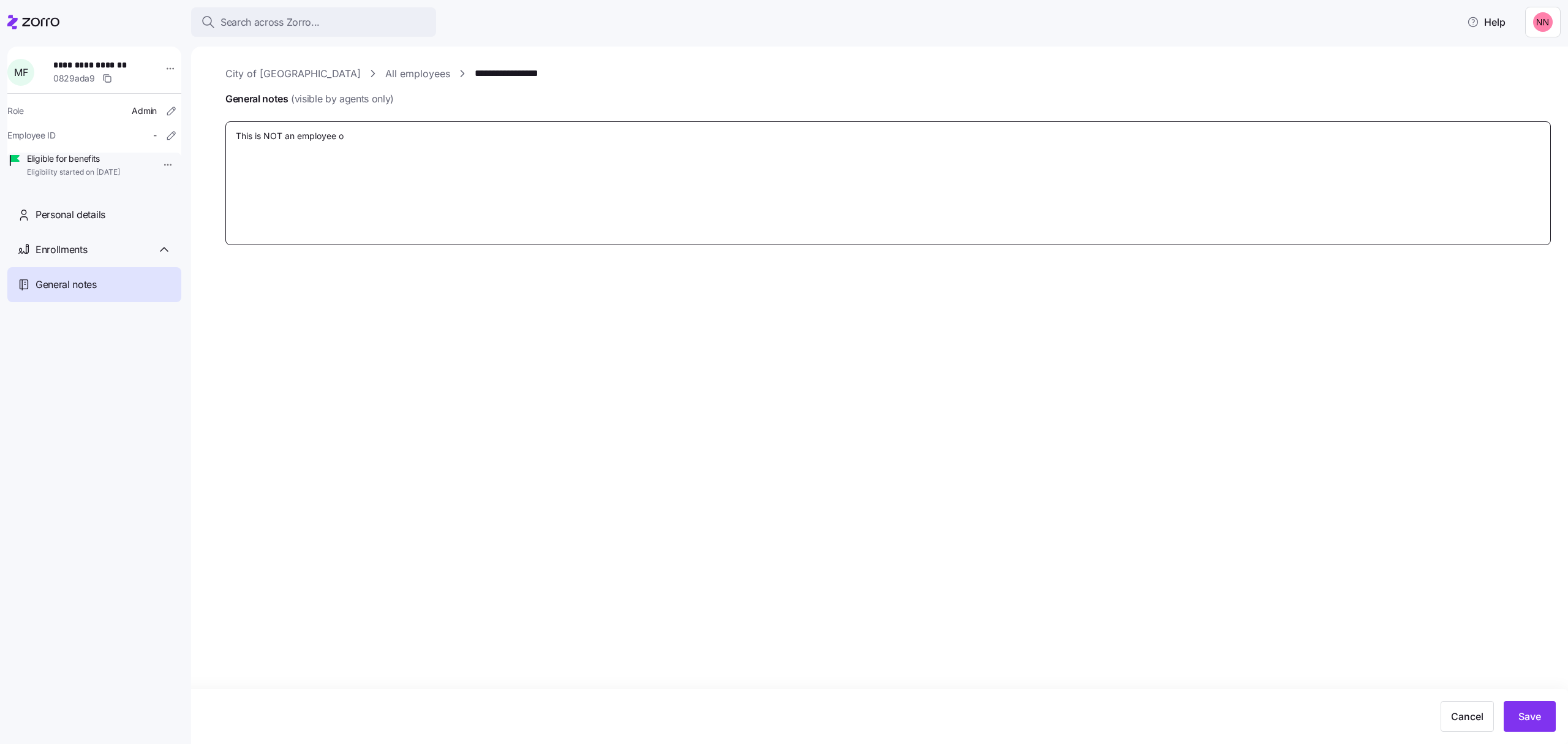
type textarea "This is NOT an employee of"
type textarea "x"
type textarea "This is NOT an employee of"
type textarea "x"
type textarea "This is NOT an employee of C"
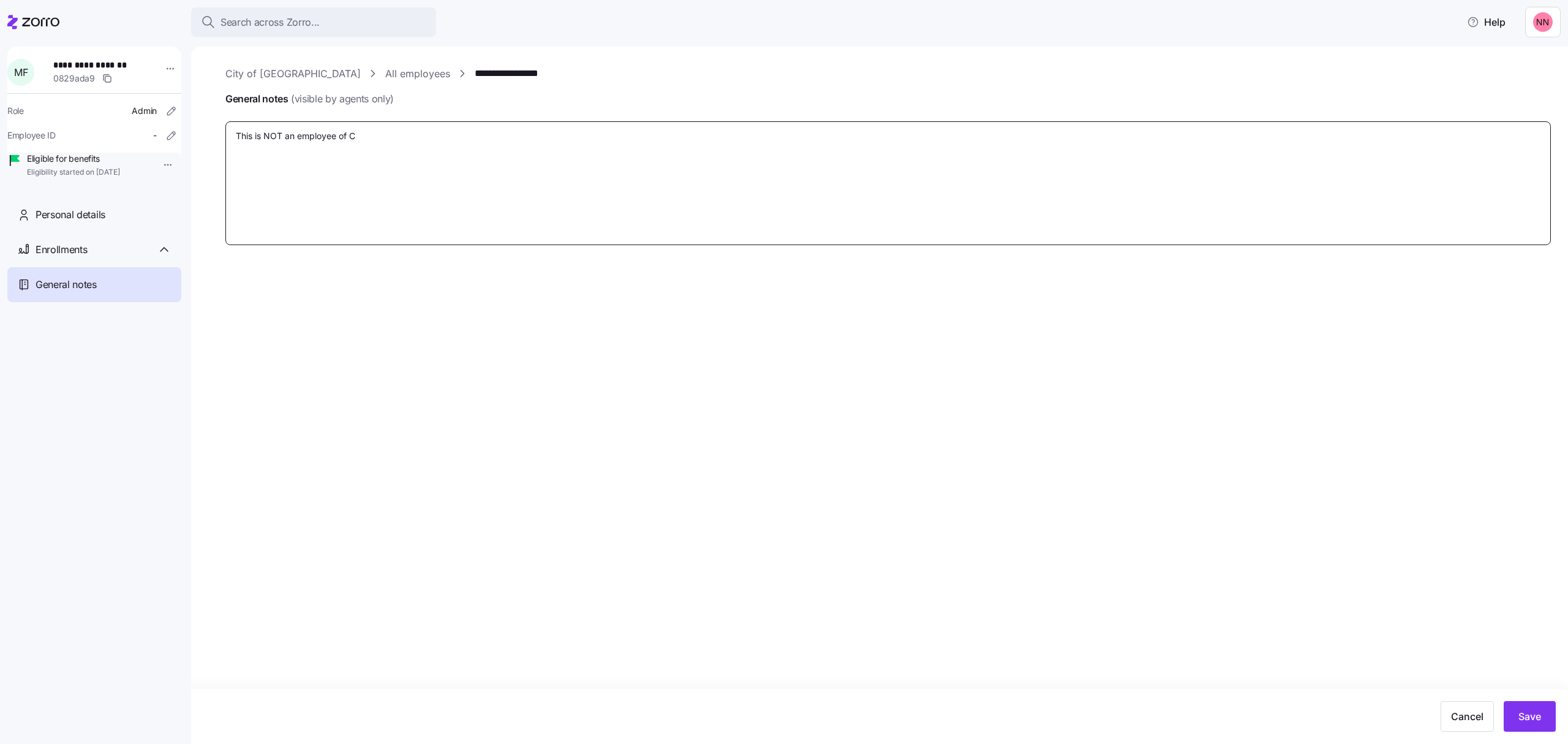
type textarea "x"
type textarea "This is NOT an employee of Ci"
type textarea "x"
type textarea "This is NOT an employee of Cit"
type textarea "x"
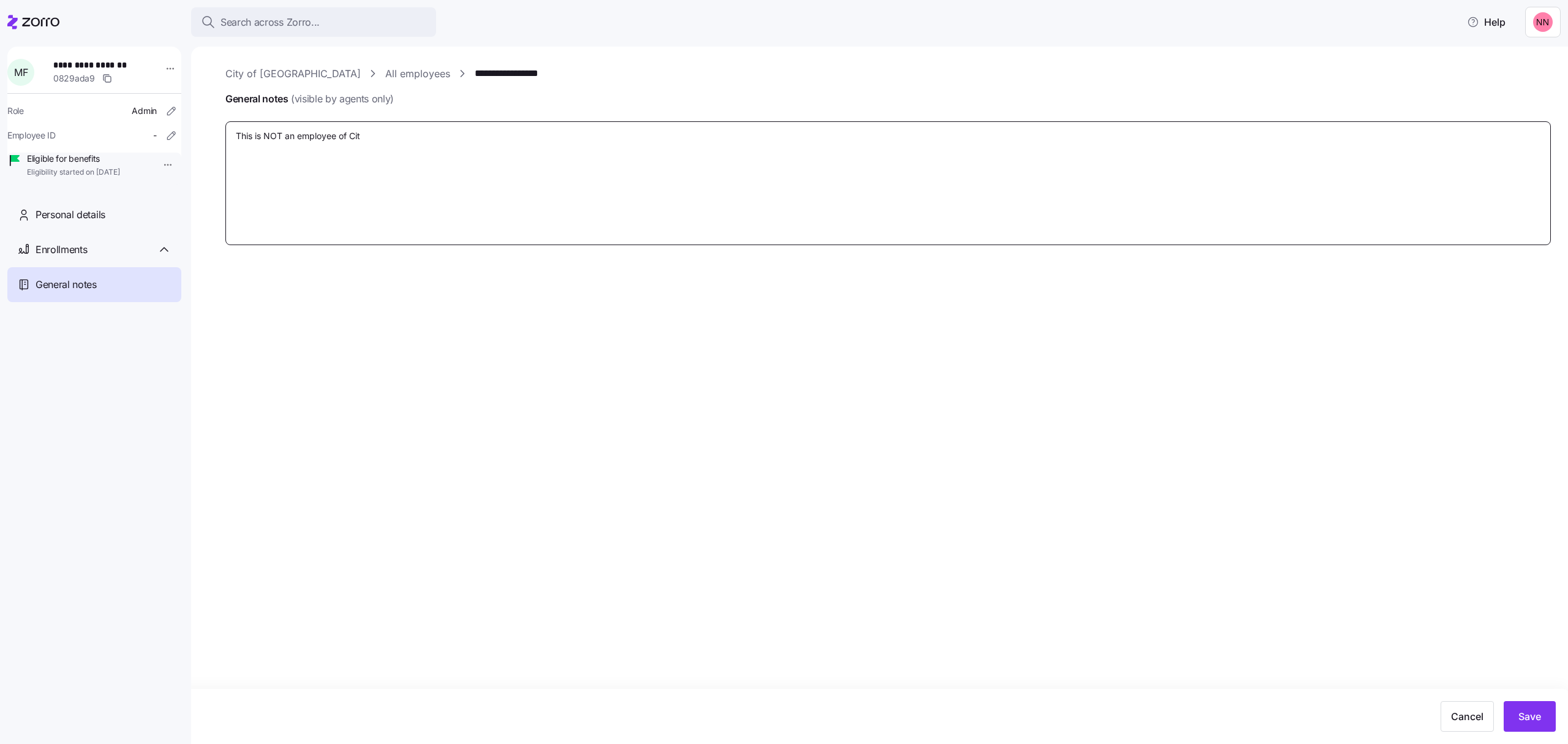
type textarea "This is NOT an employee of City"
type textarea "x"
type textarea "This is NOT an employee of City"
type textarea "x"
type textarea "This is NOT an employee of City og"
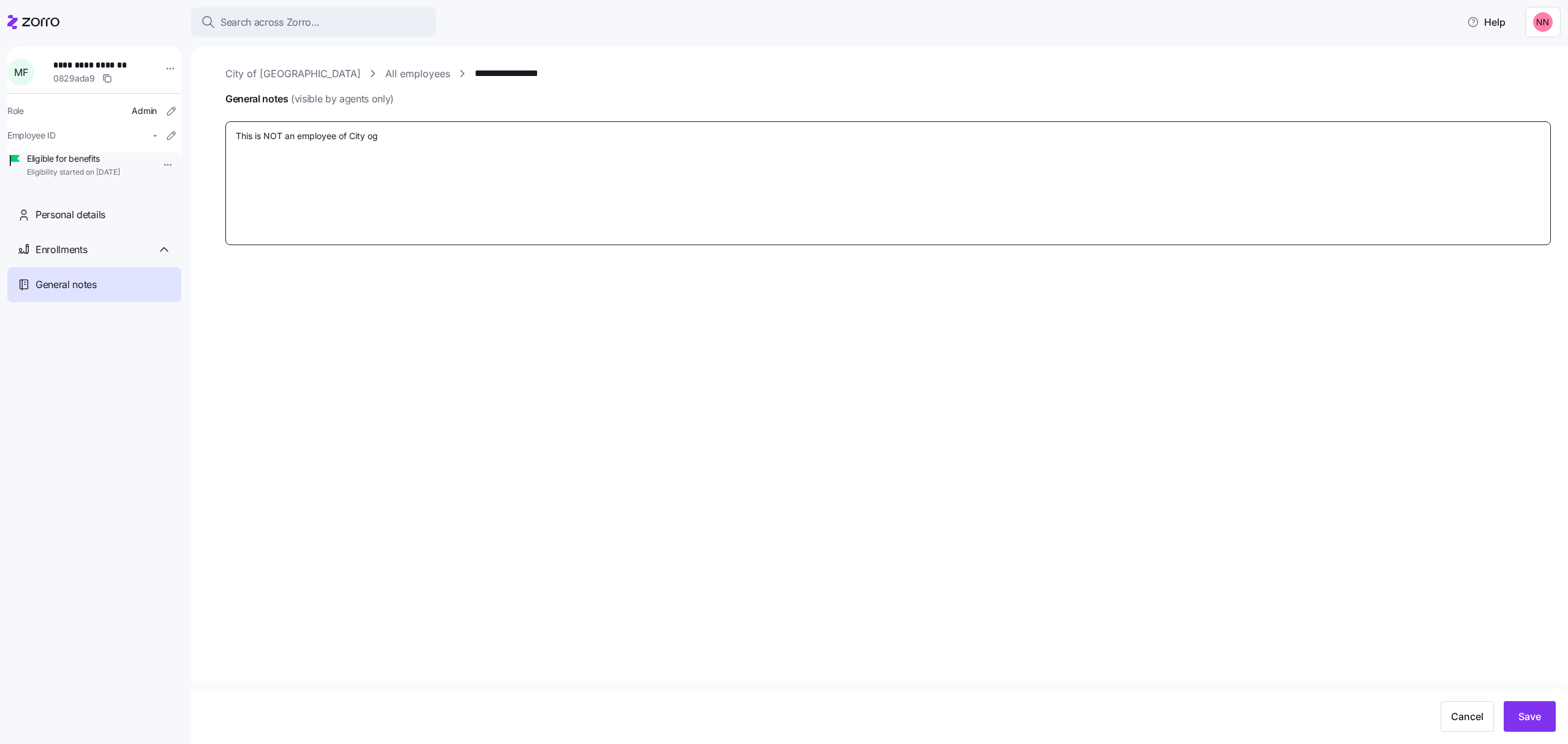
type textarea "x"
type textarea "This is NOT an employee of City og"
type textarea "x"
type textarea "This is NOT an employee of City og"
type textarea "x"
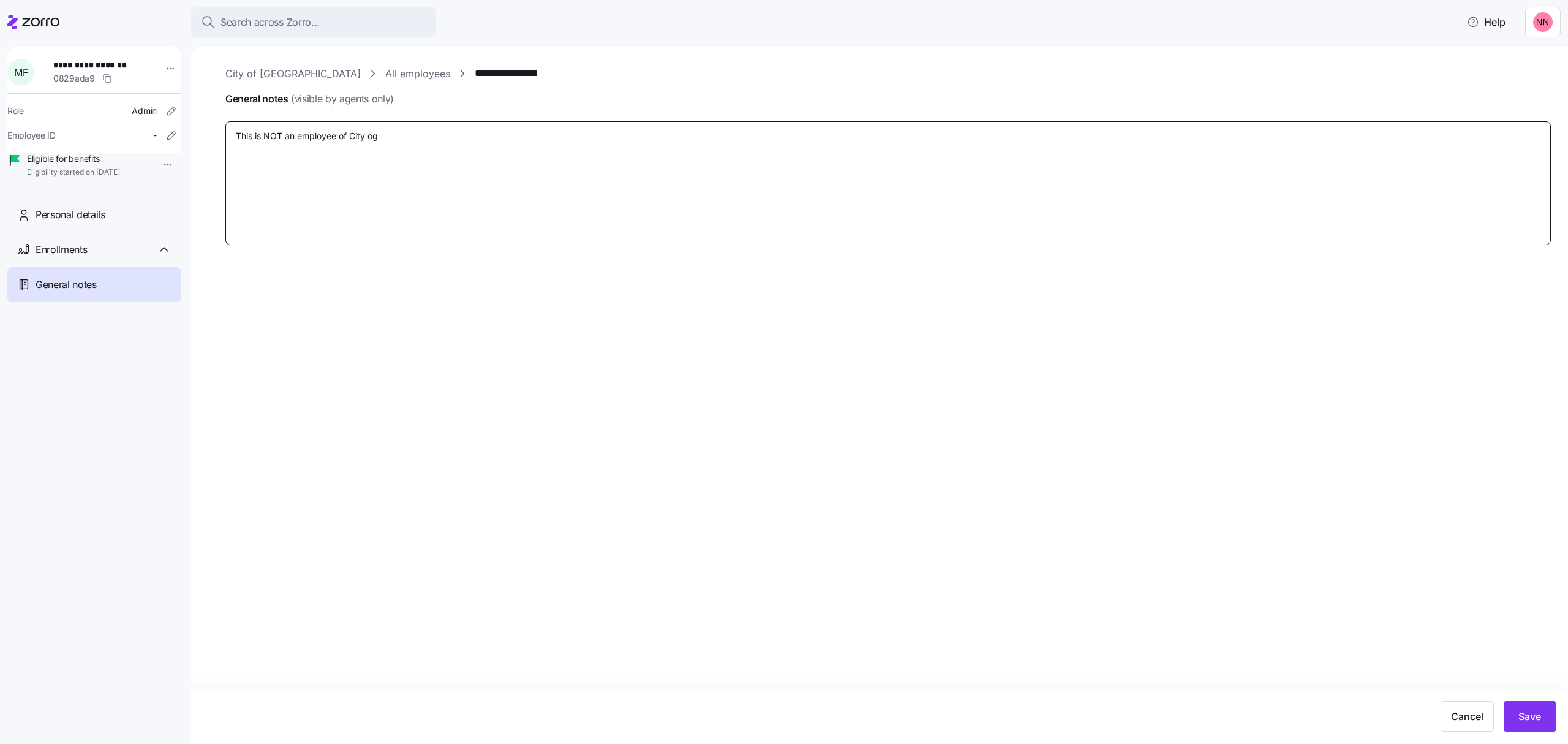
type textarea "This is NOT an employee of City o"
type textarea "x"
type textarea "This is NOT an employee of City of"
type textarea "x"
type textarea "This is NOT an employee of City of"
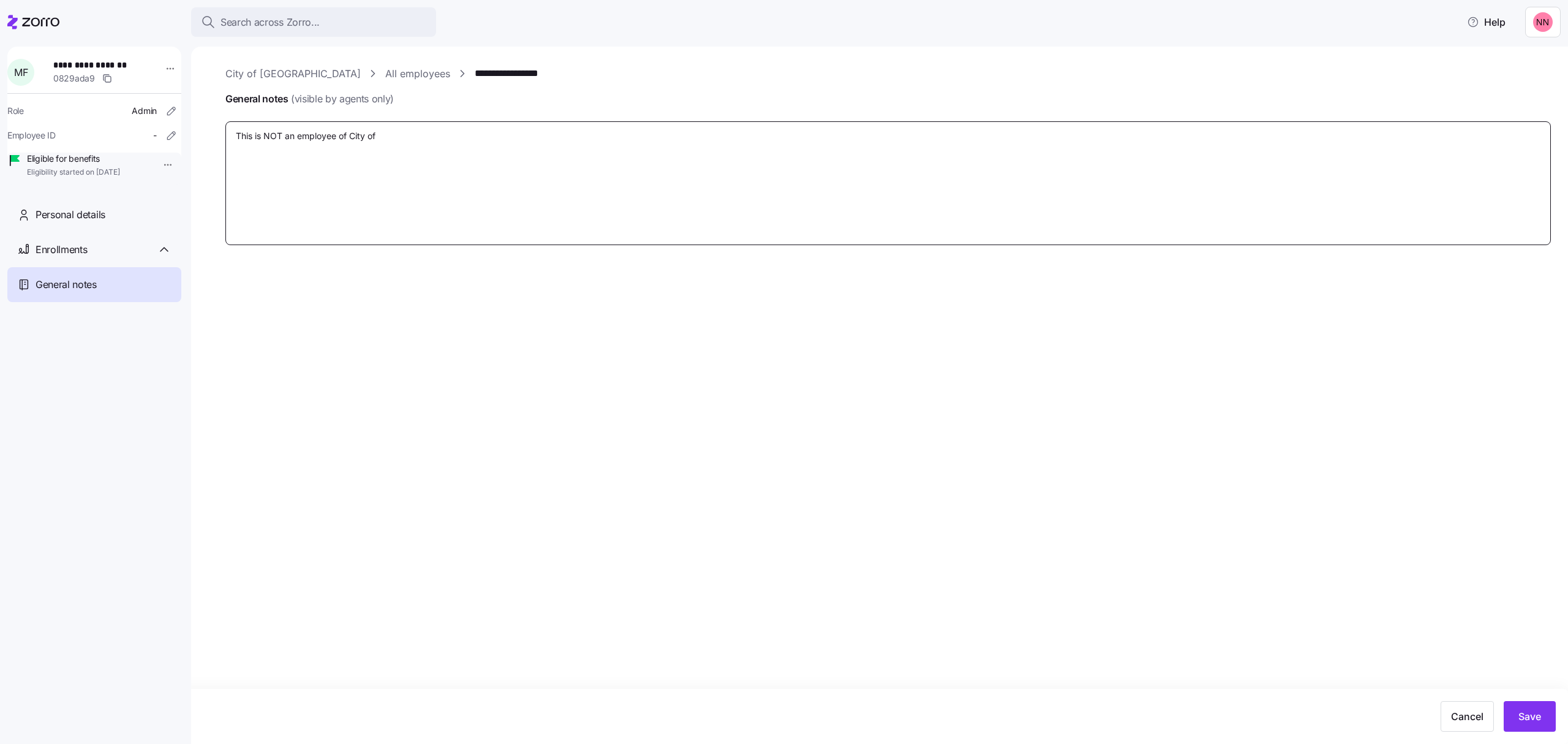
type textarea "x"
type textarea "This is NOT an employee of City of Gl"
type textarea "x"
type textarea "This is NOT an employee of City of Gle"
type textarea "x"
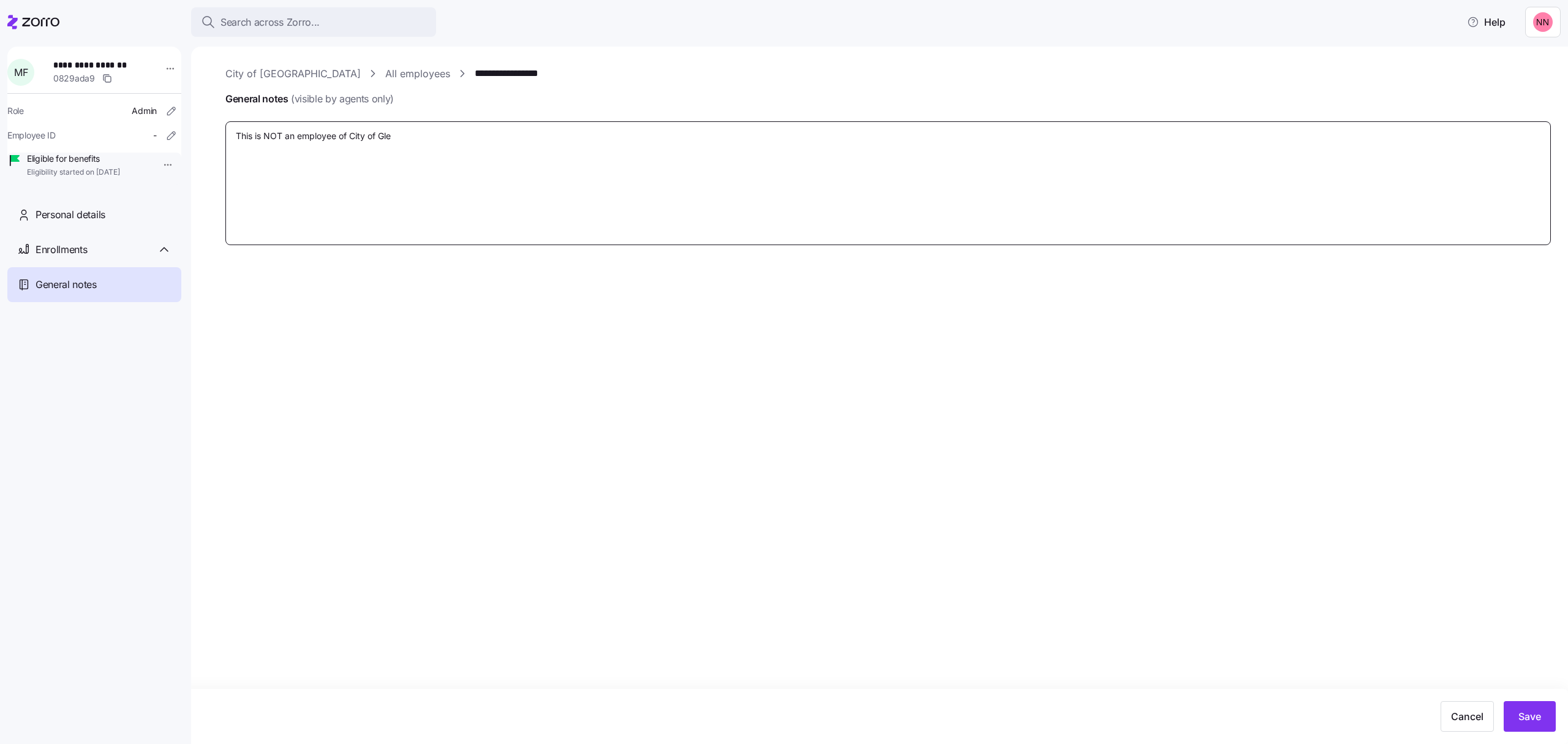
type textarea "This is NOT an employee of City of Glen"
type textarea "x"
type textarea "This is NOT an employee of City of Glenn"
type textarea "x"
type textarea "This is NOT an employee of City of Glennv"
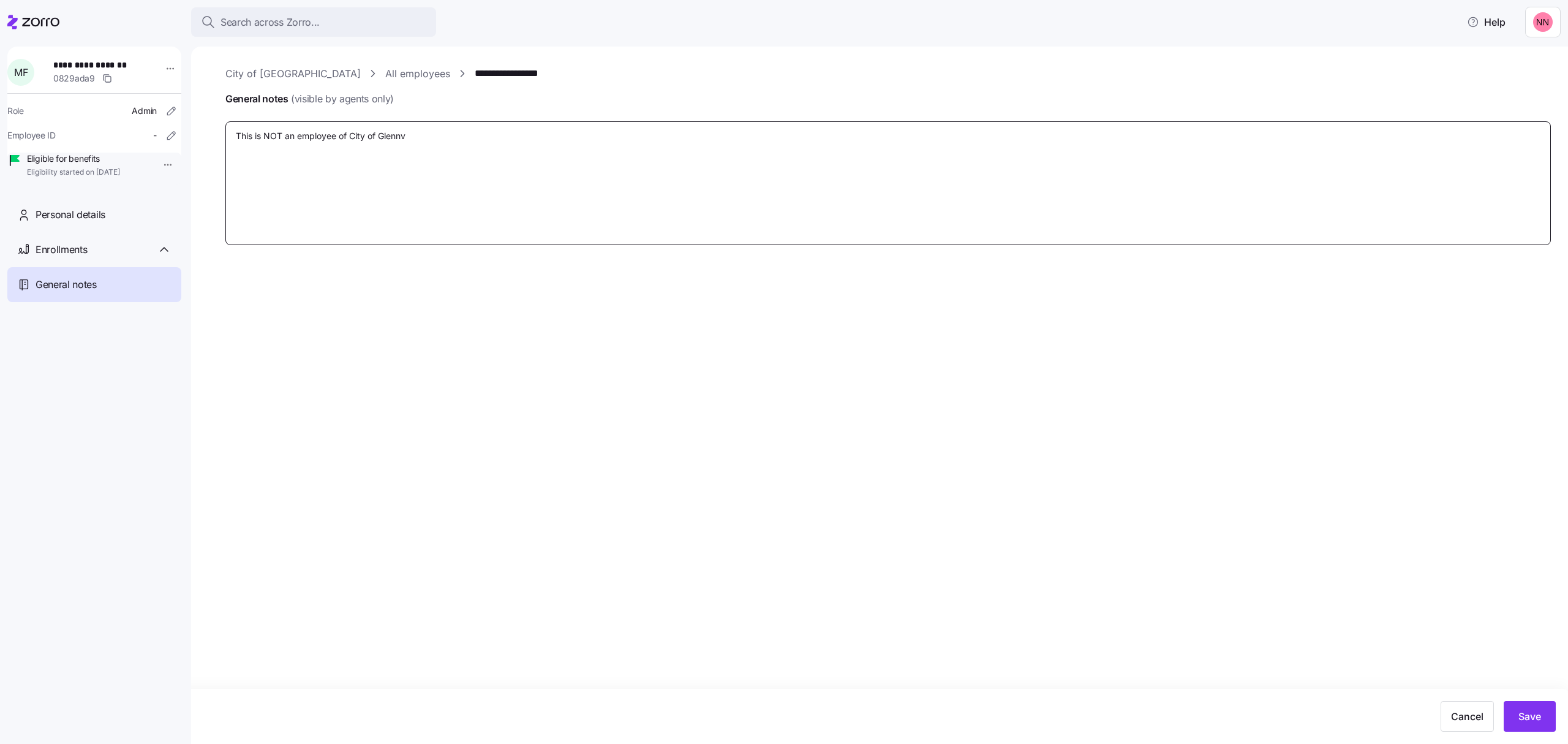
type textarea "x"
type textarea "This is NOT an employee of City of Glennvi"
type textarea "x"
type textarea "This is NOT an employee of City of Glennvil"
type textarea "x"
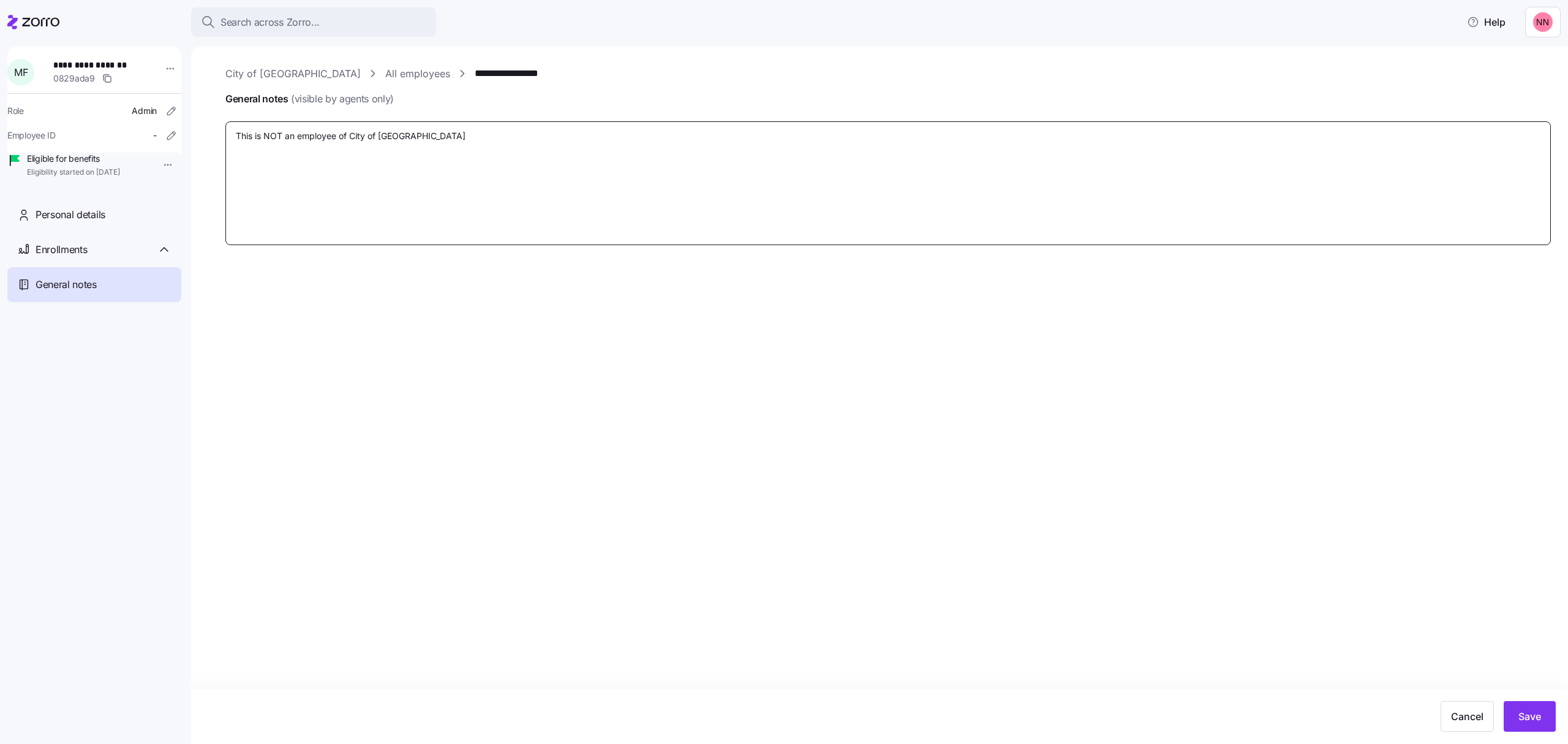
type textarea "This is NOT an employee of City of Glennville"
type textarea "x"
type textarea "This is NOT an employee of City of Glennville."
type textarea "x"
type textarea "This is NOT an employee of City of Glennville."
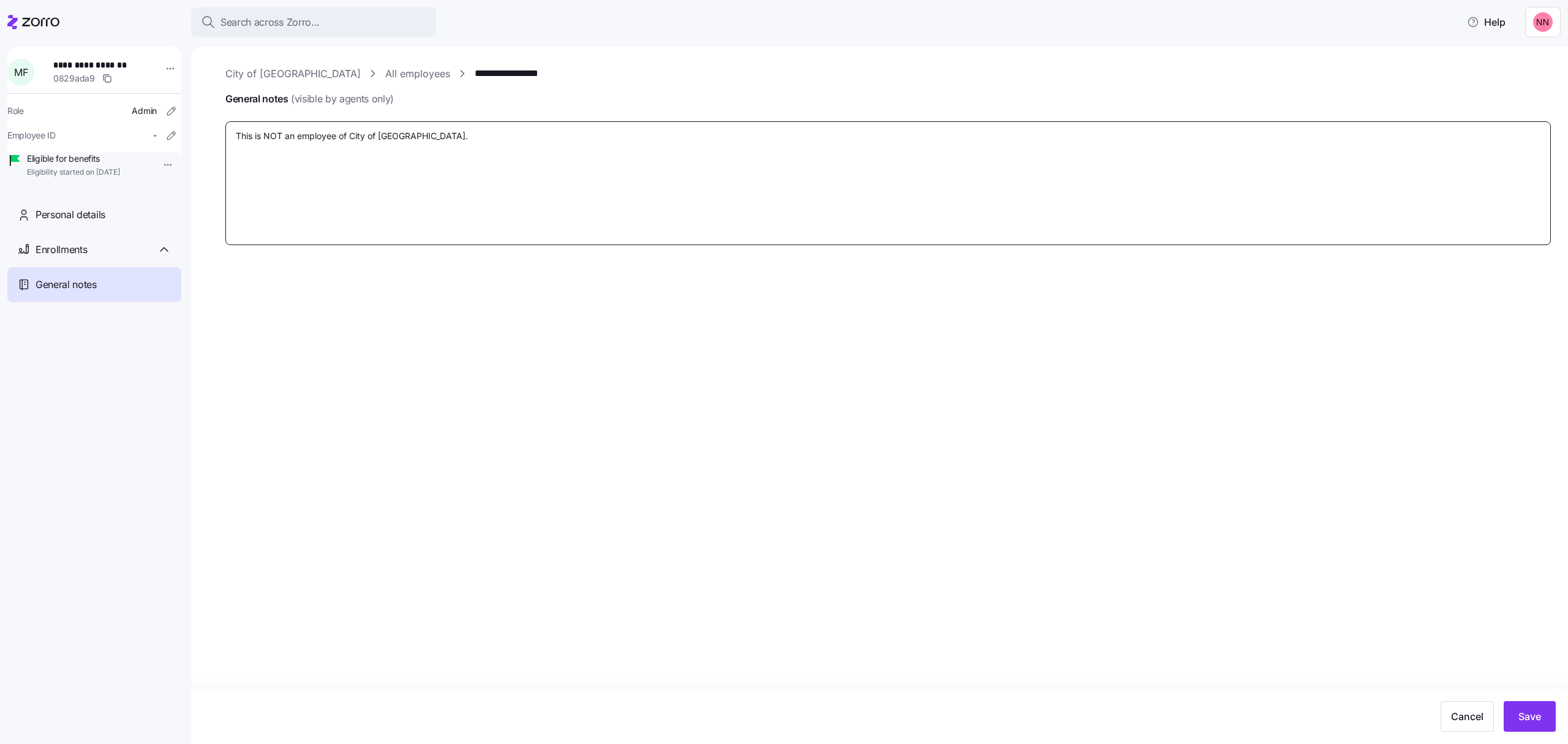
type textarea "x"
type textarea "This is NOT an employee of City of Glennville."
type textarea "x"
type textarea "This is NOT an employee of City of Glennville. S"
type textarea "x"
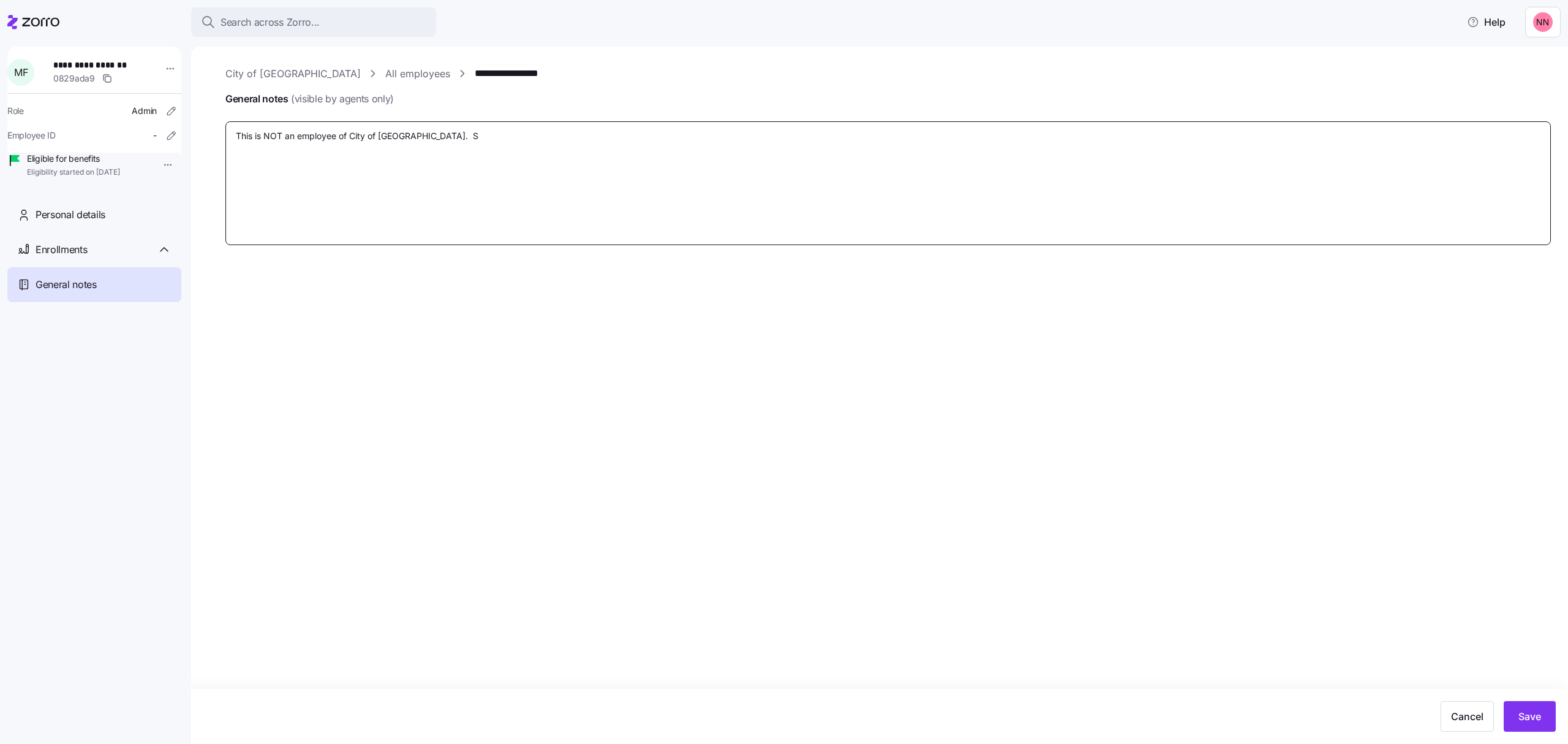
type textarea "This is NOT an employee of City of Glennville. Sh"
type textarea "x"
type textarea "This is NOT an employee of City of Glennville. She"
type textarea "x"
type textarea "This is NOT an employee of City of Glennville. She"
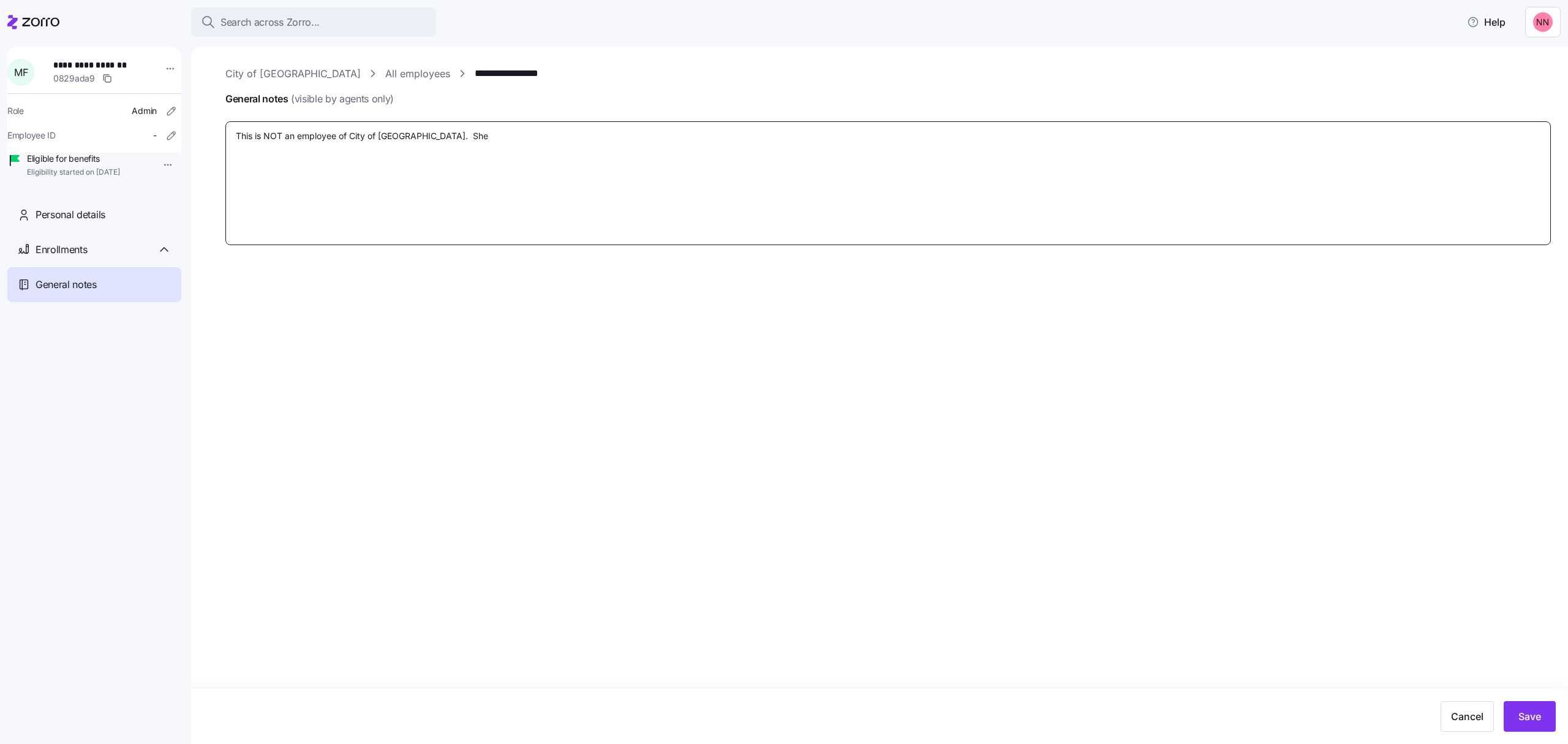
type textarea "x"
type textarea "This is NOT an employee of City of Glennville. She i"
type textarea "x"
type textarea "This is NOT an employee of City of Glennville. She is"
type textarea "x"
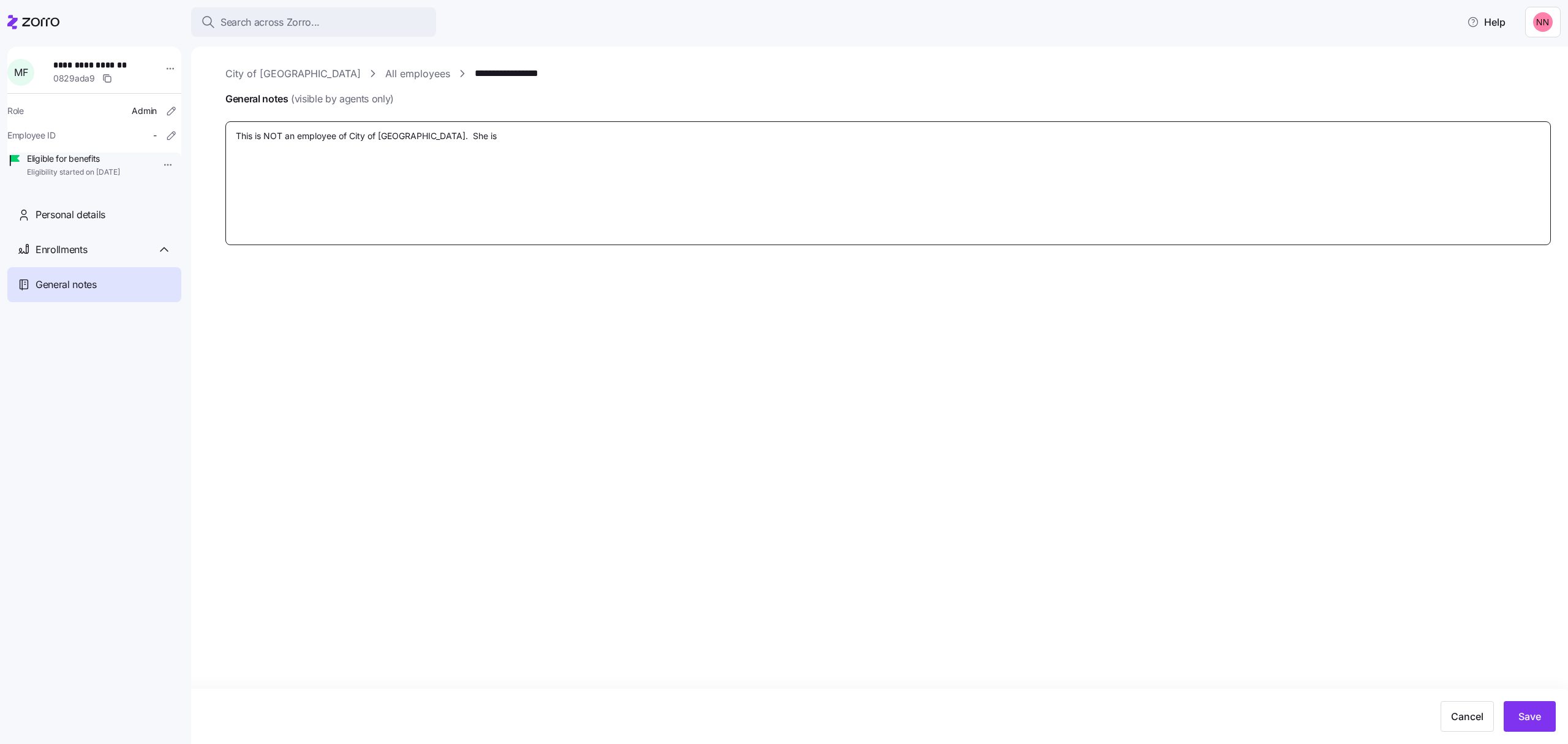
type textarea "This is NOT an employee of City of Glennville. She is"
type textarea "x"
type textarea "This is NOT an employee of City of Glennville. She is t"
type textarea "x"
type textarea "This is NOT an employee of City of Glennville. She is th"
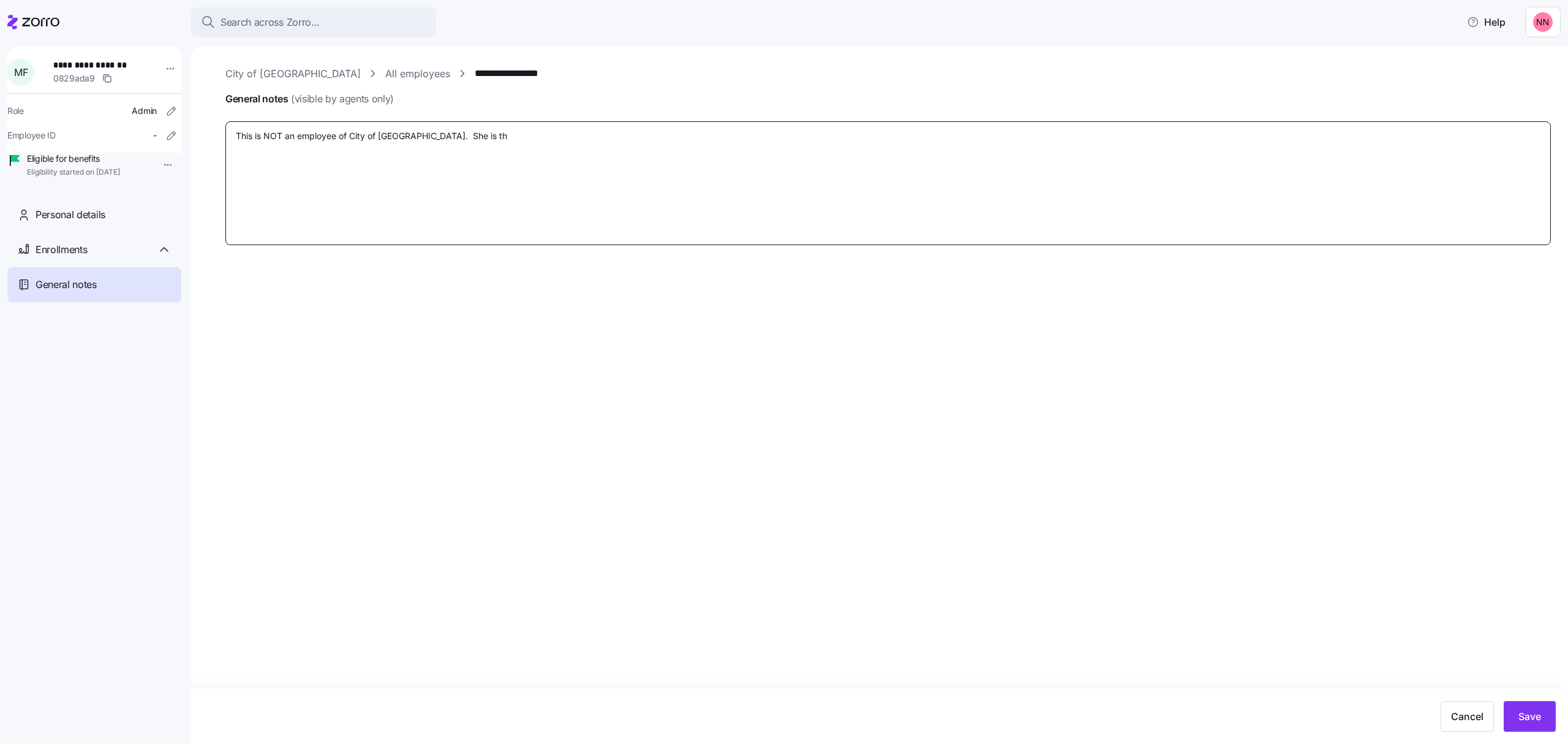
type textarea "x"
type textarea "This is NOT an employee of City of Glennville. She is the"
type textarea "x"
type textarea "This is NOT an employee of City of Glennville. She is the"
type textarea "x"
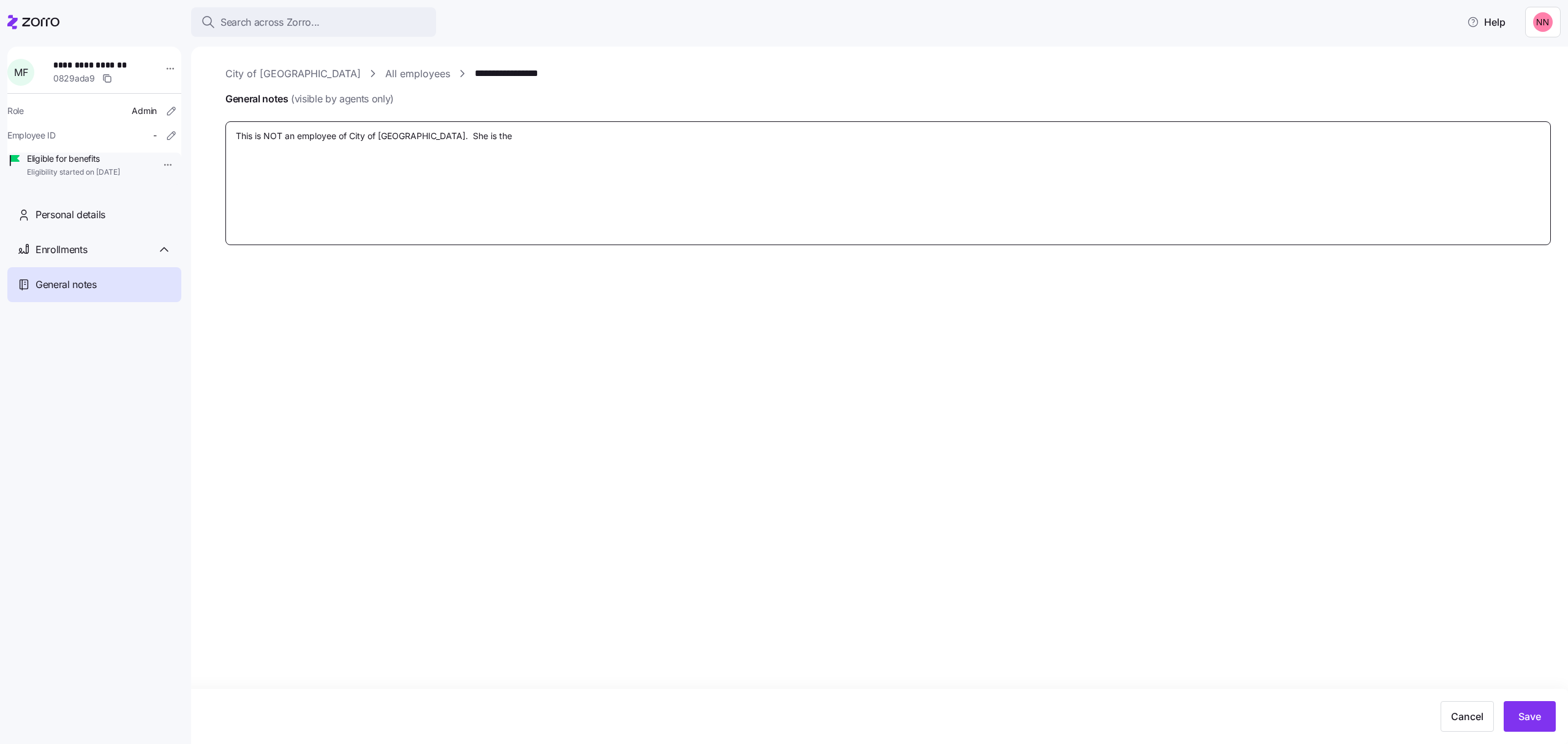
type textarea "This is NOT an employee of City of Glennville. She is the b"
type textarea "x"
type textarea "This is NOT an employee of City of Glennville. She is the bro"
type textarea "x"
type textarea "This is NOT an employee of City of Glennville. She is the brok"
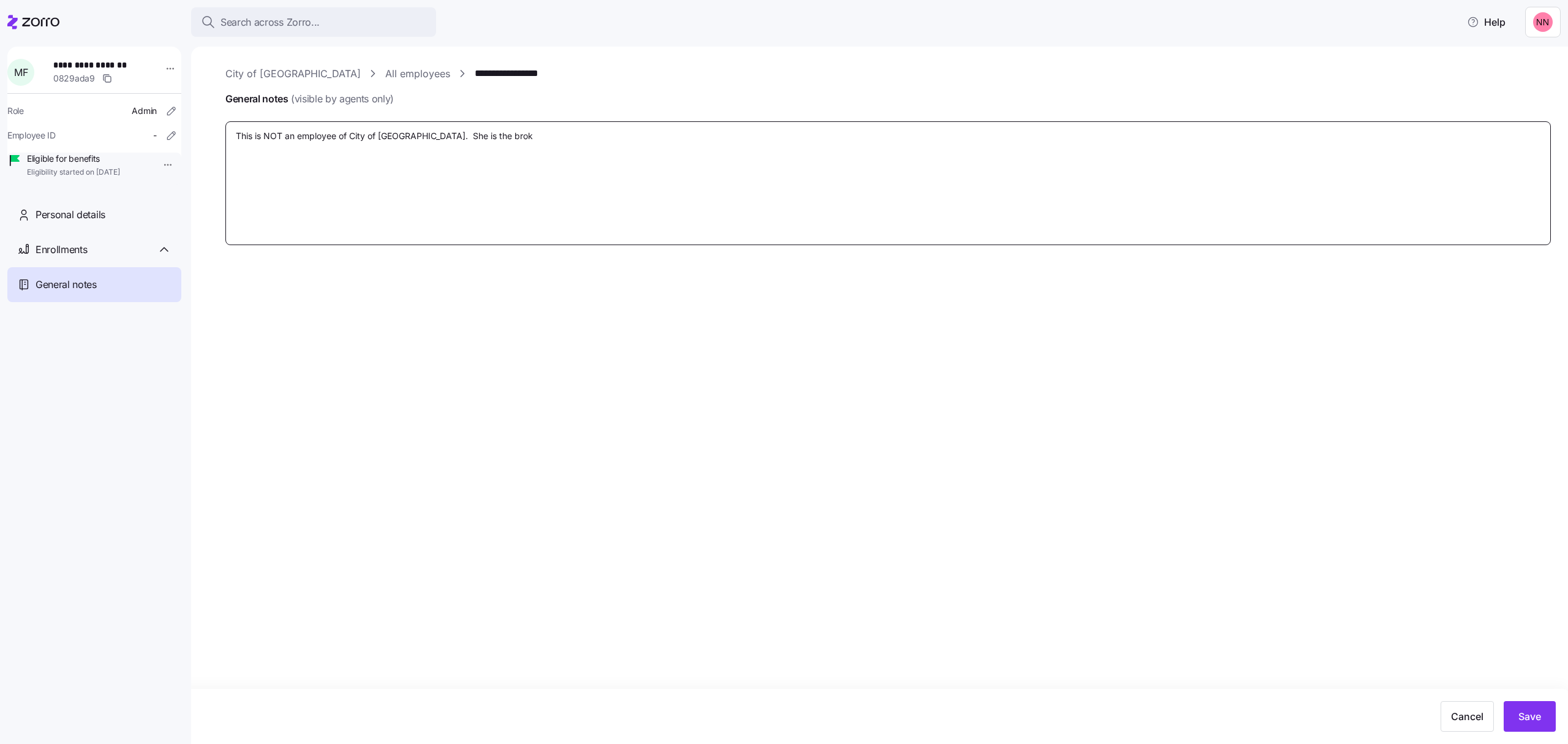
type textarea "x"
type textarea "This is NOT an employee of City of Glennville. She is the broke"
type textarea "x"
type textarea "This is NOT an employee of City of Glennville. She is the broker"
type textarea "x"
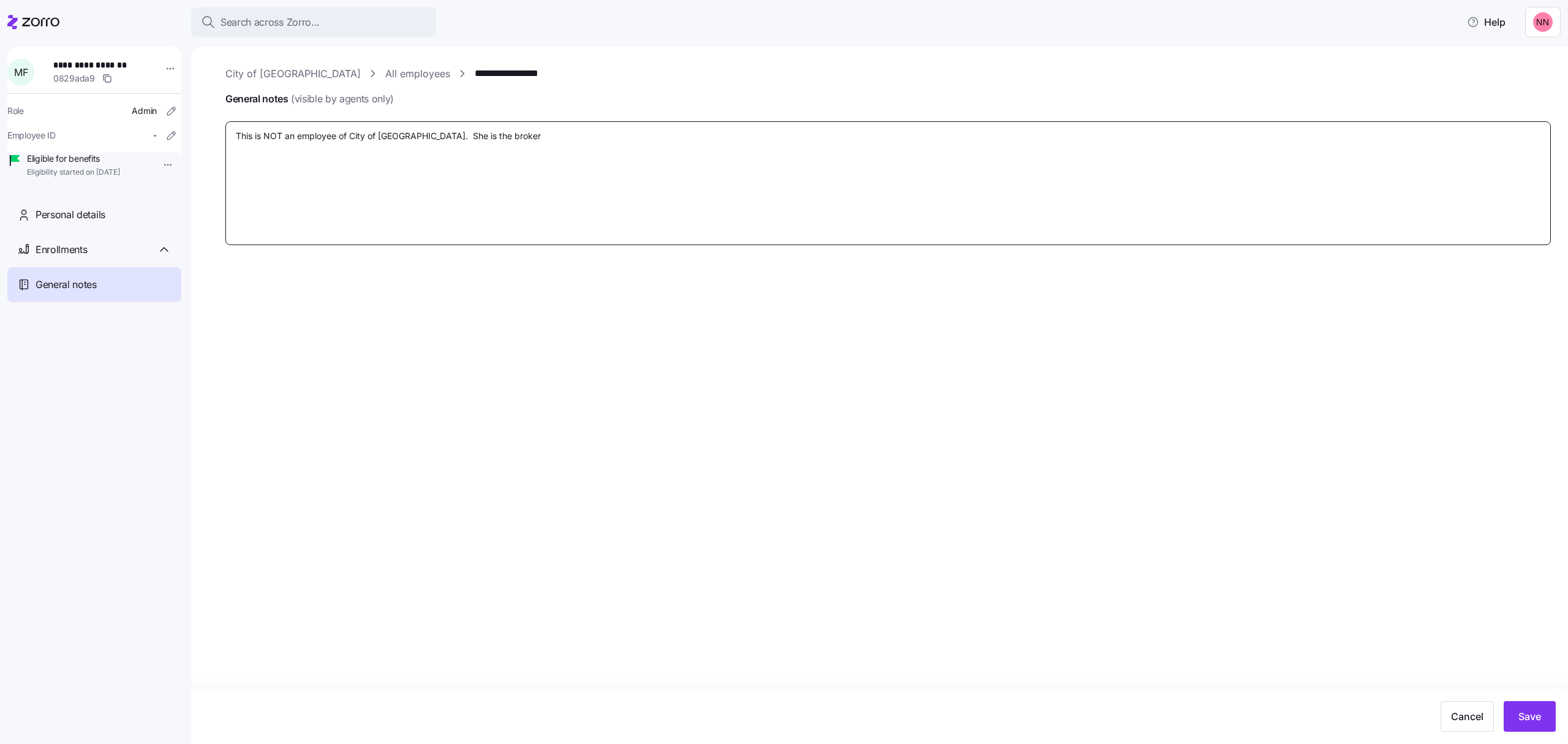
type textarea "This is NOT an employee of City of Glennville. She is the broker"
type textarea "x"
type textarea "This is NOT an employee of City of Glennville. She is the broker c"
type textarea "x"
type textarea "This is NOT an employee of City of Glennville. She is the broker ci"
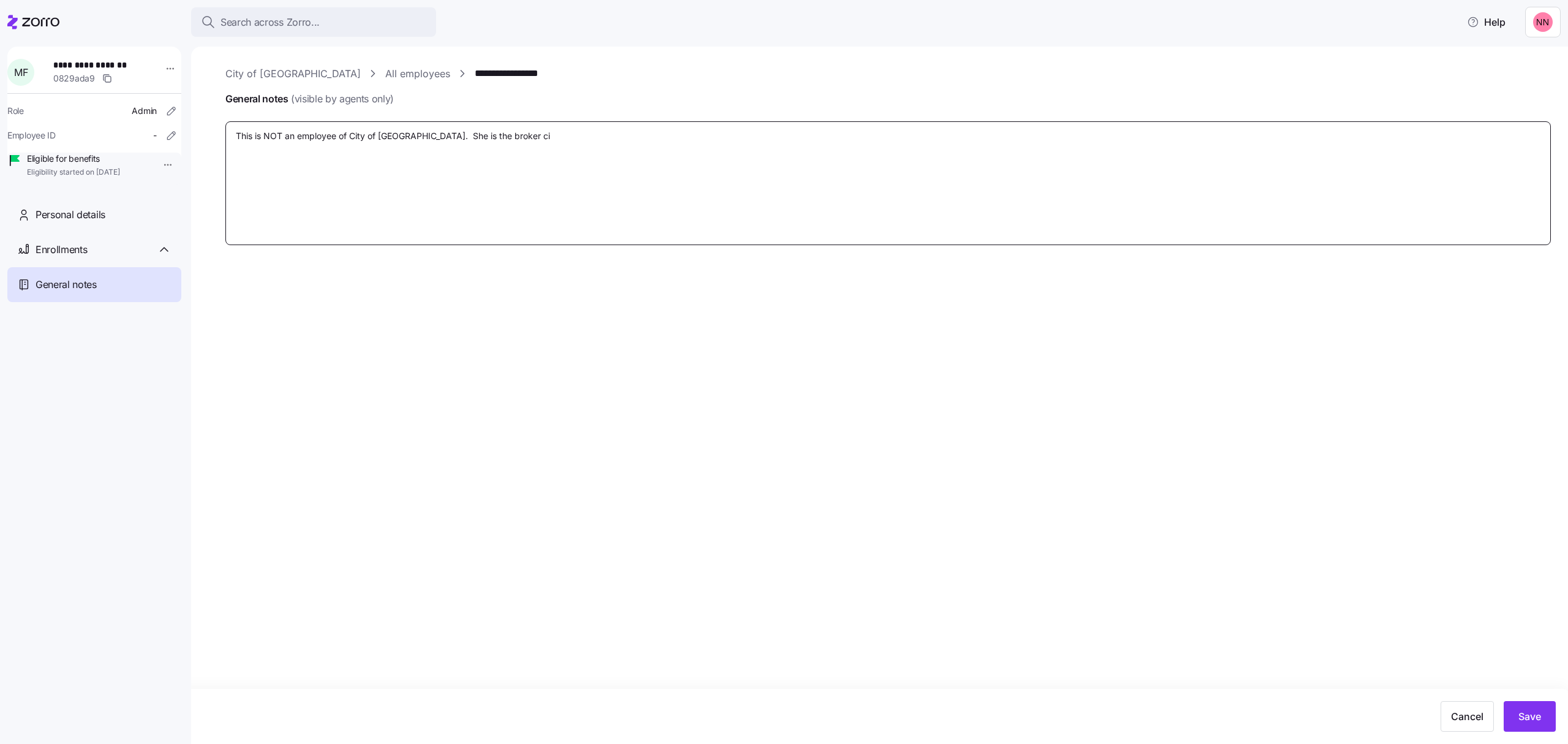
type textarea "x"
type textarea "This is NOT an employee of City of Glennville. She is the broker cin"
type textarea "x"
type textarea "This is NOT an employee of City of Glennville. She is the broker cins"
type textarea "x"
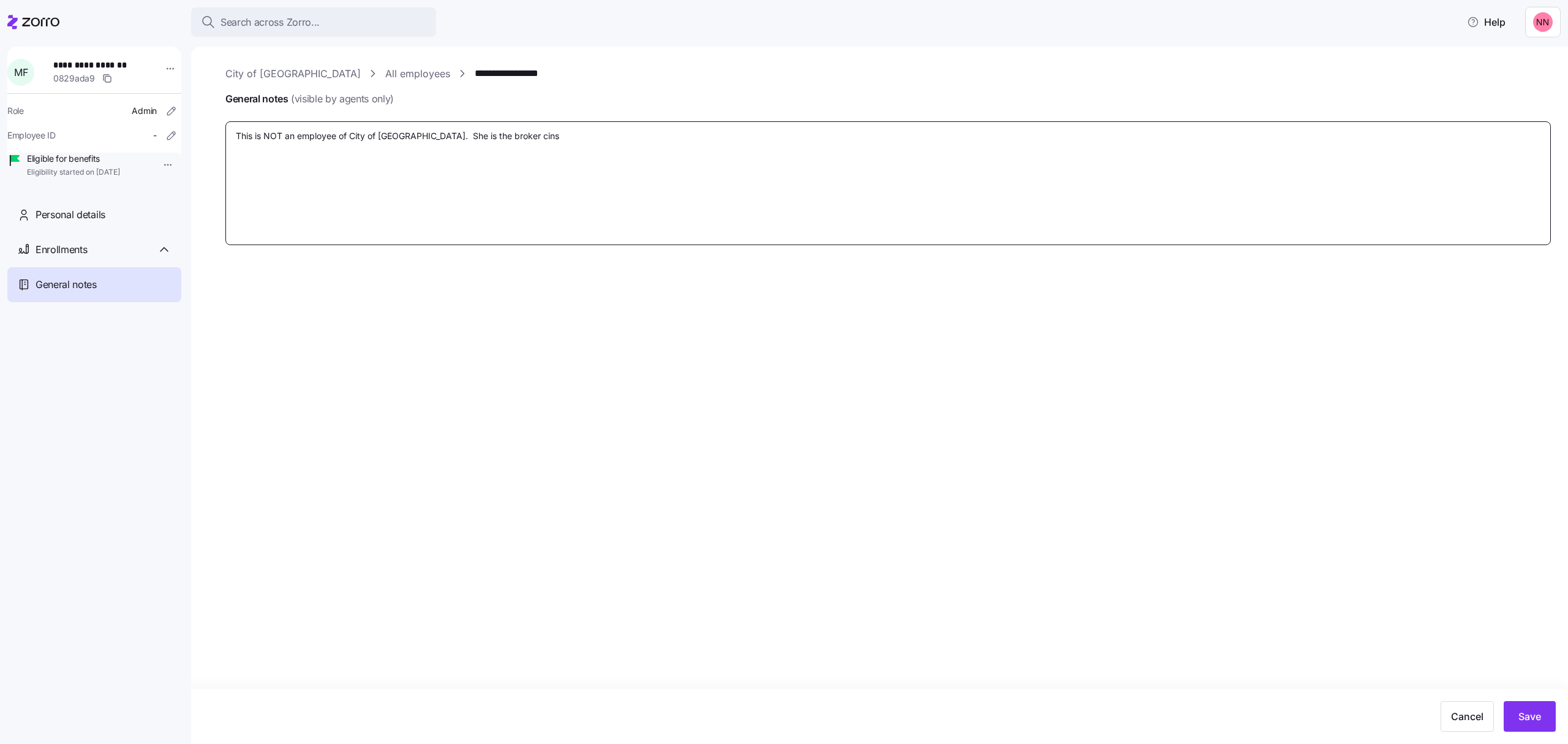
type textarea "This is NOT an employee of City of Glennville. She is the broker cinsu"
type textarea "x"
type textarea "This is NOT an employee of City of Glennville. She is the broker cinsul"
type textarea "x"
type textarea "This is NOT an employee of City of Glennville. She is the broker cinsult"
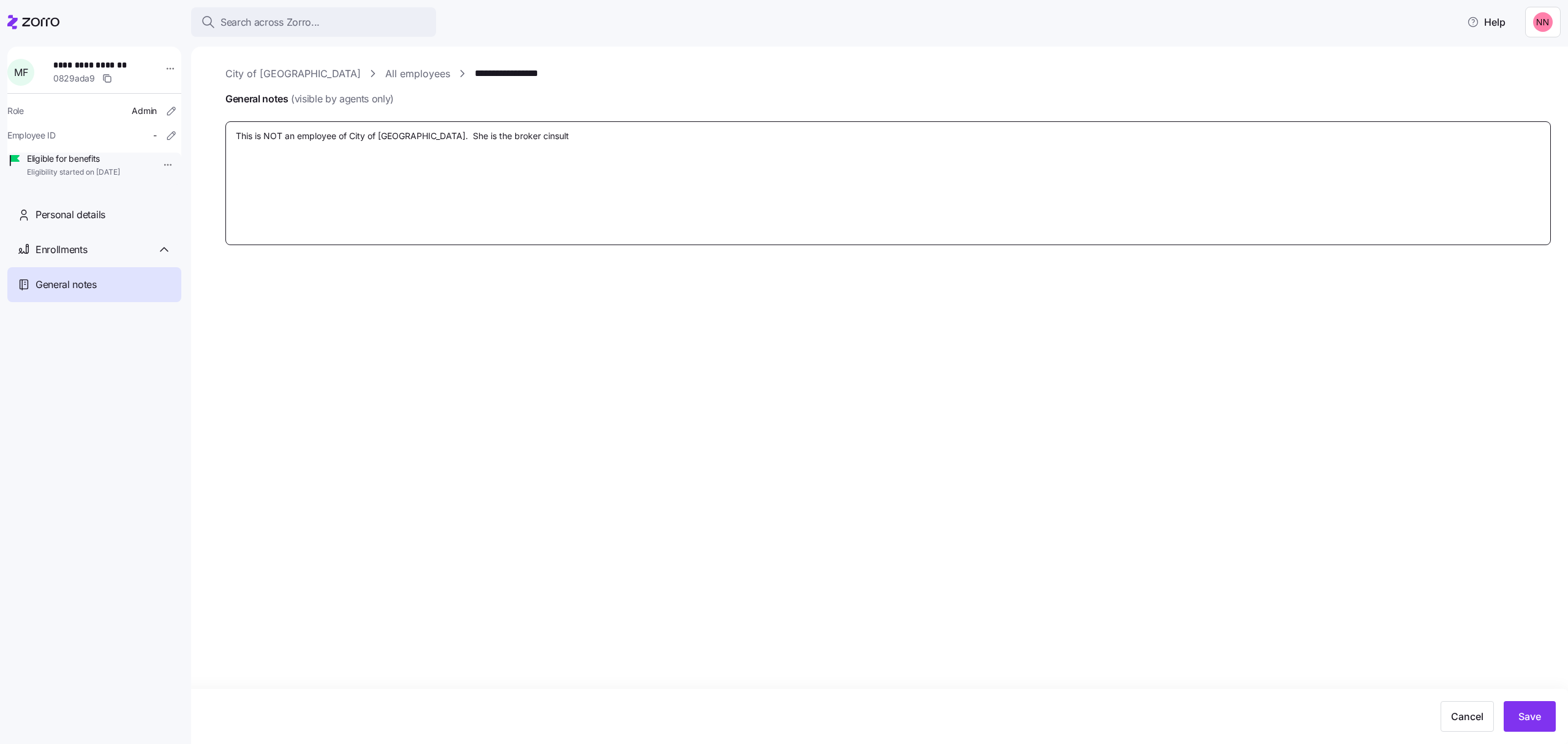
type textarea "x"
type textarea "This is NOT an employee of City of Glennville. She is the broker cinsulta"
type textarea "x"
type textarea "This is NOT an employee of City of Glennville. She is the broker cinsultat"
type textarea "x"
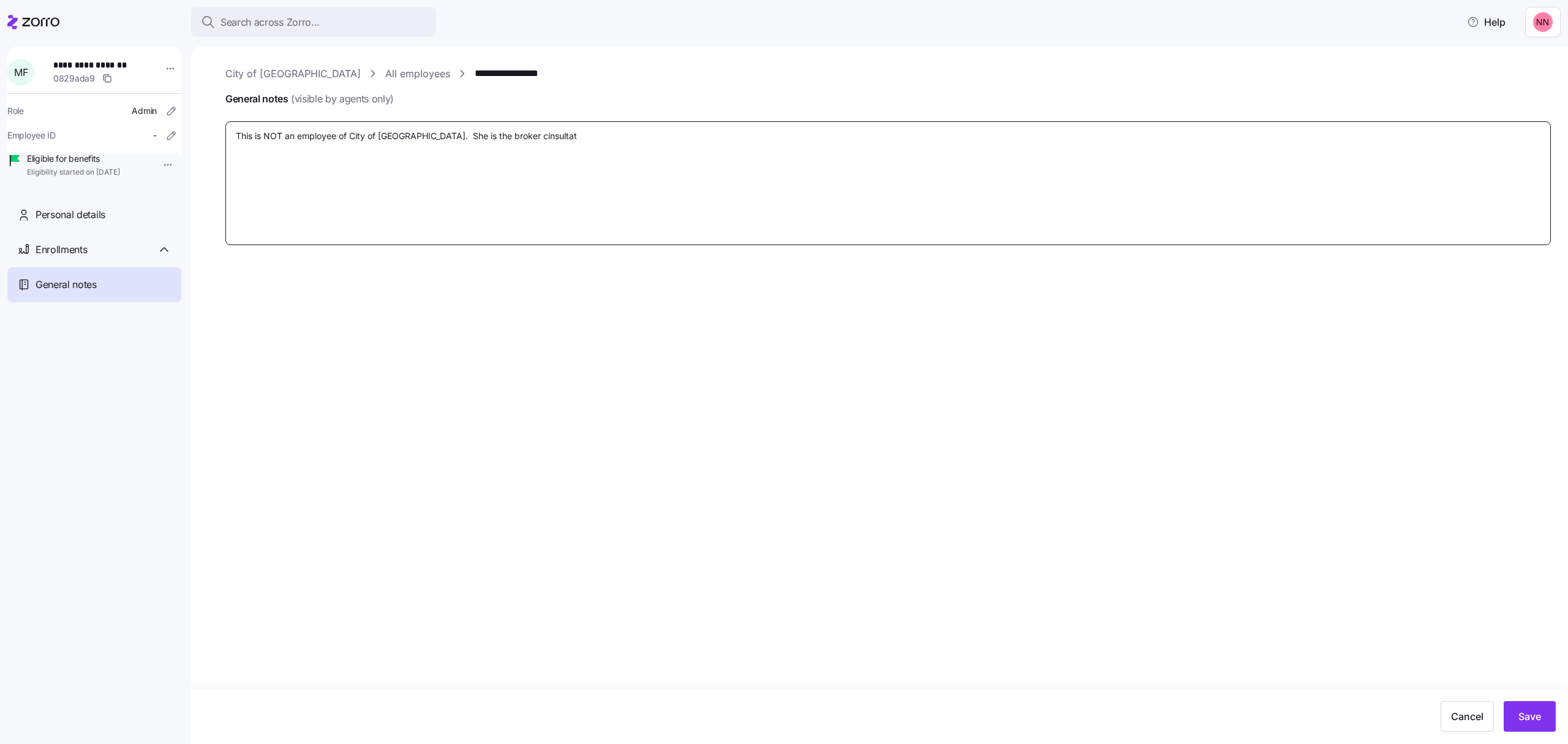
type textarea "This is NOT an employee of City of Glennville. She is the broker cinsultatn"
type textarea "x"
type textarea "This is NOT an employee of City of Glennville. She is the broker cinsultat"
type textarea "x"
type textarea "This is NOT an employee of City of Glennville. She is the broker cinsulta"
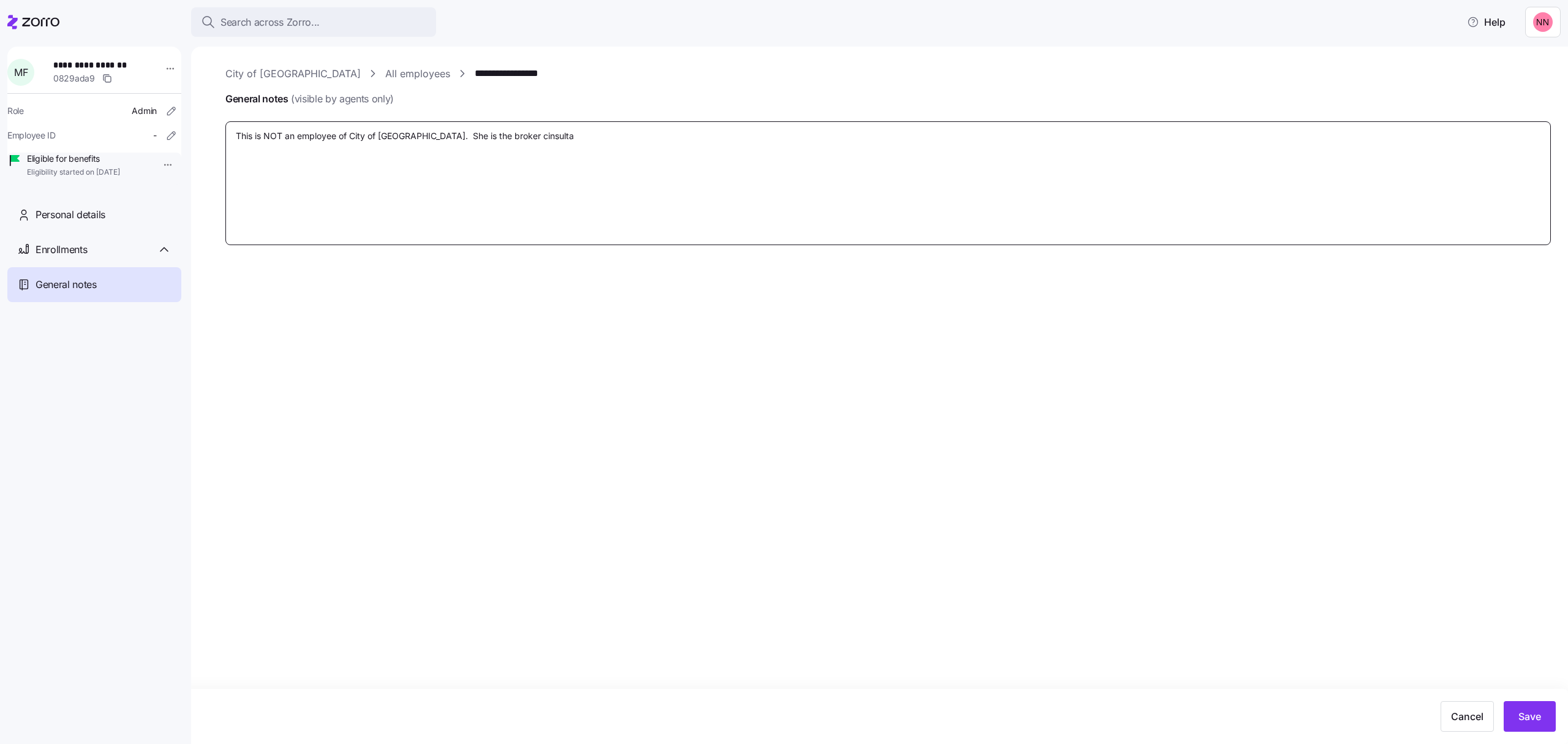
type textarea "x"
type textarea "This is NOT an employee of City of Glennville. She is the broker cinsult"
type textarea "x"
type textarea "This is NOT an employee of City of Glennville. She is the broker cinsul"
type textarea "x"
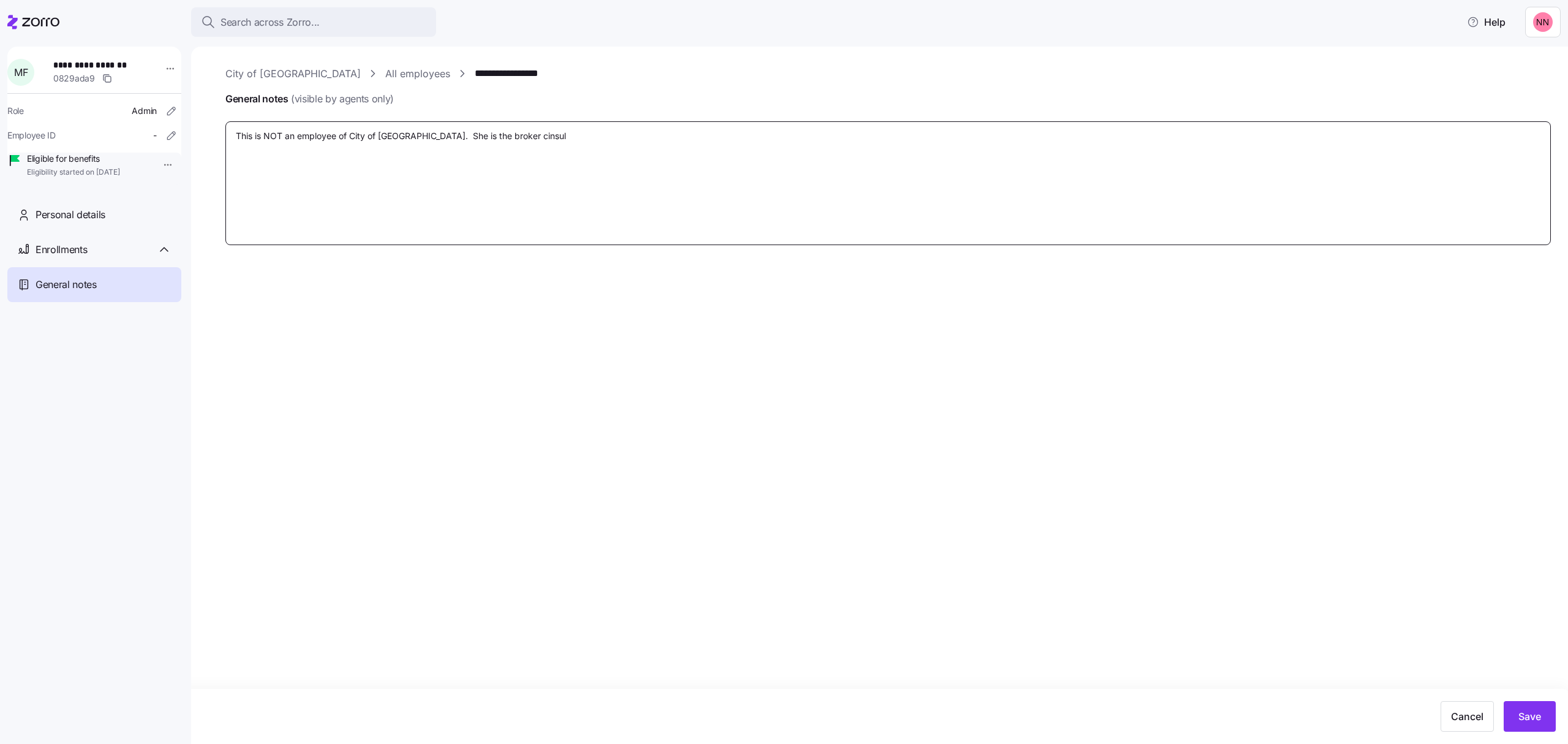
type textarea "This is NOT an employee of City of Glennville. She is the broker cinsu"
type textarea "x"
type textarea "This is NOT an employee of City of Glennville. She is the broker cins"
type textarea "x"
type textarea "This is NOT an employee of City of Glennville. She is the broker cin"
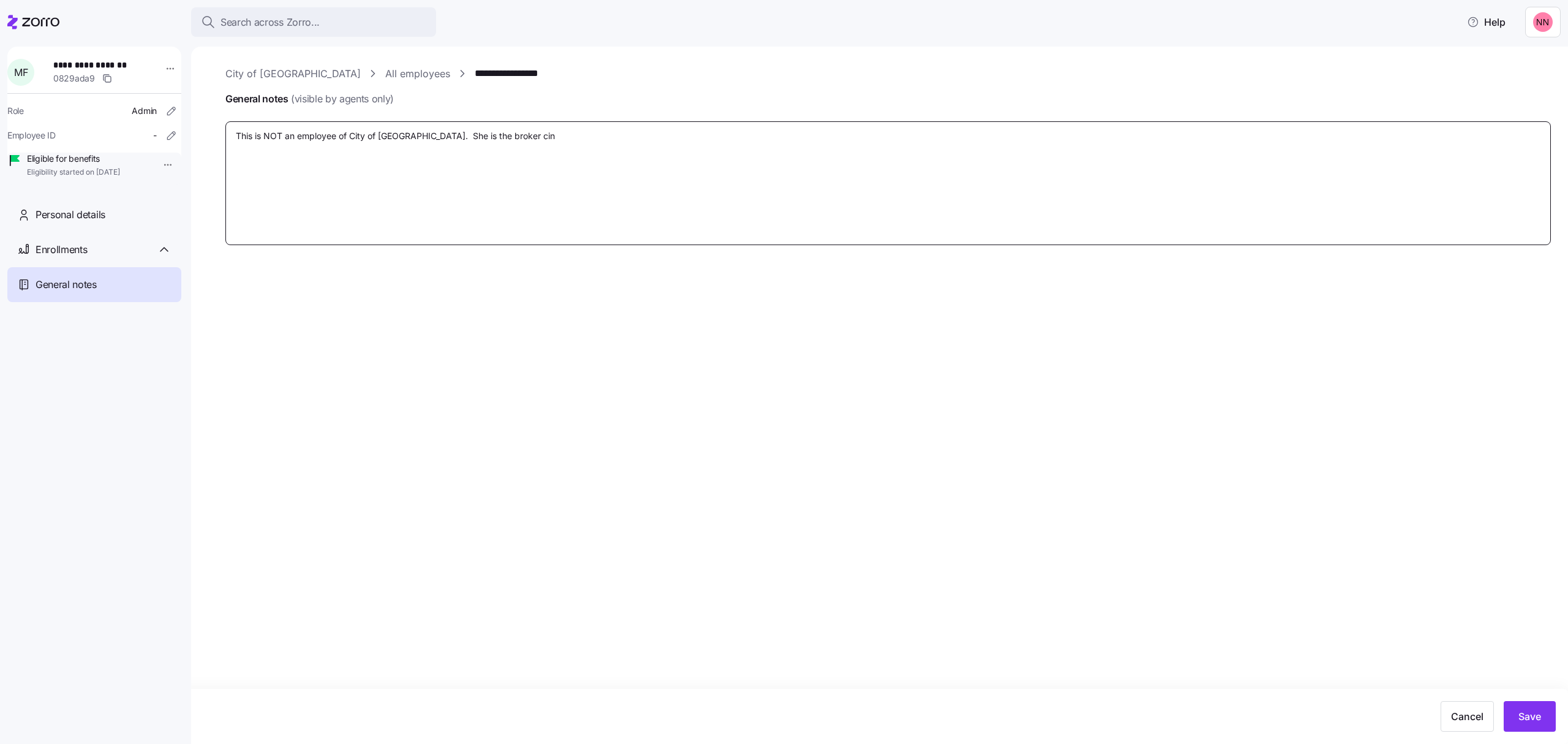
type textarea "x"
type textarea "This is NOT an employee of City of Glennville. She is the broker ci"
type textarea "x"
type textarea "This is NOT an employee of City of Glennville. She is the broker c"
type textarea "x"
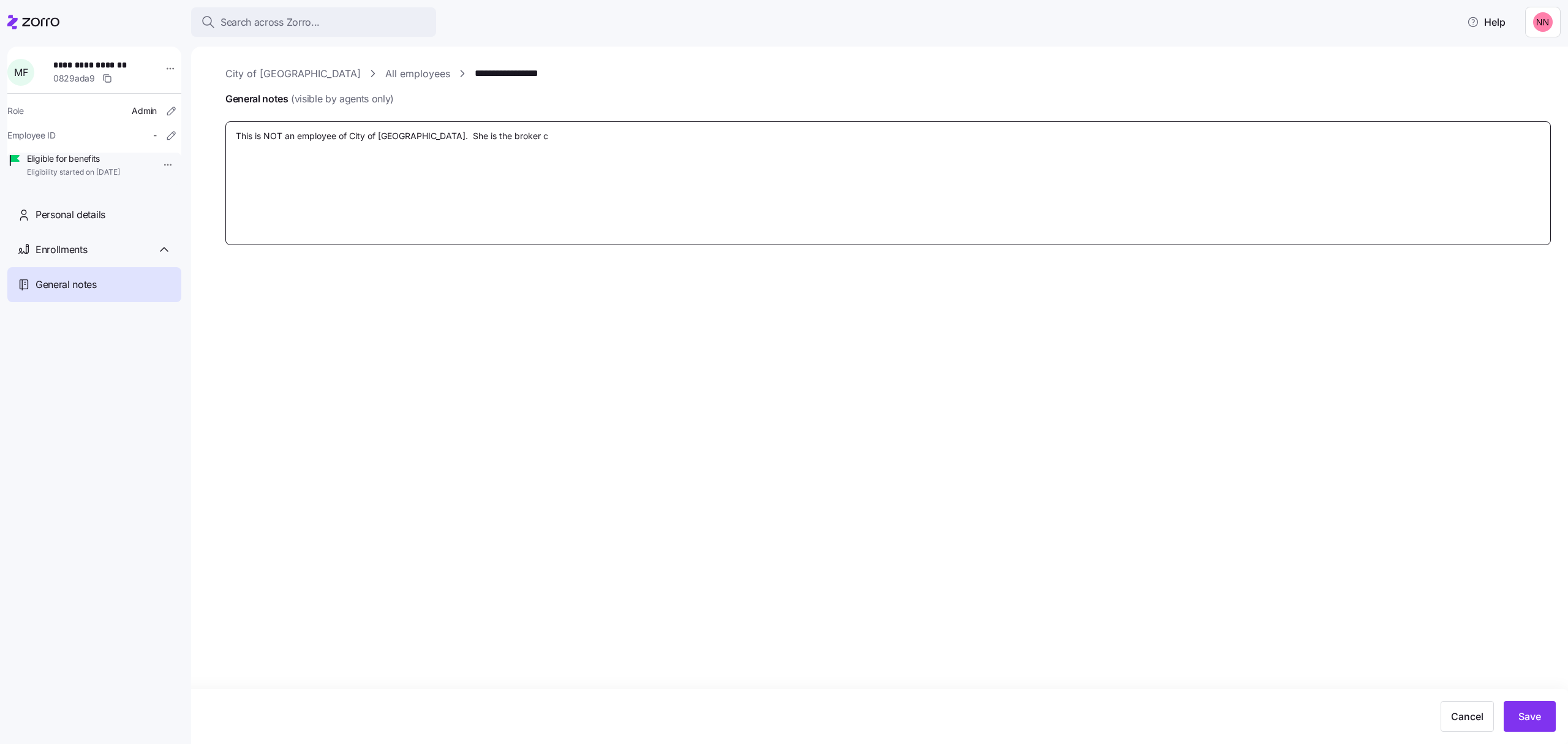
type textarea "This is NOT an employee of City of Glennville. She is the broker co"
type textarea "x"
type textarea "This is NOT an employee of City of Glennville. She is the broker con"
type textarea "x"
type textarea "This is NOT an employee of City of Glennville. She is the broker cons"
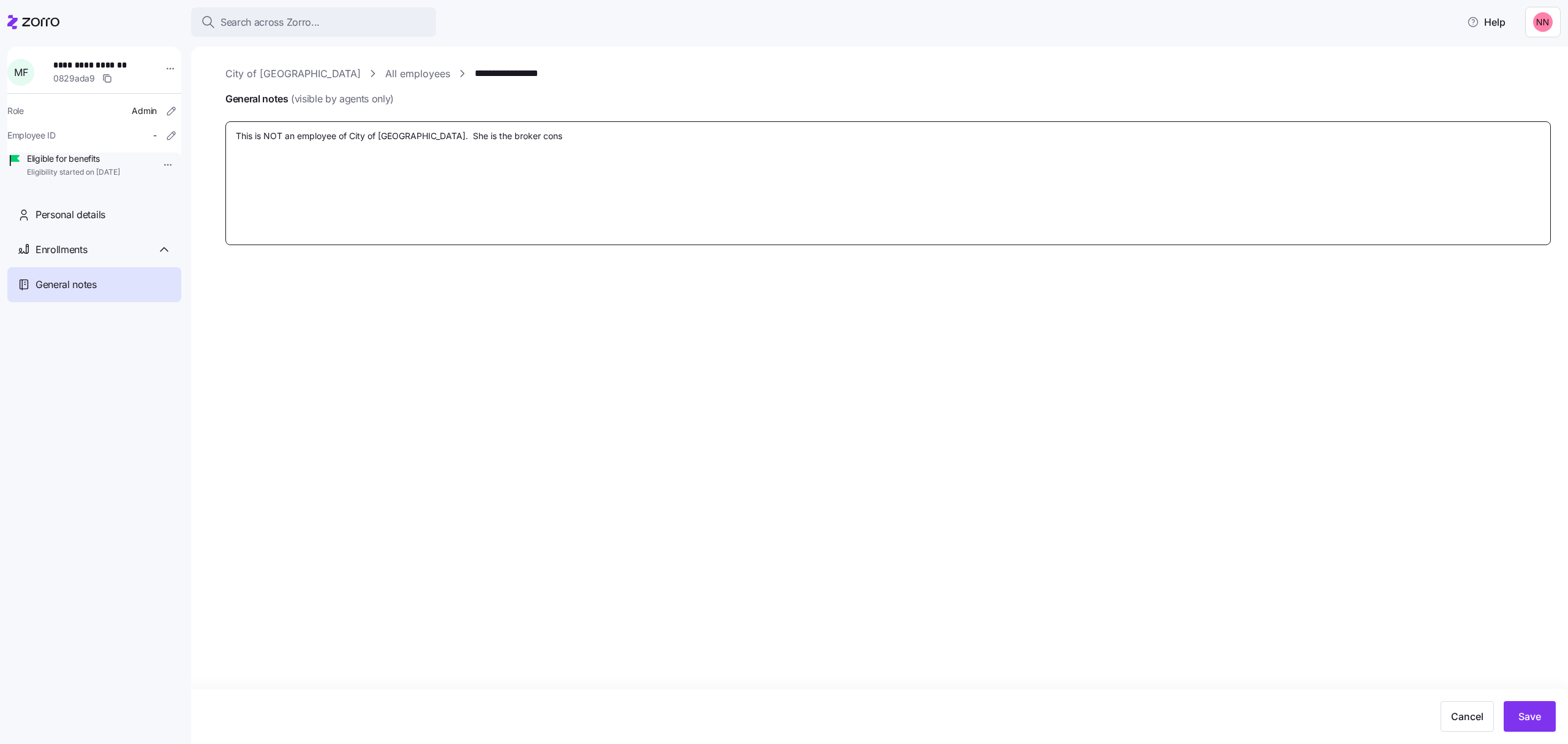
type textarea "x"
type textarea "This is NOT an employee of City of Glennville. She is the broker consu"
type textarea "x"
type textarea "This is NOT an employee of City of Glennville. She is the broker consul"
type textarea "x"
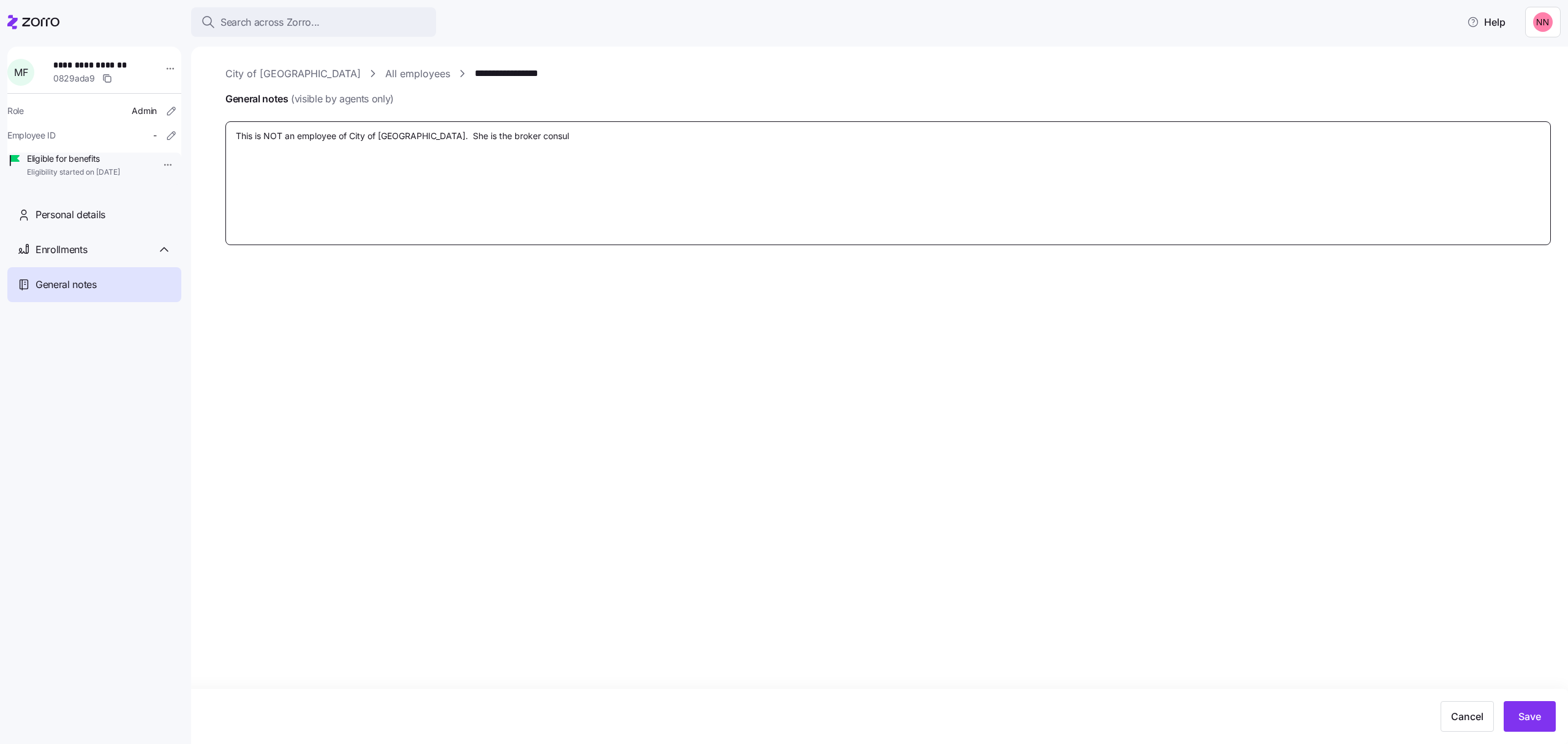
type textarea "This is NOT an employee of City of Glennville. She is the broker consult"
type textarea "x"
type textarea "This is NOT an employee of City of Glennville. She is the broker consulta"
type textarea "x"
type textarea "This is NOT an employee of City of Glennville. She is the broker consultat"
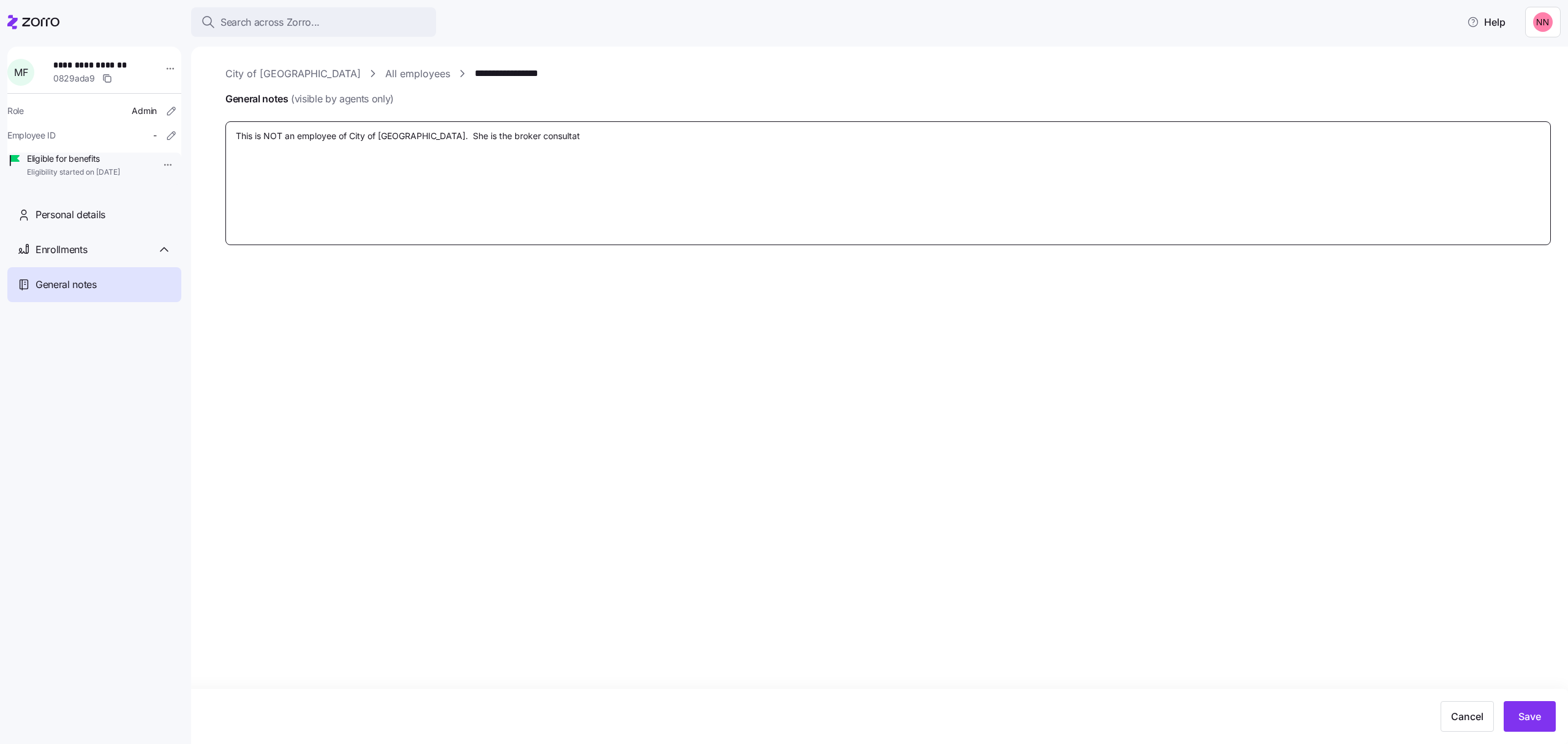
type textarea "x"
type textarea "This is NOT an employee of City of Glennville. She is the broker consultatn"
type textarea "x"
type textarea "This is NOT an employee of City of Glennville. She is the broker consultatn"
type textarea "x"
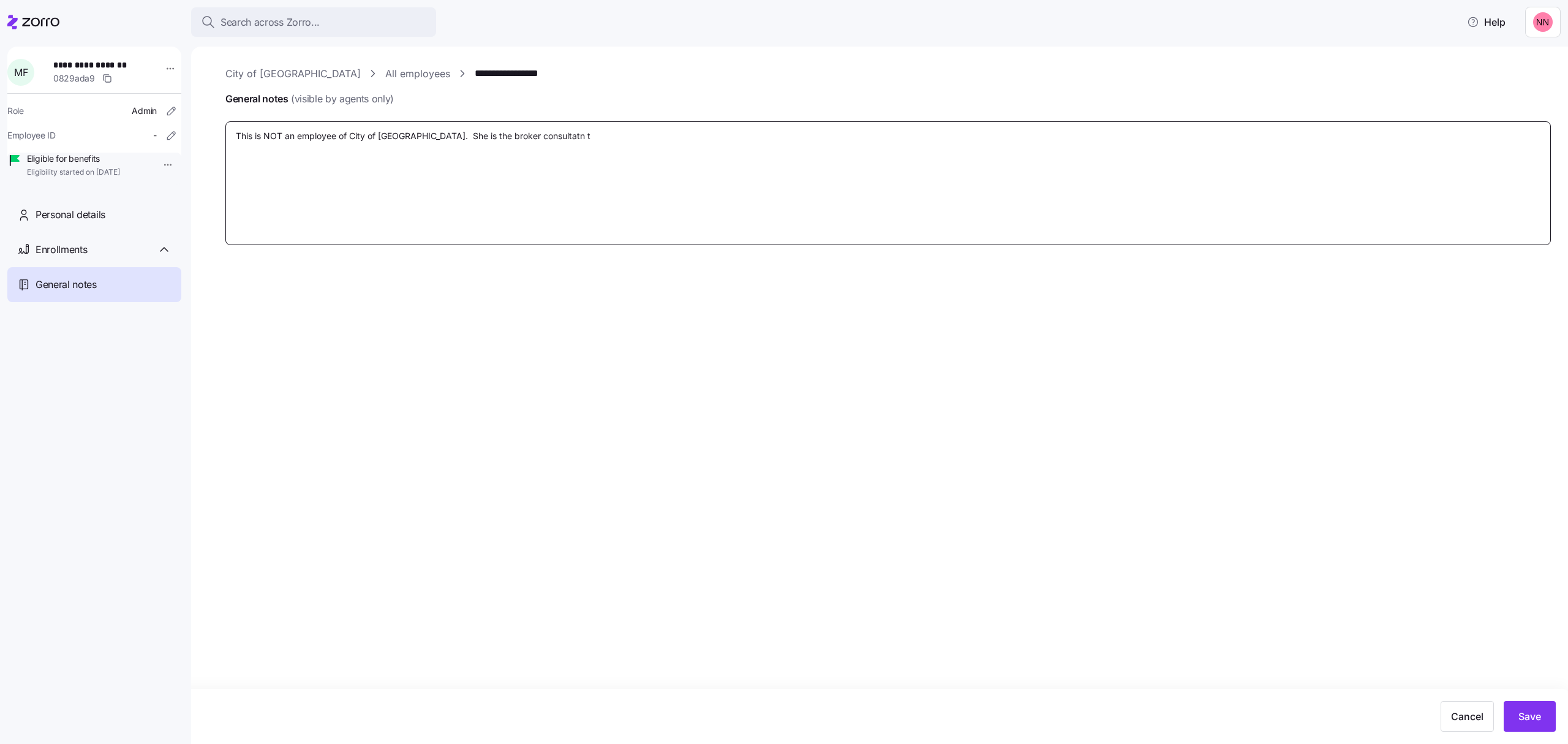
type textarea "This is NOT an employee of City of Glennville. She is the broker consultatn th"
type textarea "x"
type textarea "This is NOT an employee of City of Glennville. She is the broker consultatn t"
type textarea "x"
type textarea "This is NOT an employee of City of Glennville. She is the broker consultatn"
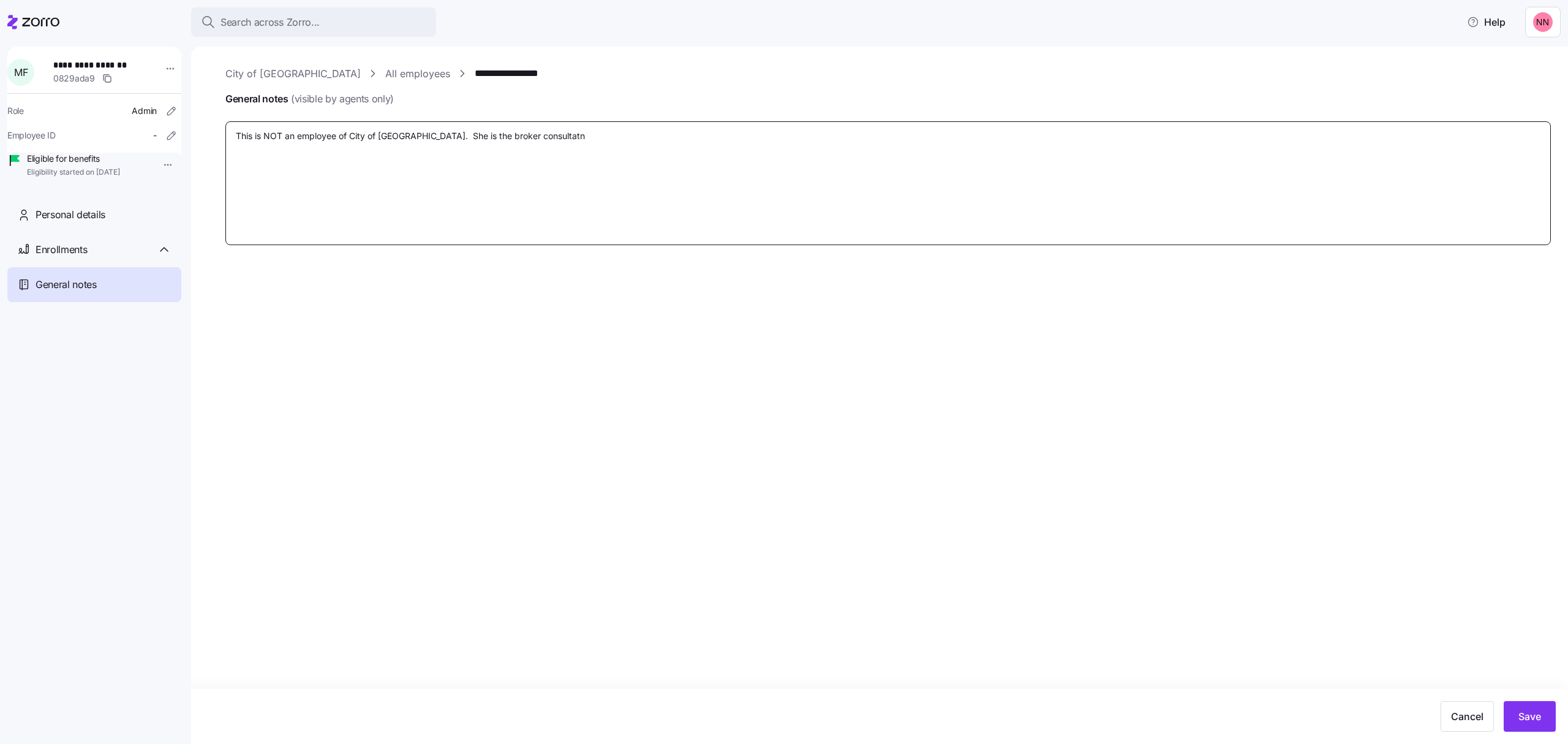
type textarea "x"
type textarea "This is NOT an employee of City of Glennville. She is the broker consultatn"
type textarea "x"
type textarea "This is NOT an employee of City of Glennville. She is the broker consultat"
type textarea "x"
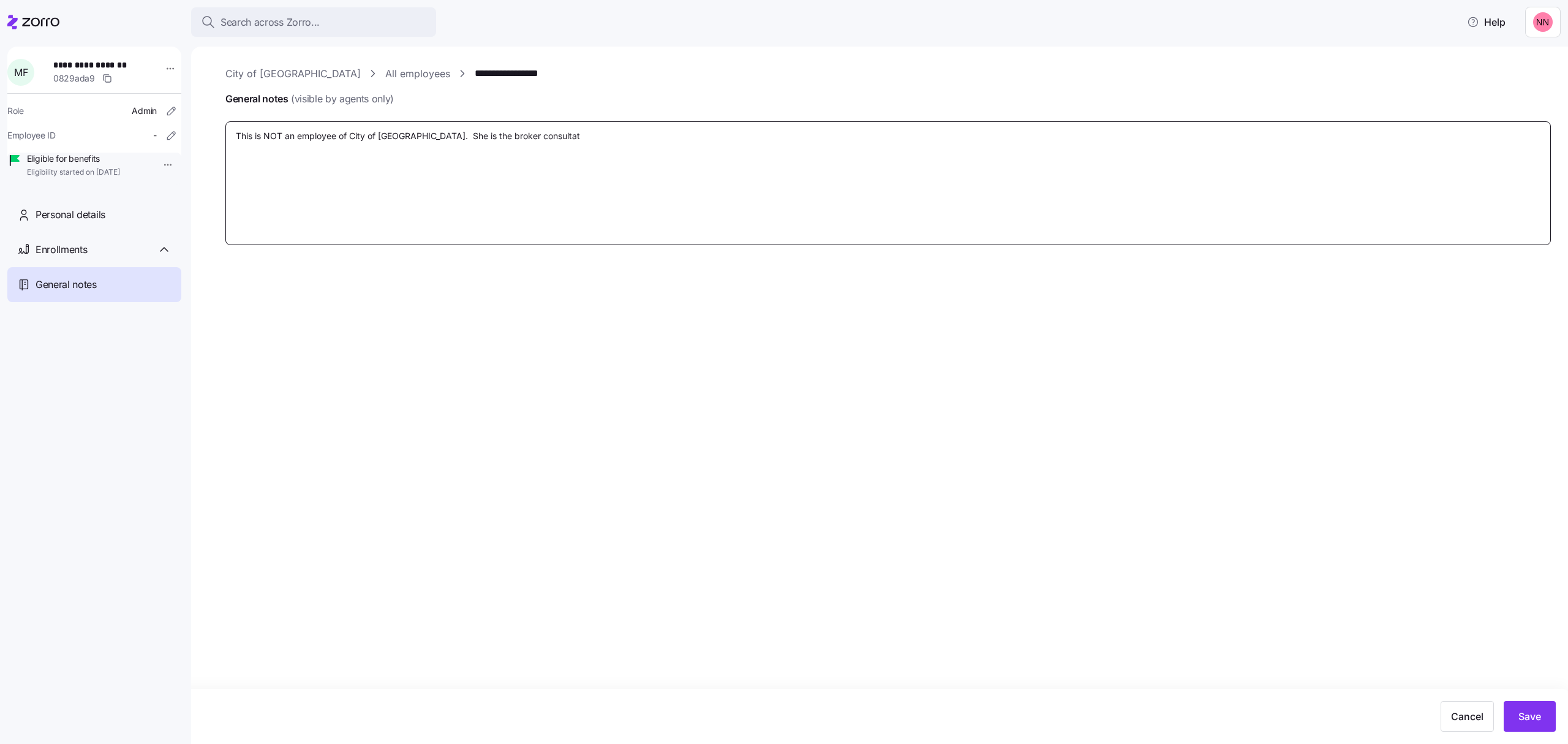
type textarea "This is NOT an employee of City of Glennville. She is the broker consulta"
click at [1541, 703] on button "Save" at bounding box center [1529, 716] width 52 height 31
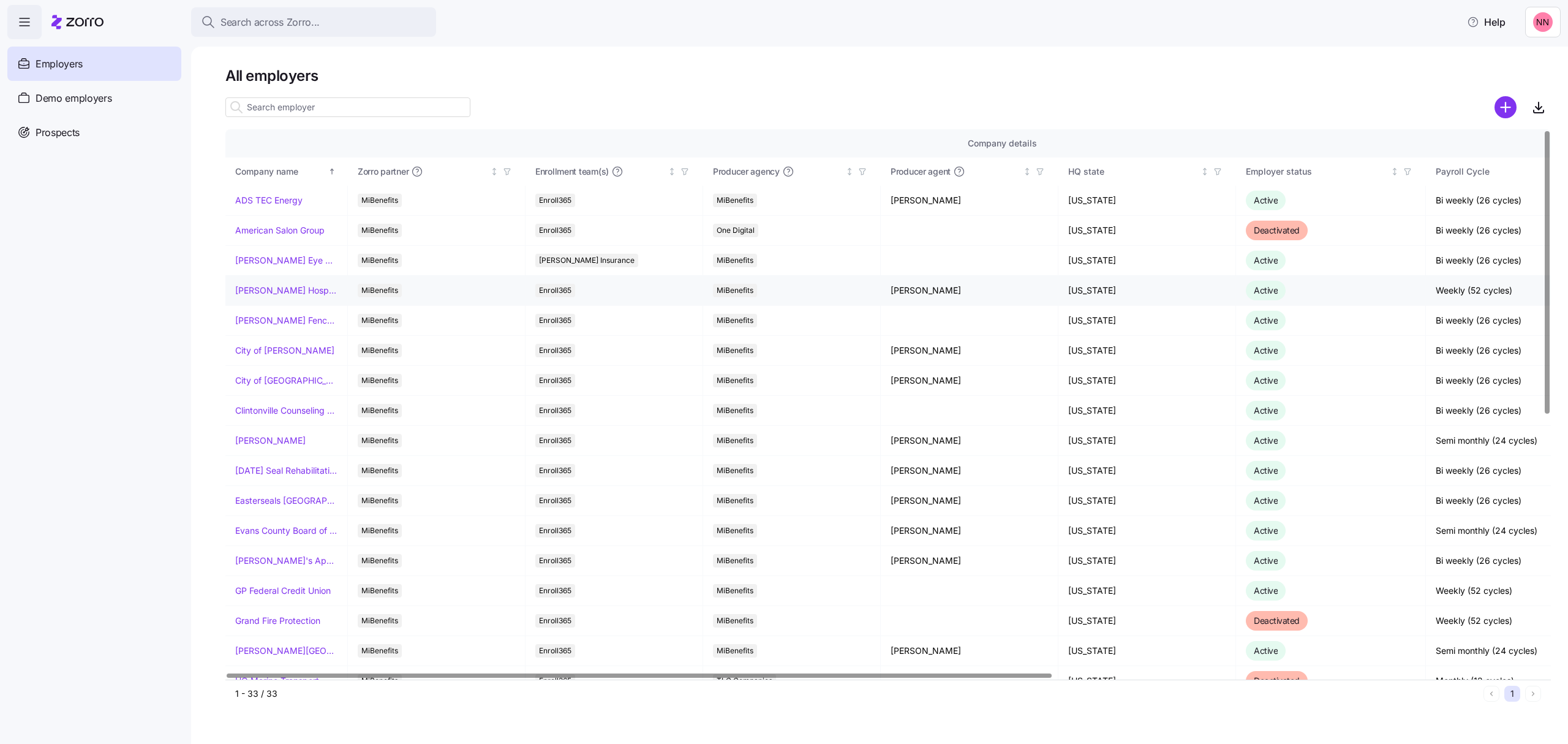
click at [283, 292] on link "[PERSON_NAME] Hospitality" at bounding box center [286, 290] width 102 height 12
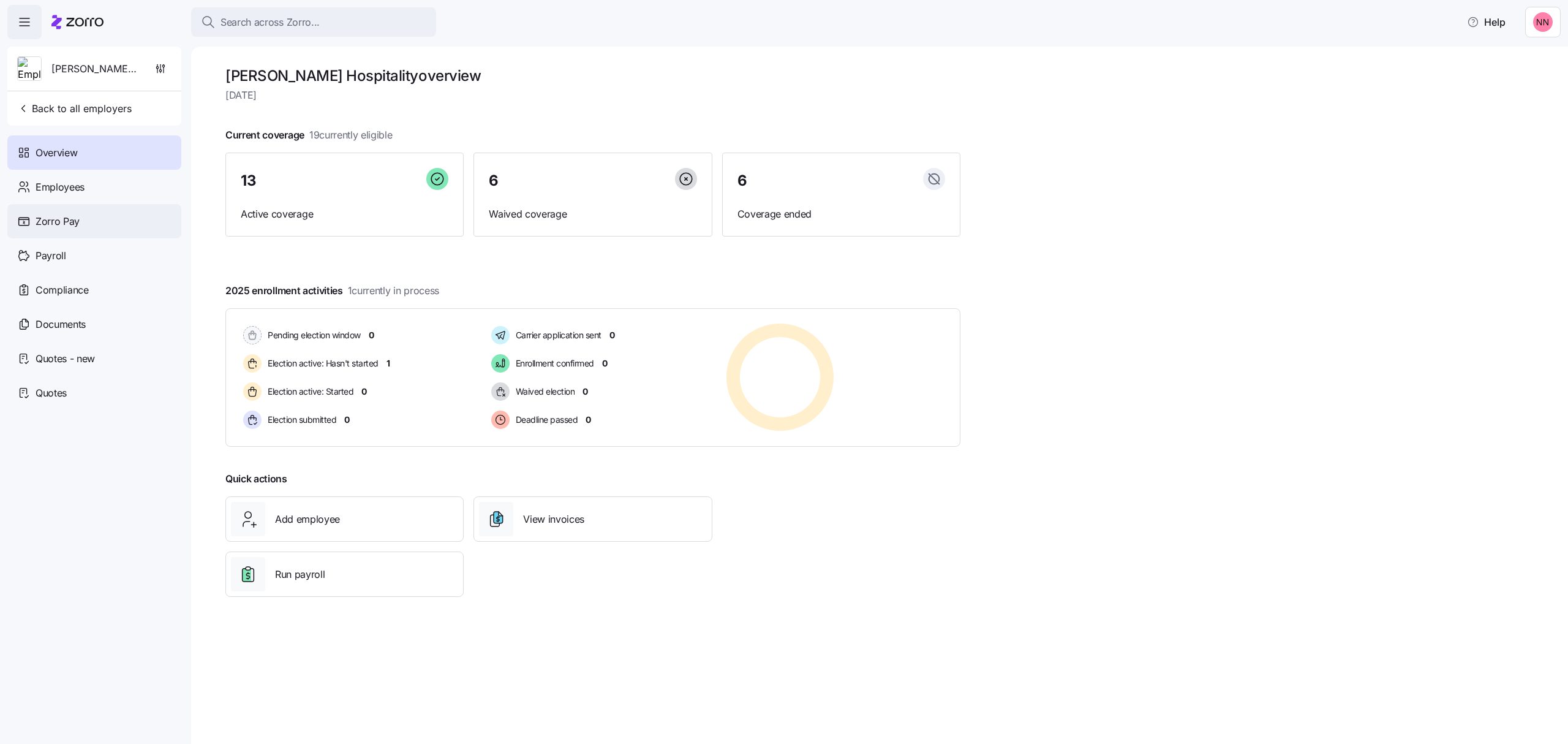
click at [60, 219] on span "Zorro Pay" at bounding box center [57, 221] width 44 height 15
